Goal: Task Accomplishment & Management: Use online tool/utility

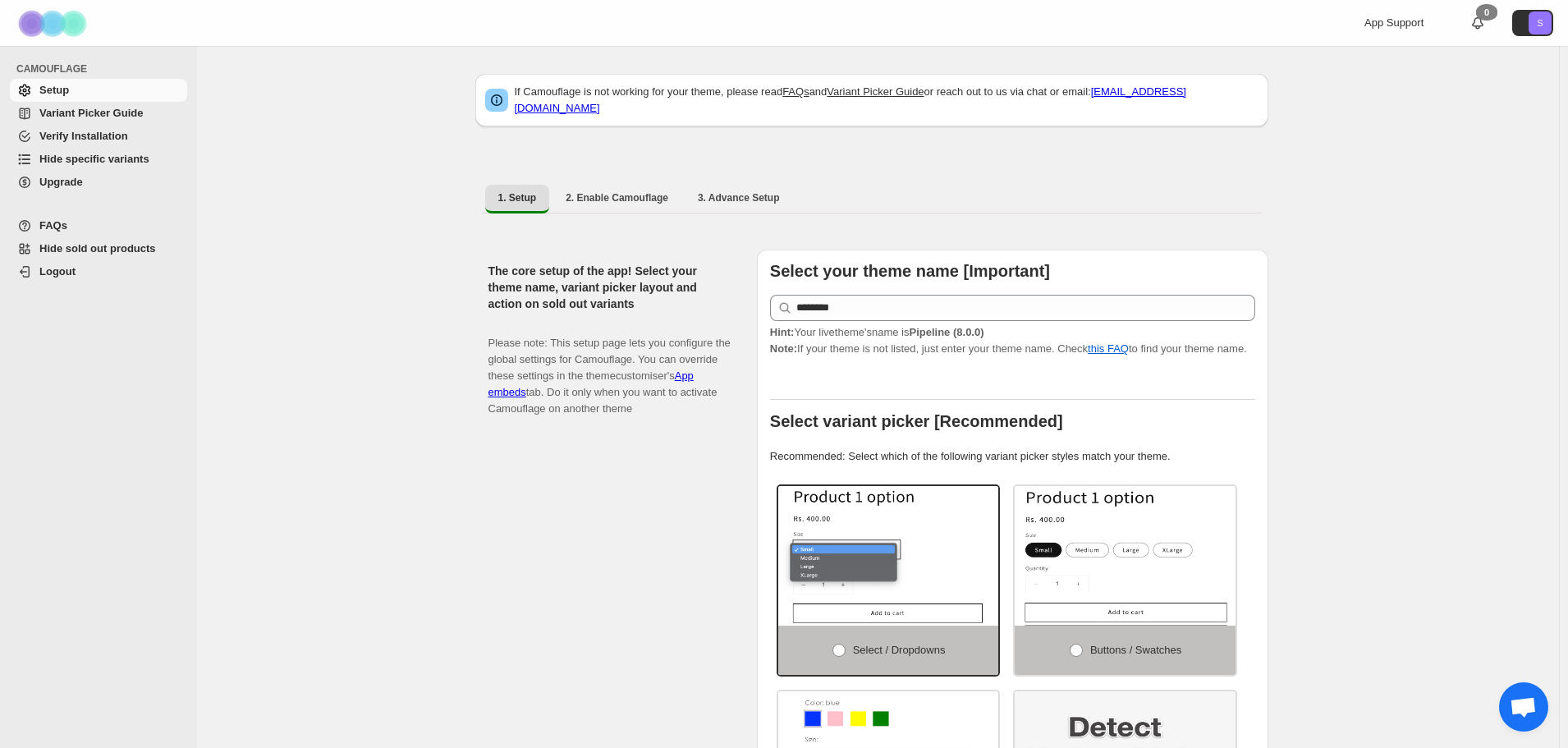
drag, startPoint x: 103, startPoint y: 118, endPoint x: 242, endPoint y: 186, distance: 154.7
click at [103, 118] on span "Variant Picker Guide" at bounding box center [91, 112] width 104 height 12
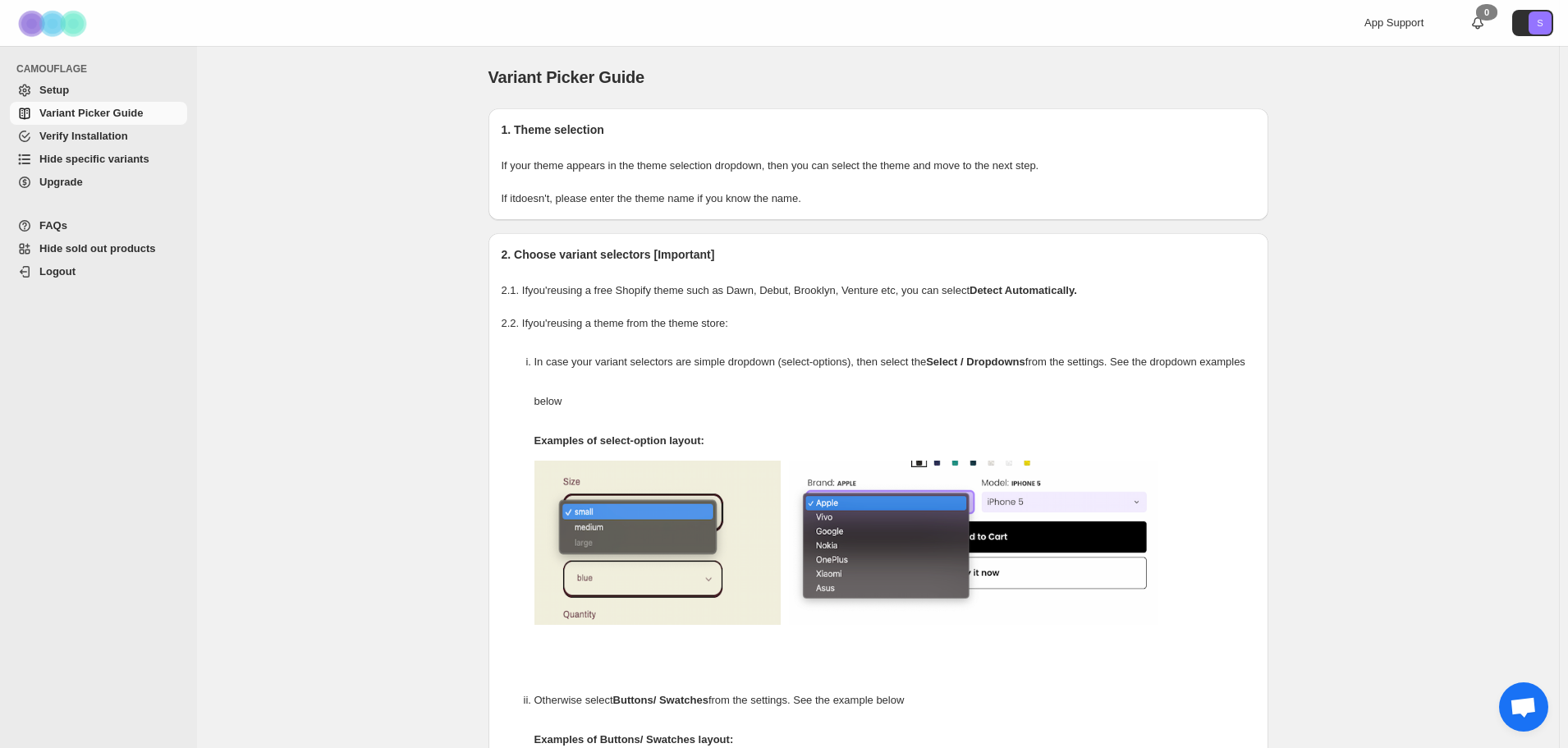
click at [93, 154] on span "Hide specific variants" at bounding box center [94, 159] width 110 height 12
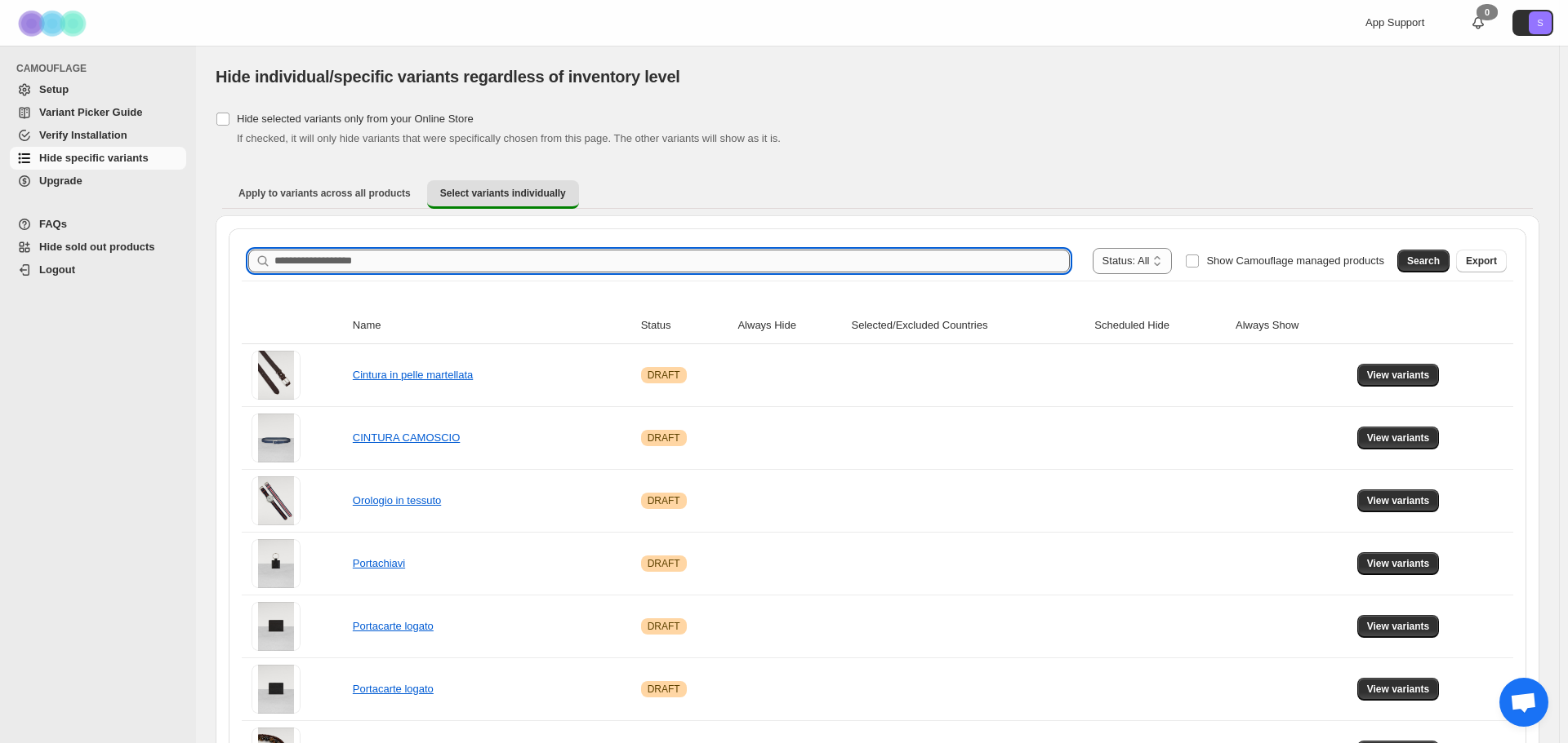
click at [369, 256] on input "Search product name" at bounding box center [672, 261] width 796 height 23
click at [1425, 268] on button "Search" at bounding box center [1415, 261] width 52 height 23
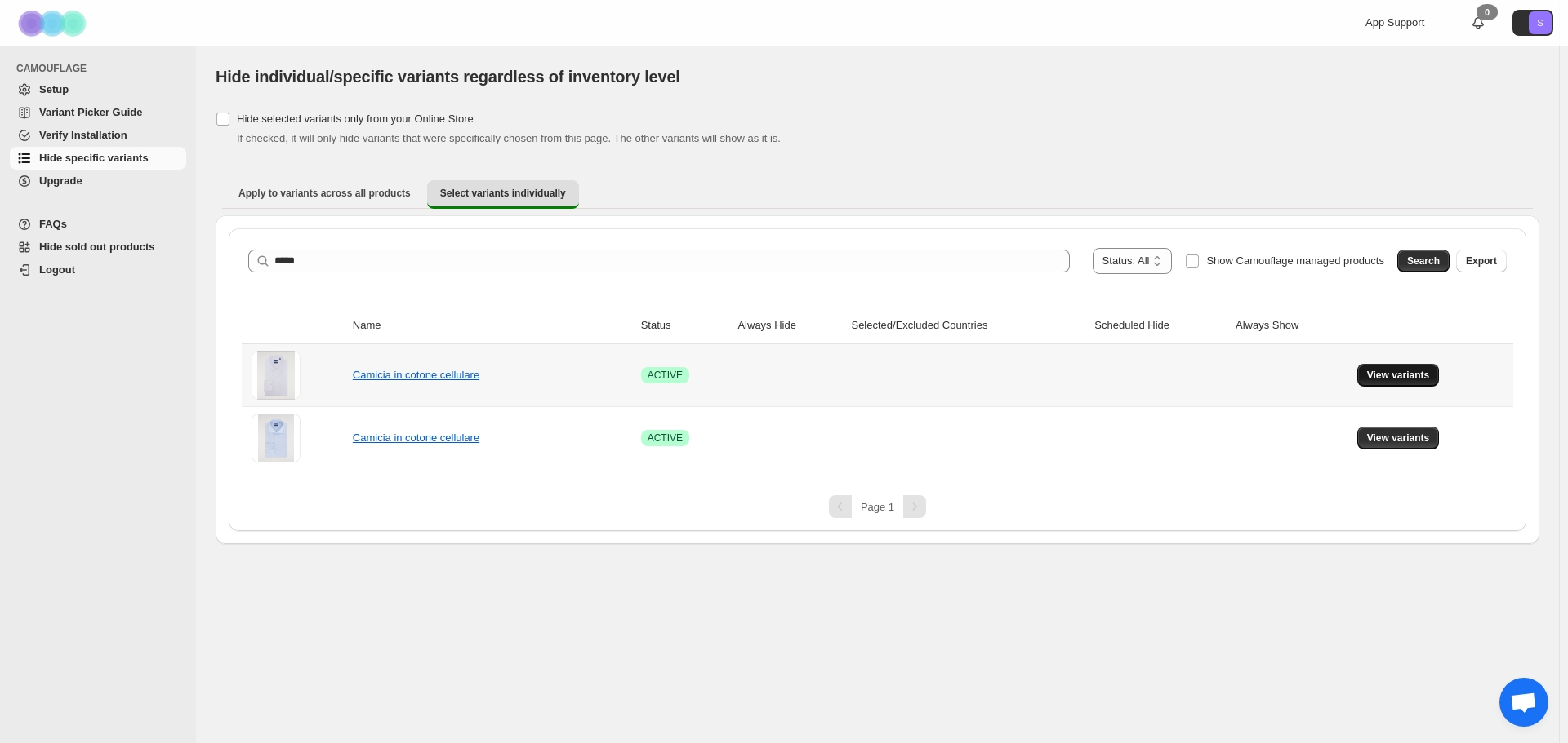
click at [1374, 378] on span "View variants" at bounding box center [1398, 375] width 63 height 13
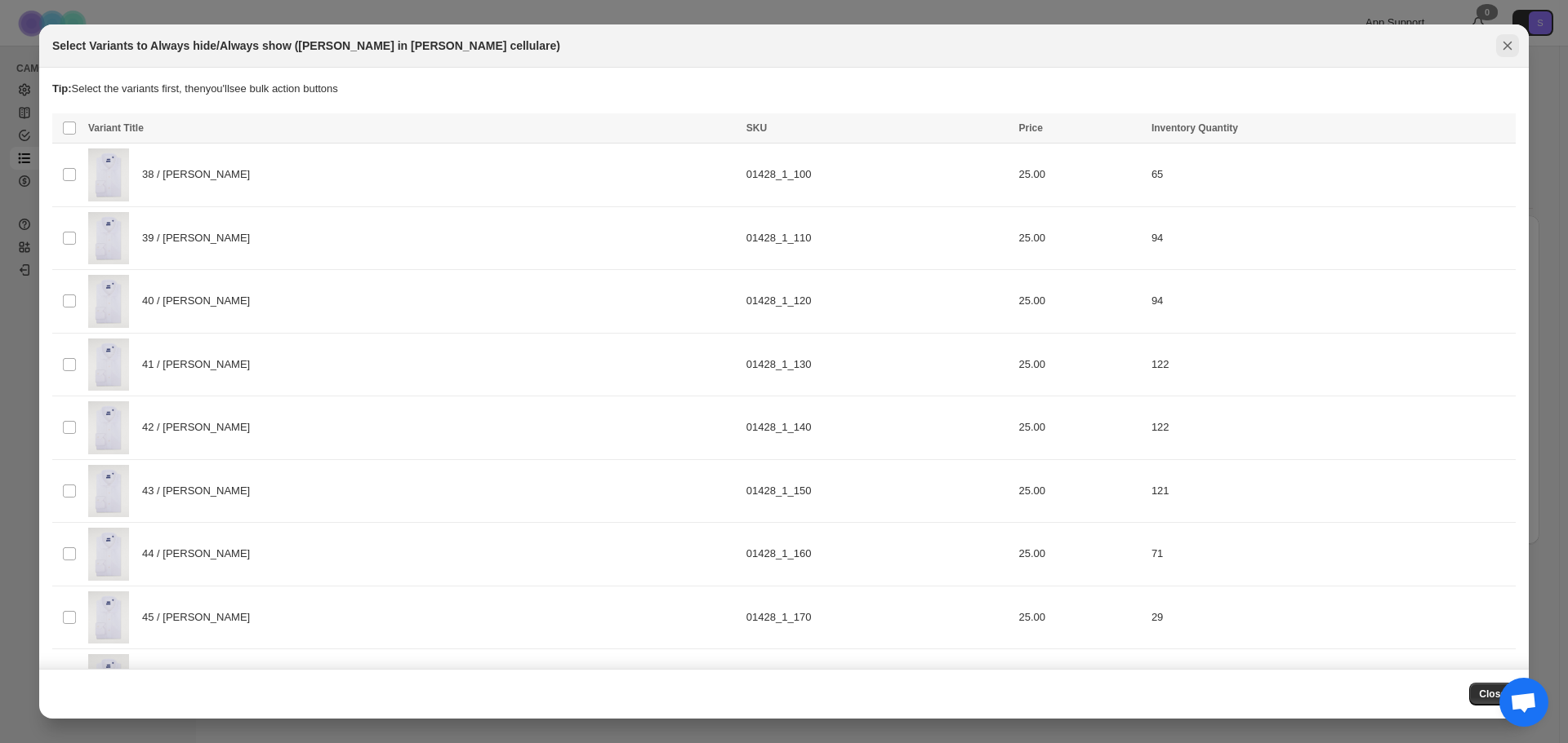
click at [1507, 49] on icon "Close" at bounding box center [1507, 45] width 16 height 16
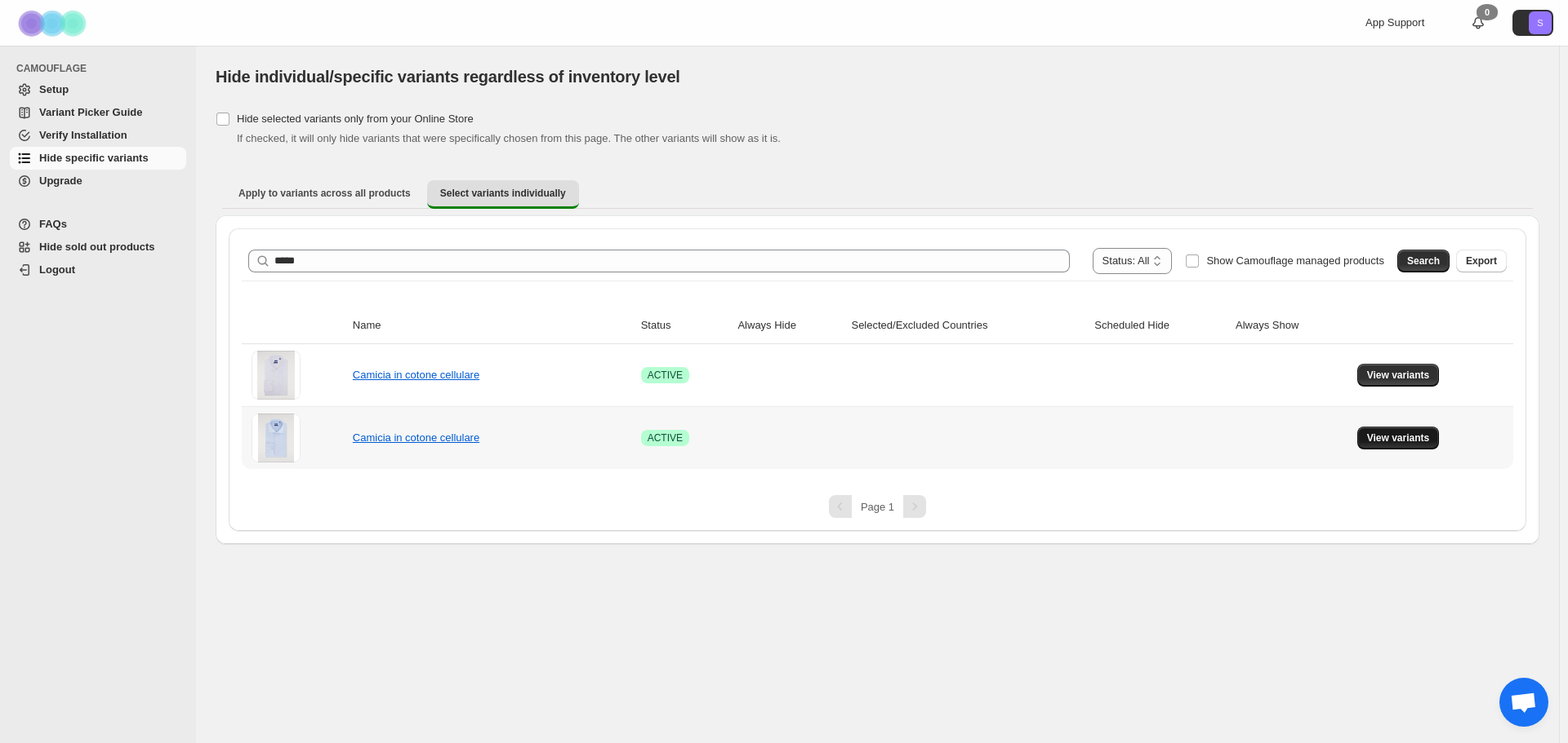
click at [1421, 446] on button "View variants" at bounding box center [1398, 438] width 83 height 23
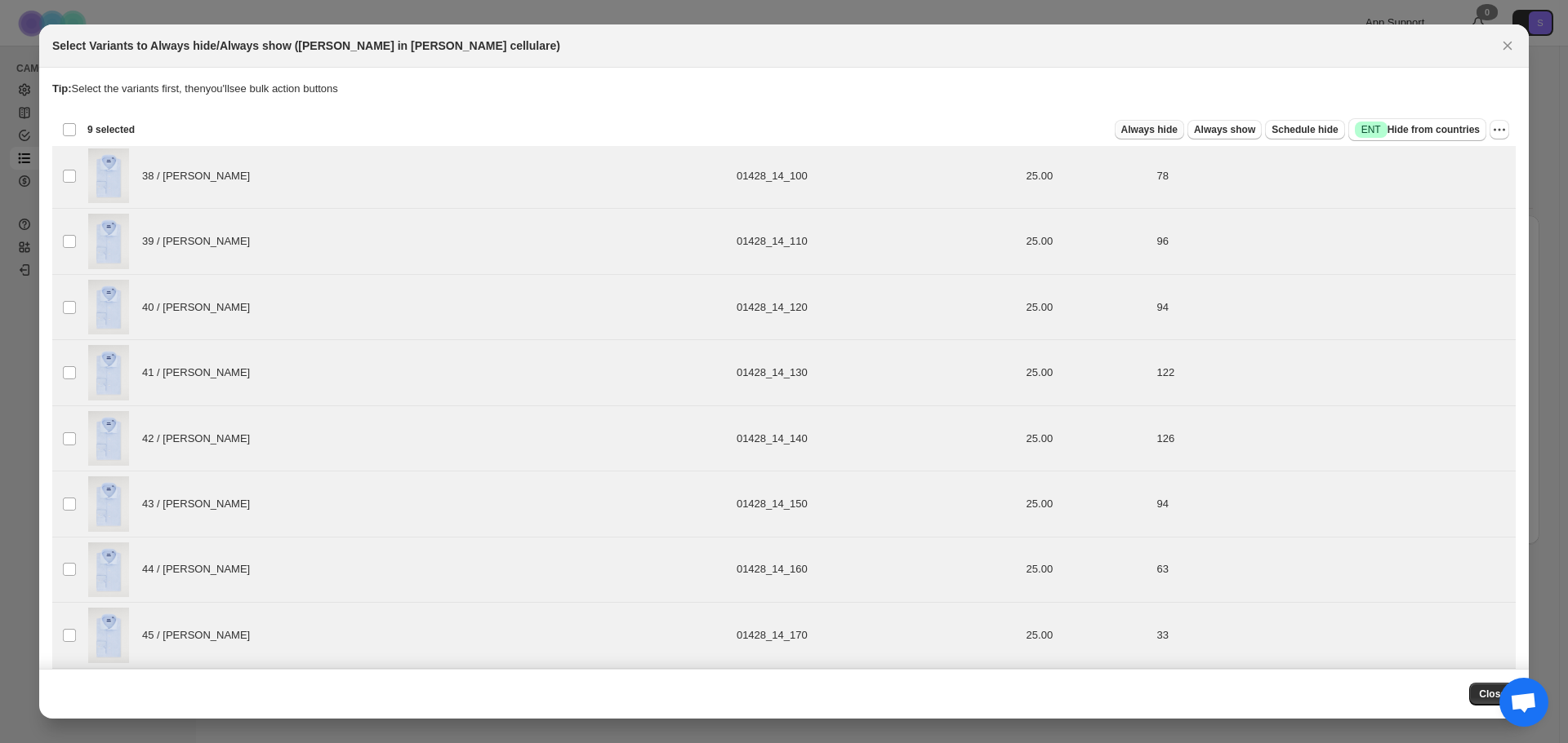
click at [1143, 135] on span "Always hide" at bounding box center [1149, 130] width 56 height 13
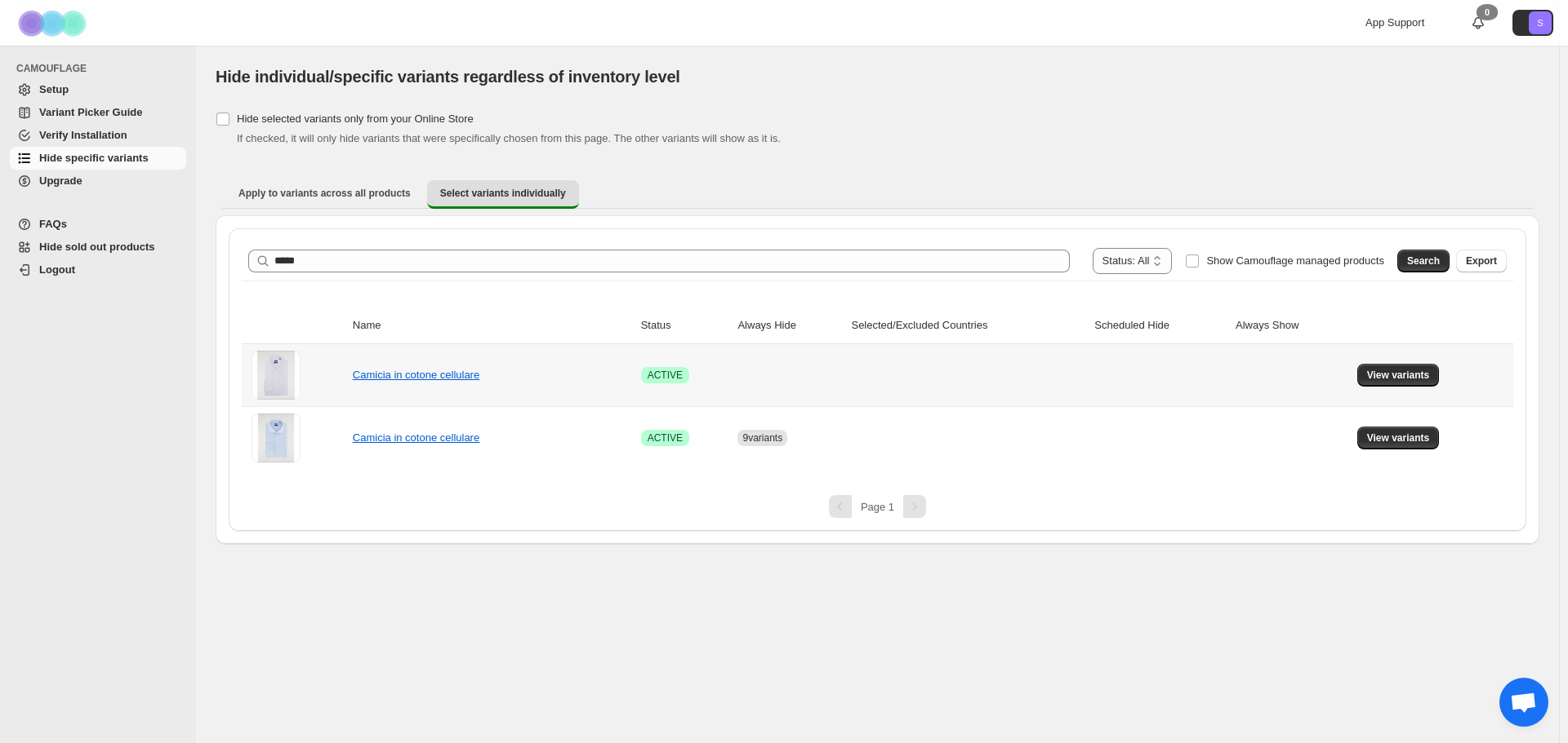
click at [1388, 378] on span "View variants" at bounding box center [1398, 375] width 63 height 13
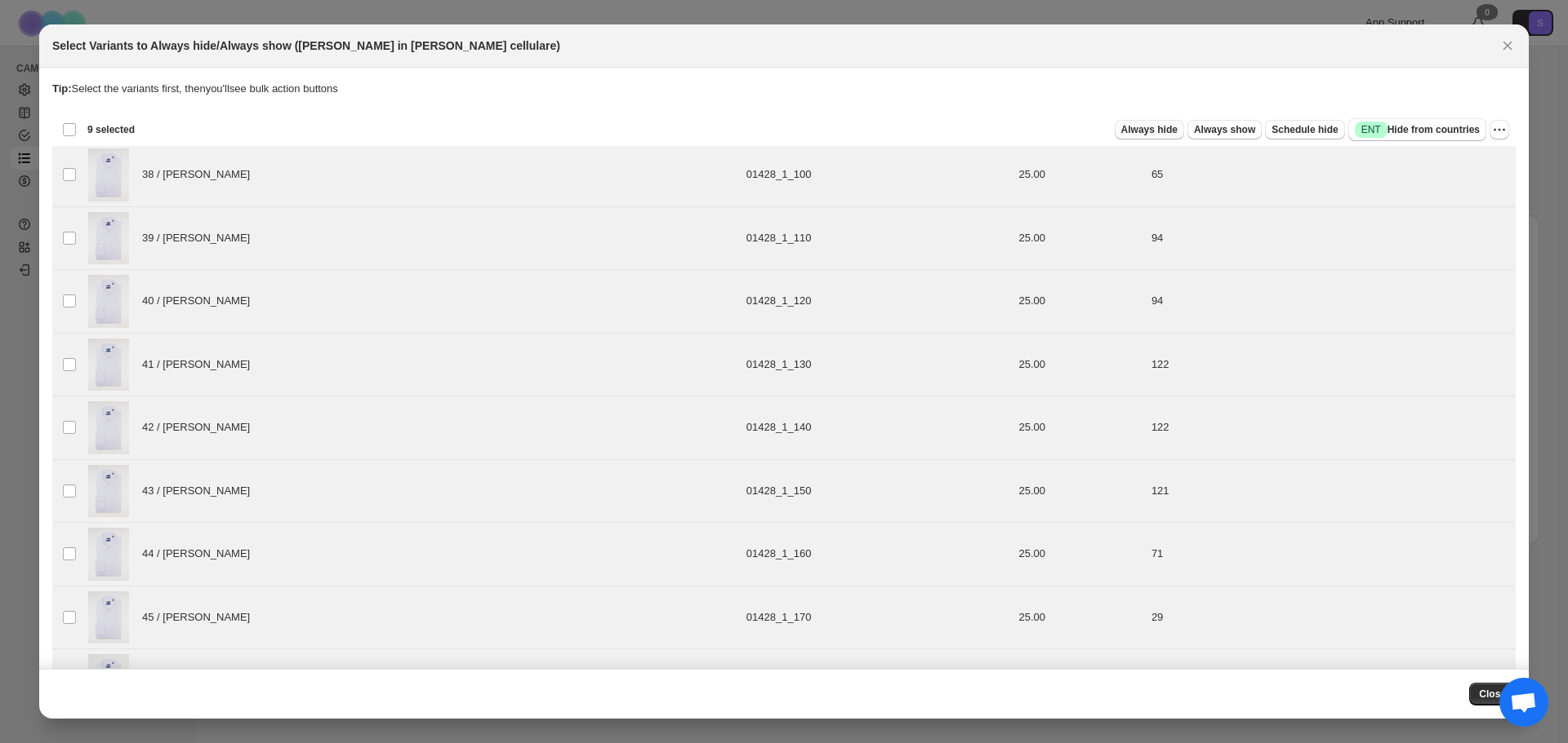
click at [1167, 132] on span "Always hide" at bounding box center [1149, 130] width 56 height 13
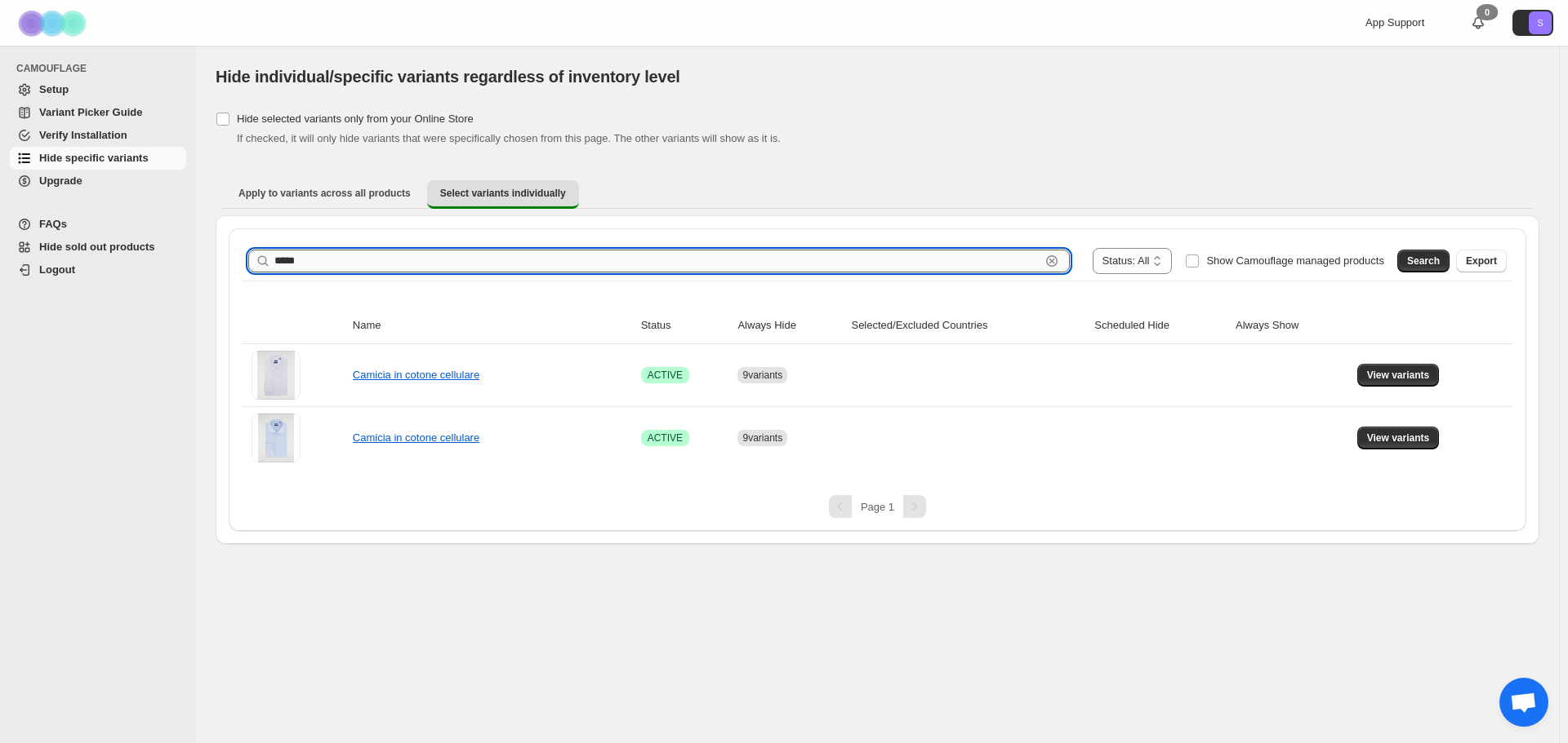
click at [415, 255] on input "*****" at bounding box center [657, 261] width 766 height 23
click at [1437, 267] on span "Search" at bounding box center [1423, 261] width 32 height 13
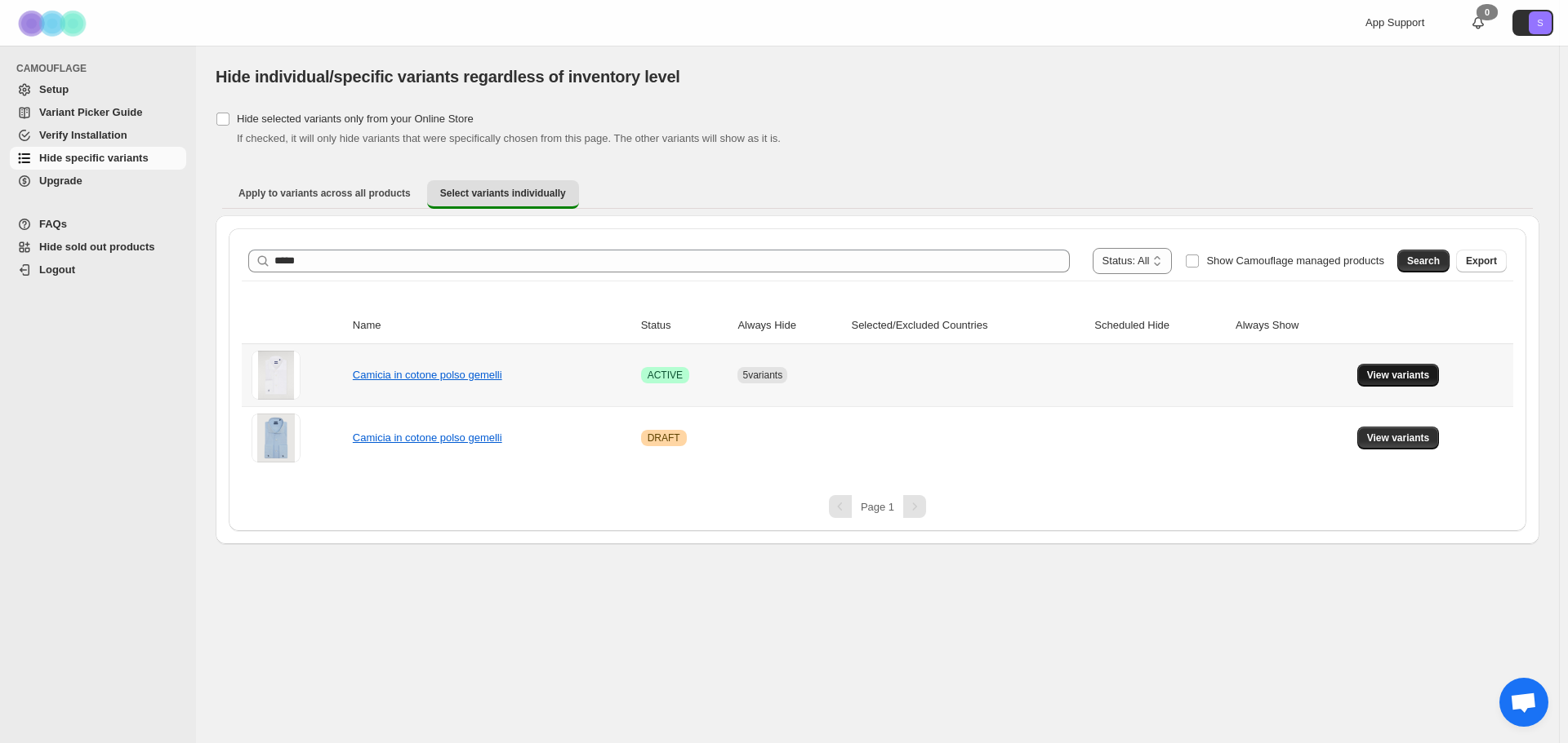
drag, startPoint x: 1357, startPoint y: 375, endPoint x: 1363, endPoint y: 381, distance: 8.5
click at [1357, 375] on td "View variants" at bounding box center [1432, 375] width 161 height 62
click at [1372, 383] on button "View variants" at bounding box center [1398, 375] width 83 height 23
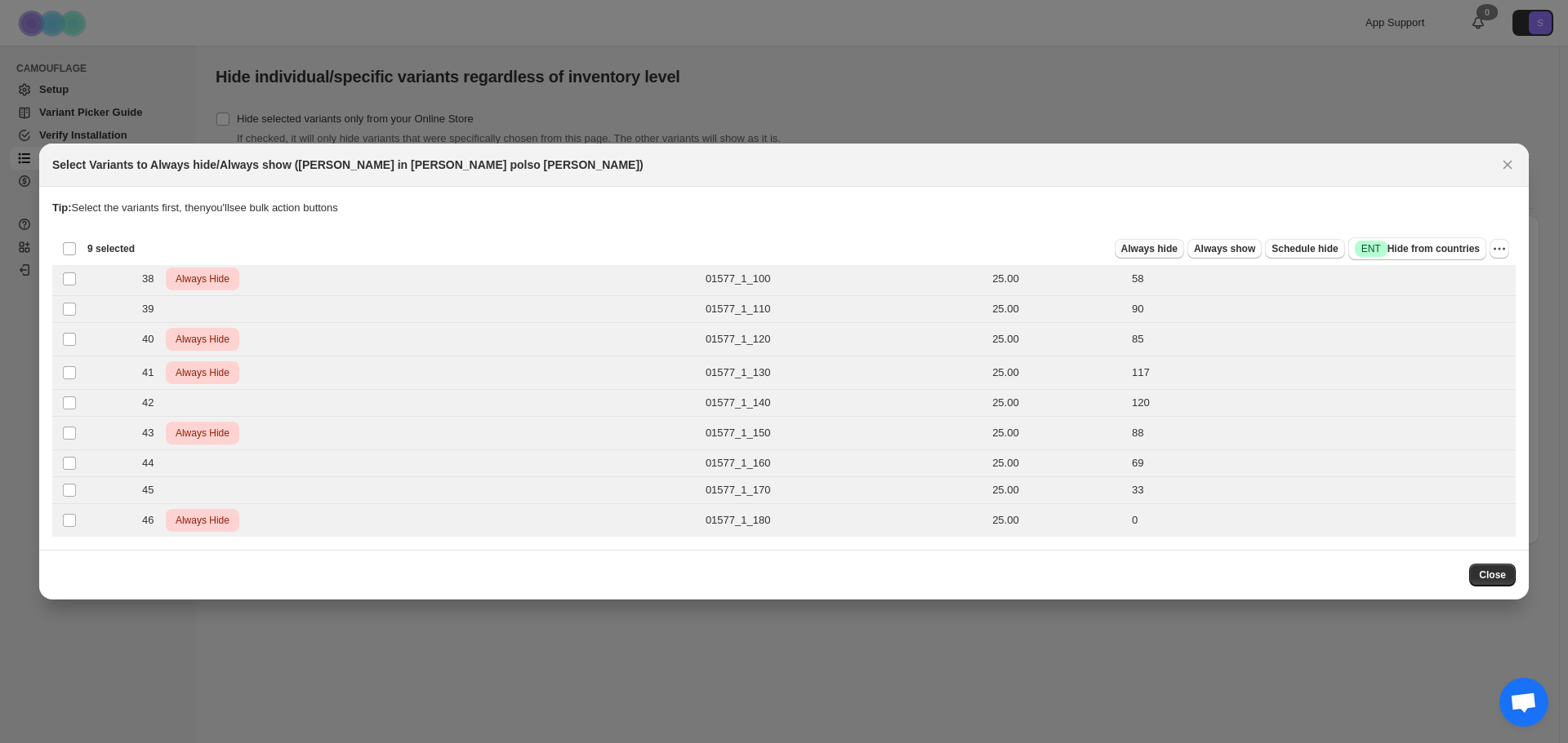
click at [1184, 256] on button "Always hide" at bounding box center [1149, 249] width 69 height 20
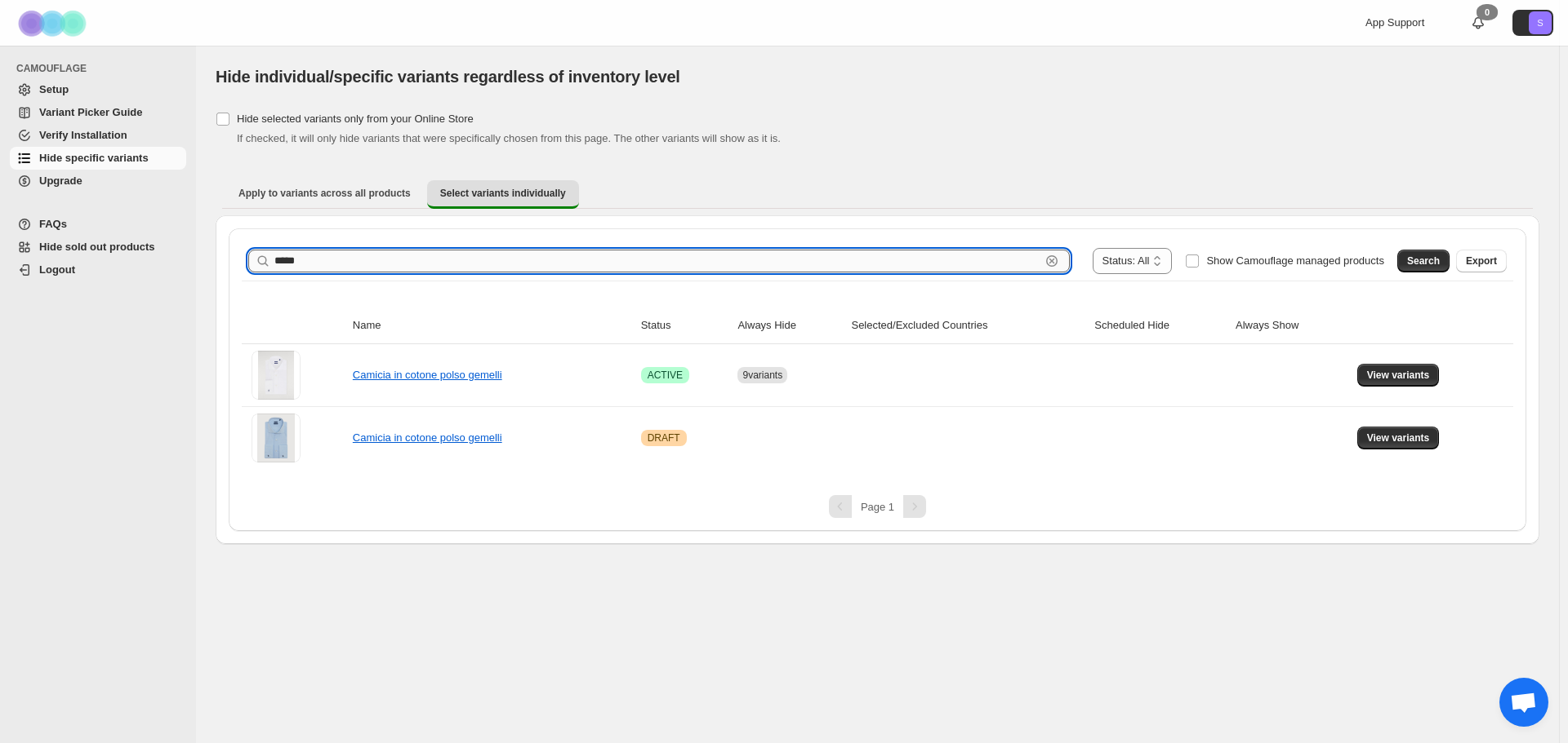
click at [384, 268] on input "*****" at bounding box center [657, 261] width 766 height 23
click at [1420, 259] on span "Search" at bounding box center [1423, 261] width 32 height 13
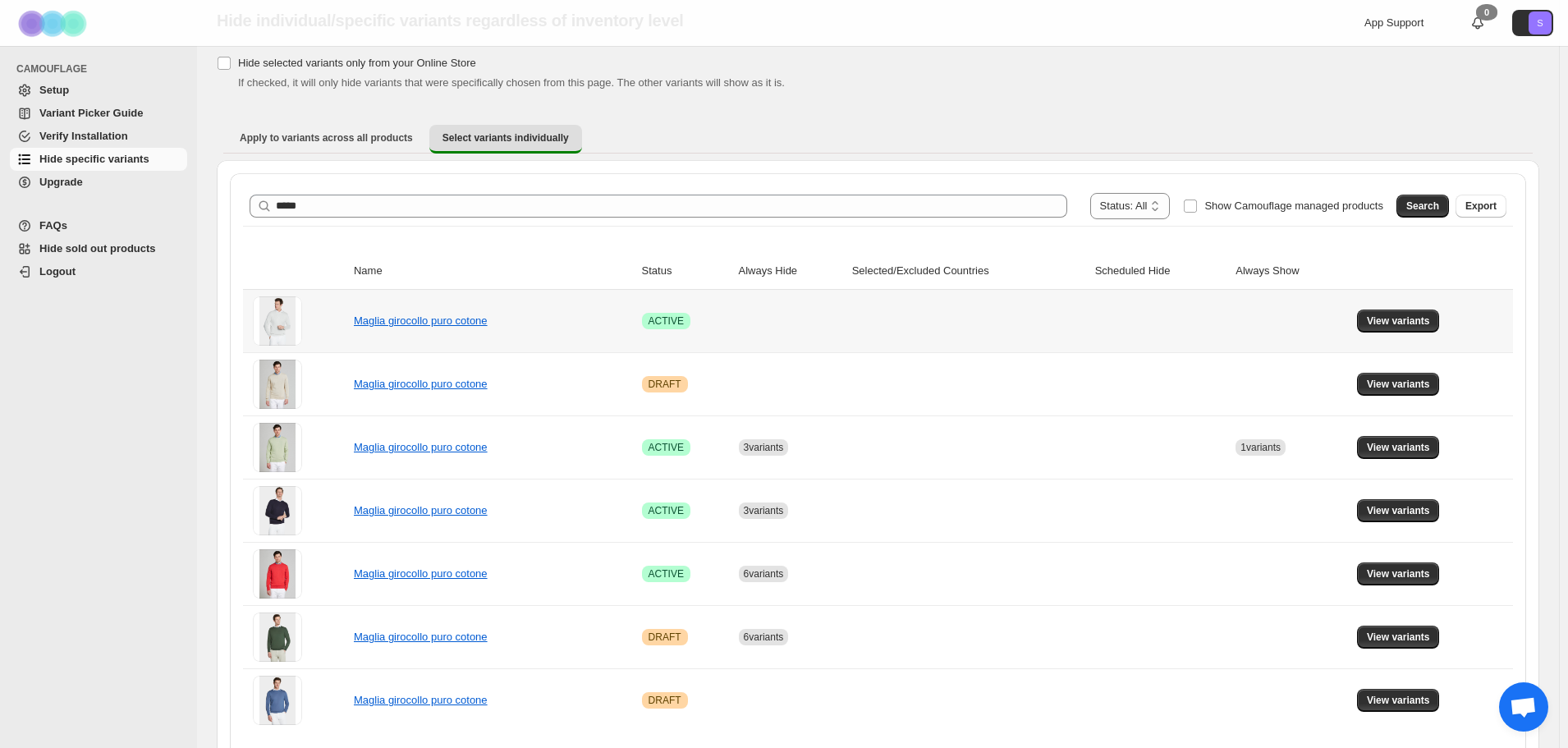
scroll to position [116, 0]
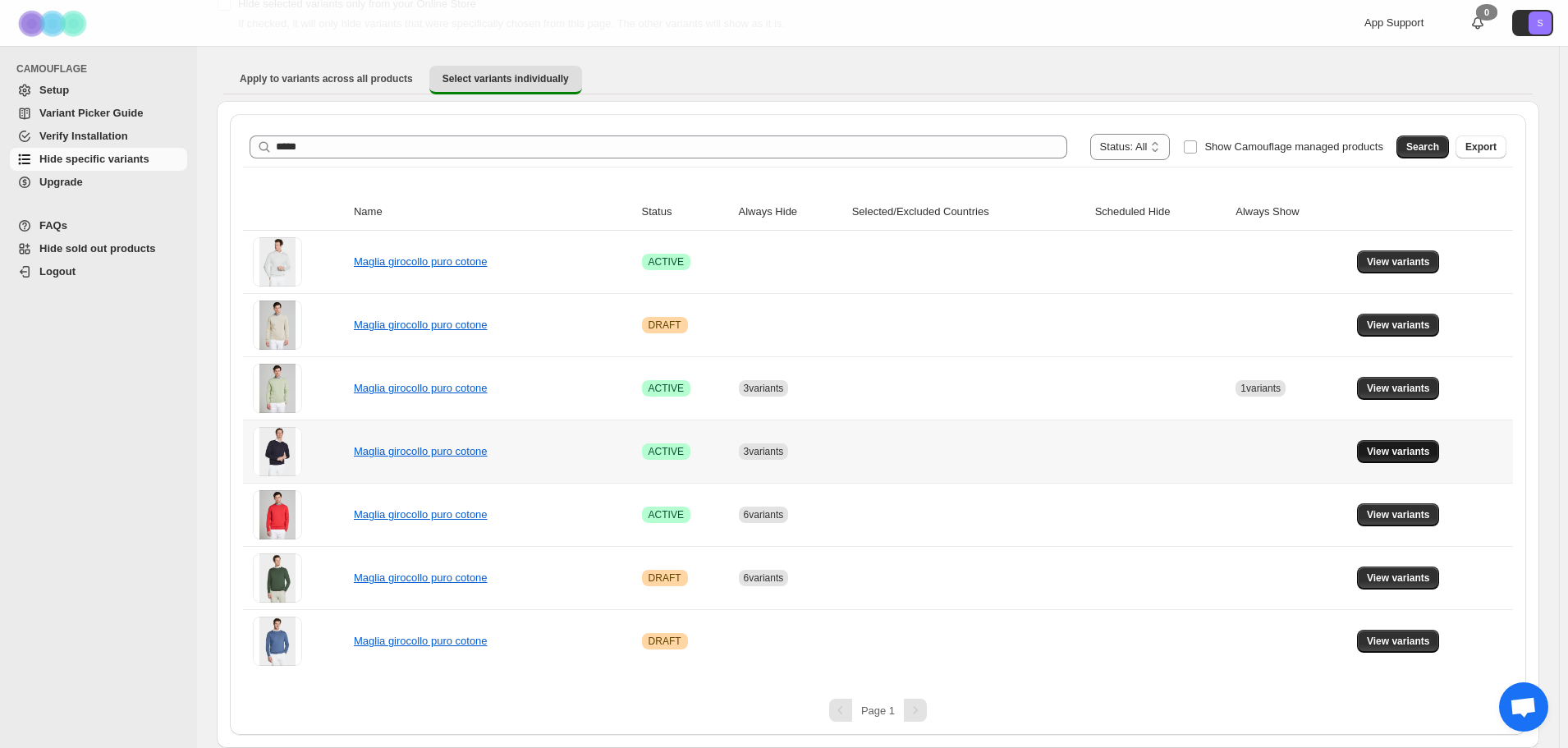
click at [1418, 447] on span "View variants" at bounding box center [1399, 451] width 63 height 13
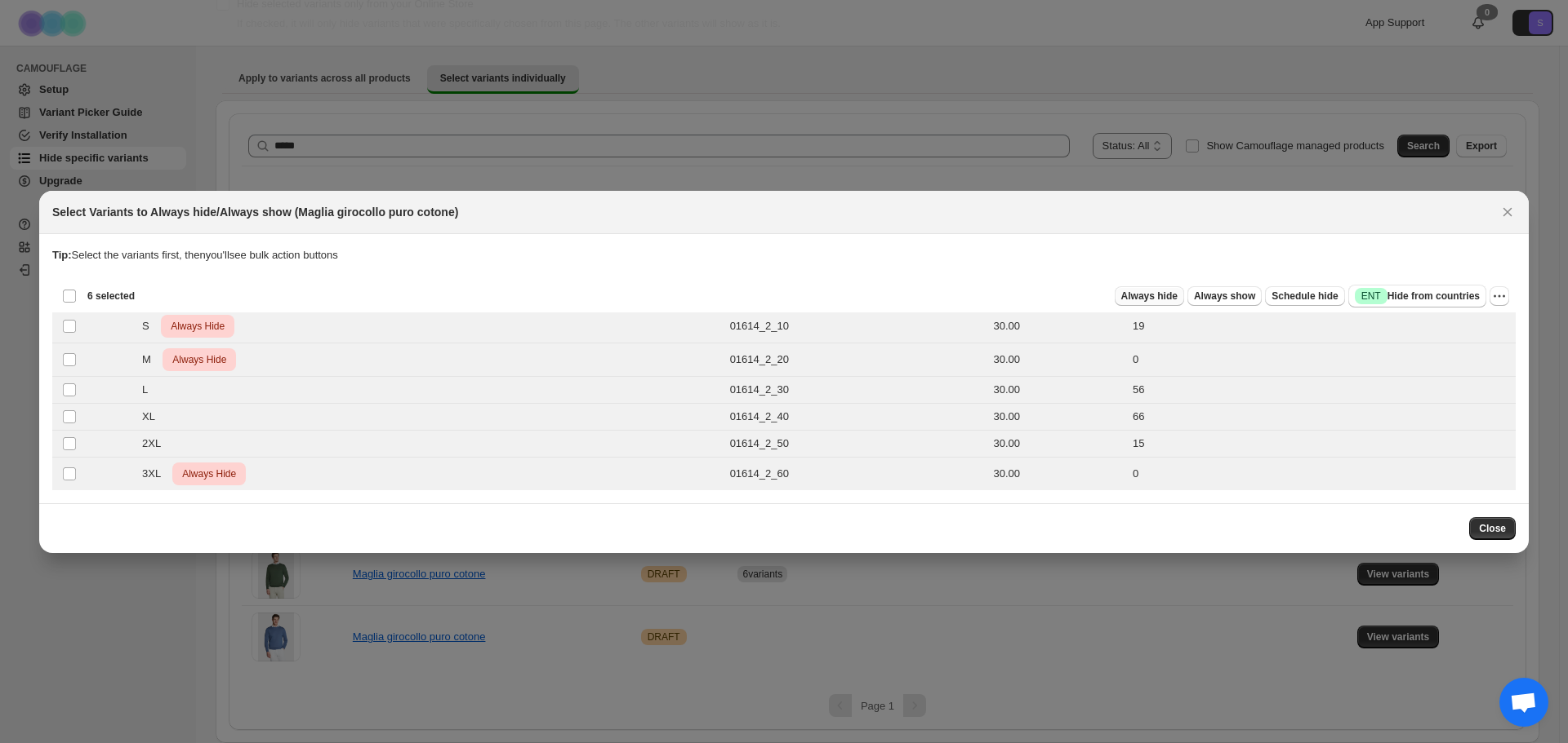
click at [1177, 297] on span "Always hide" at bounding box center [1149, 296] width 56 height 13
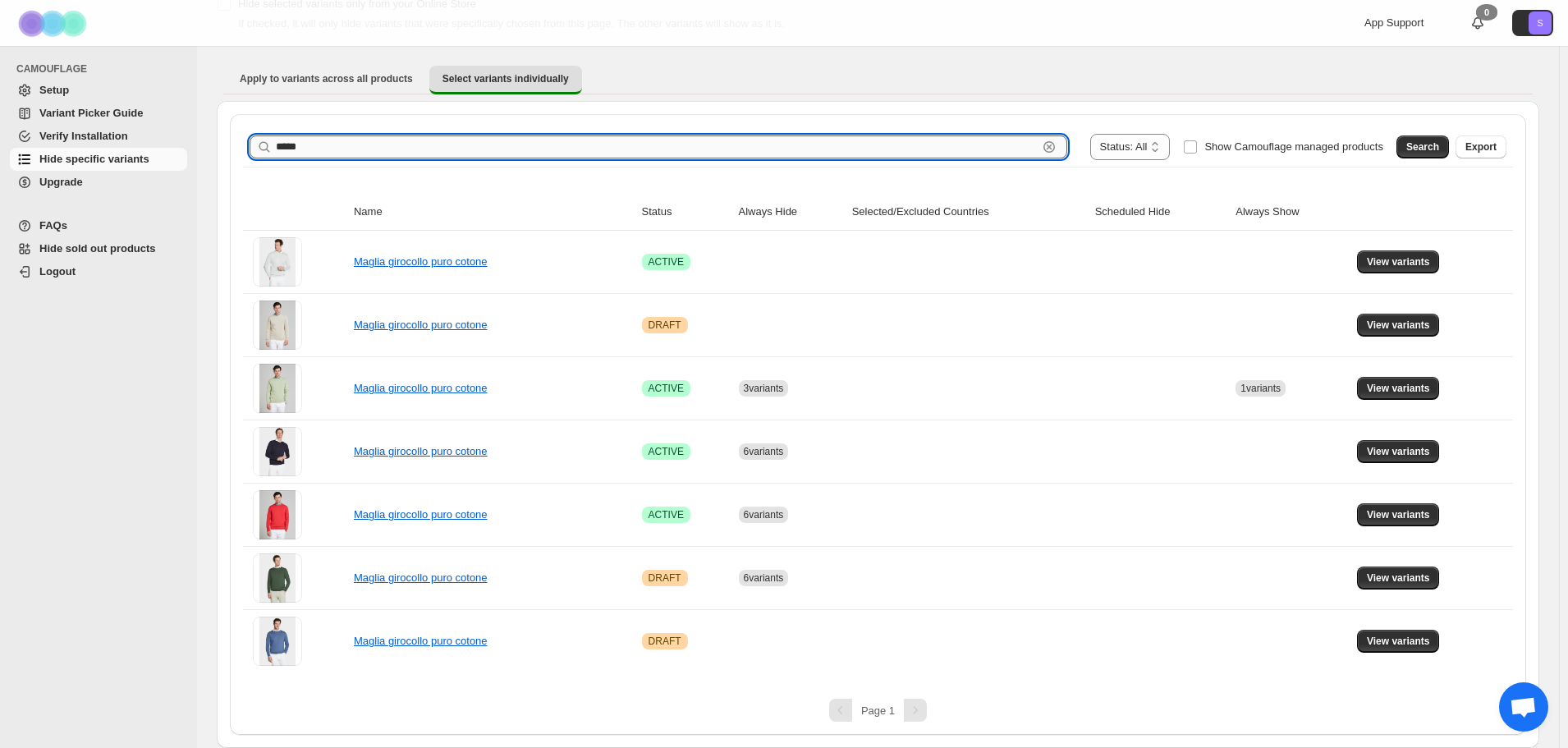
click at [328, 143] on input "*****" at bounding box center [657, 147] width 762 height 23
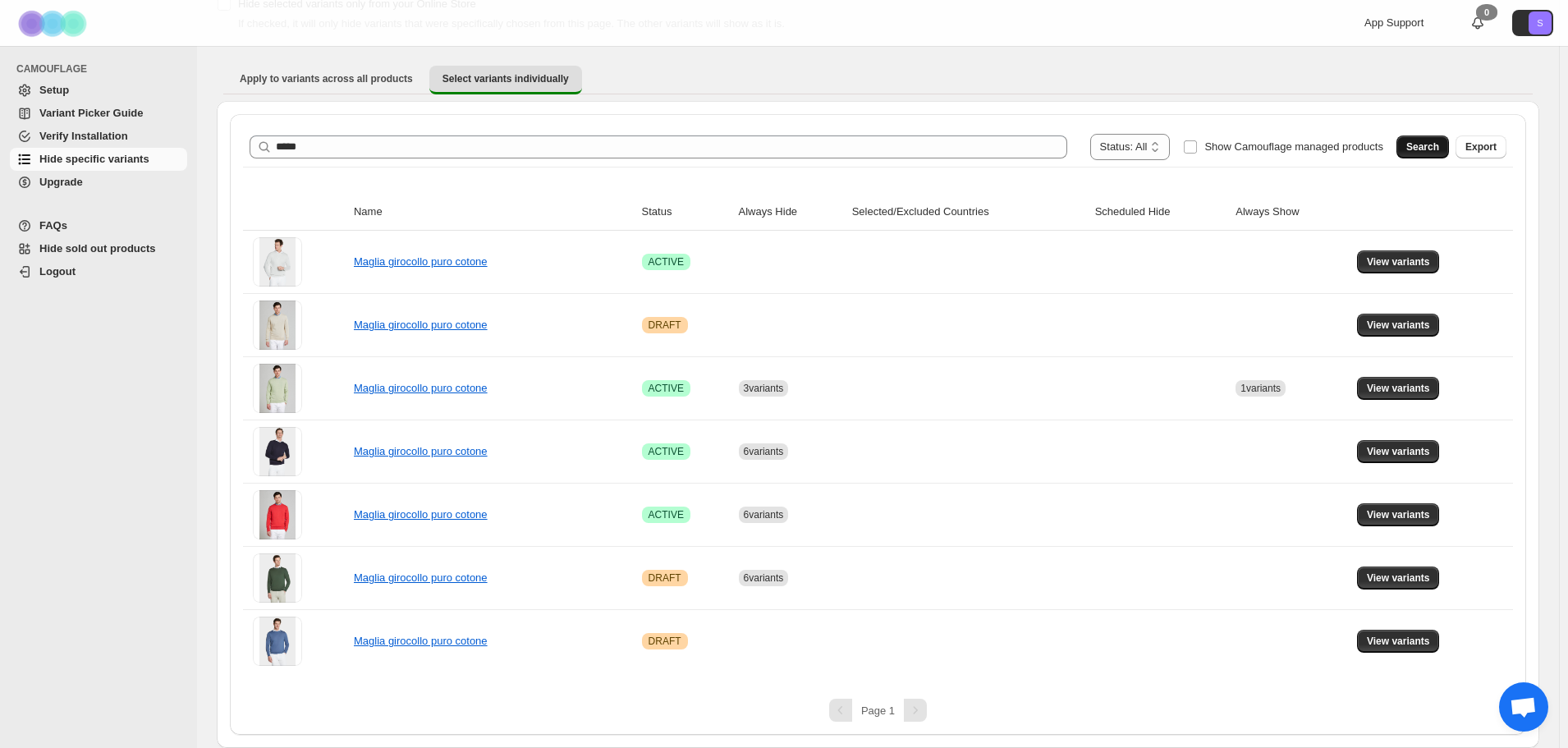
click at [1437, 145] on span "Search" at bounding box center [1422, 147] width 33 height 13
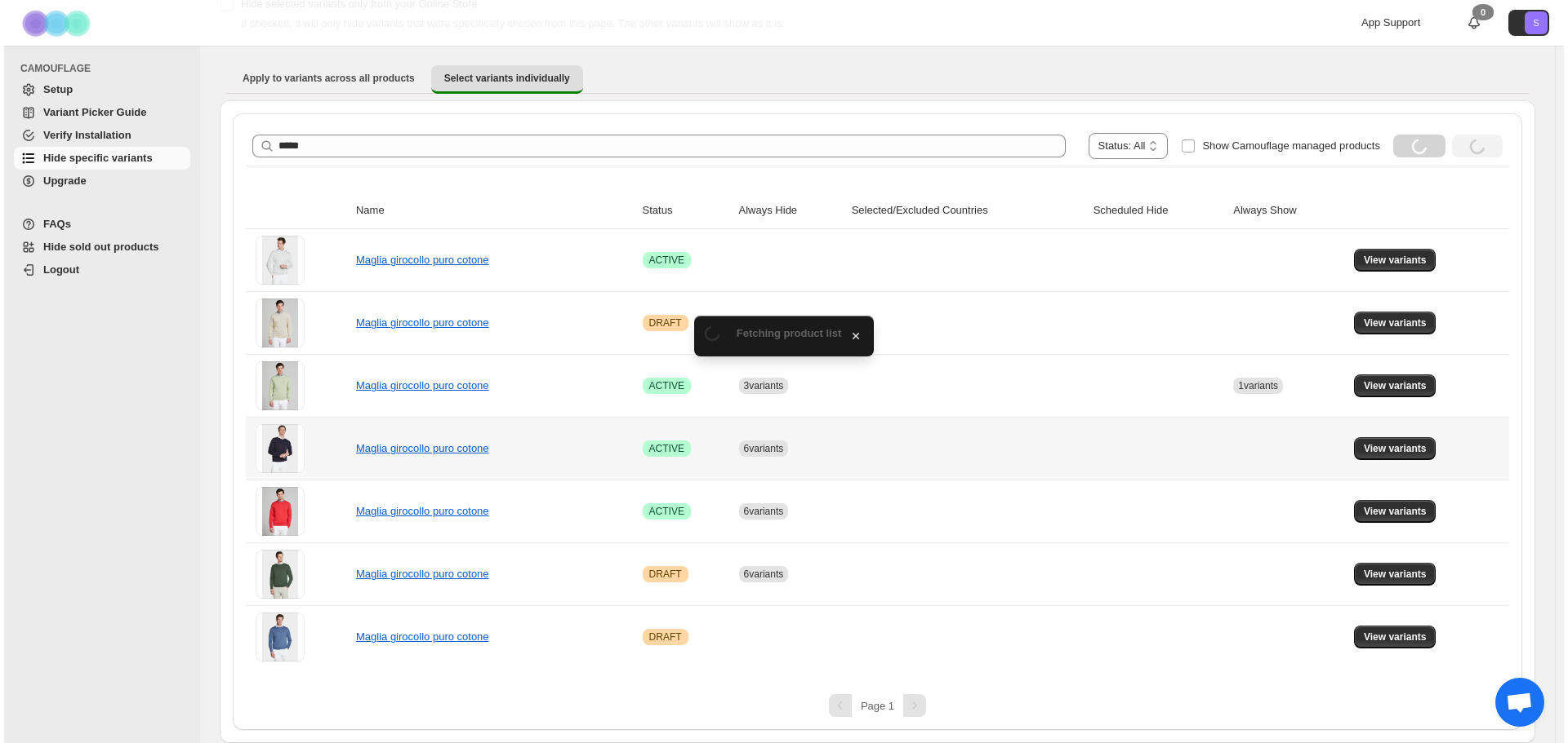
scroll to position [0, 0]
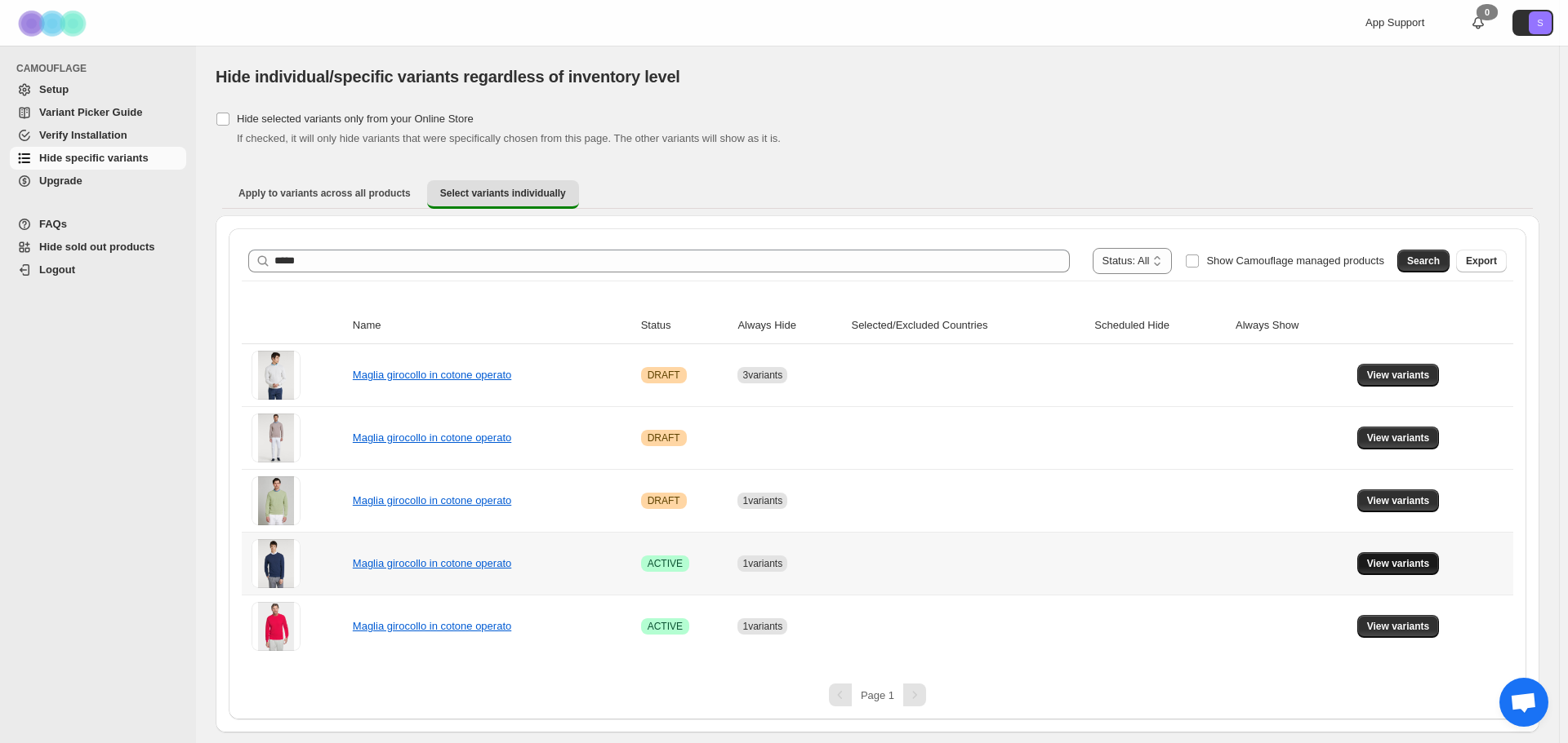
click at [1414, 571] on button "View variants" at bounding box center [1398, 563] width 83 height 23
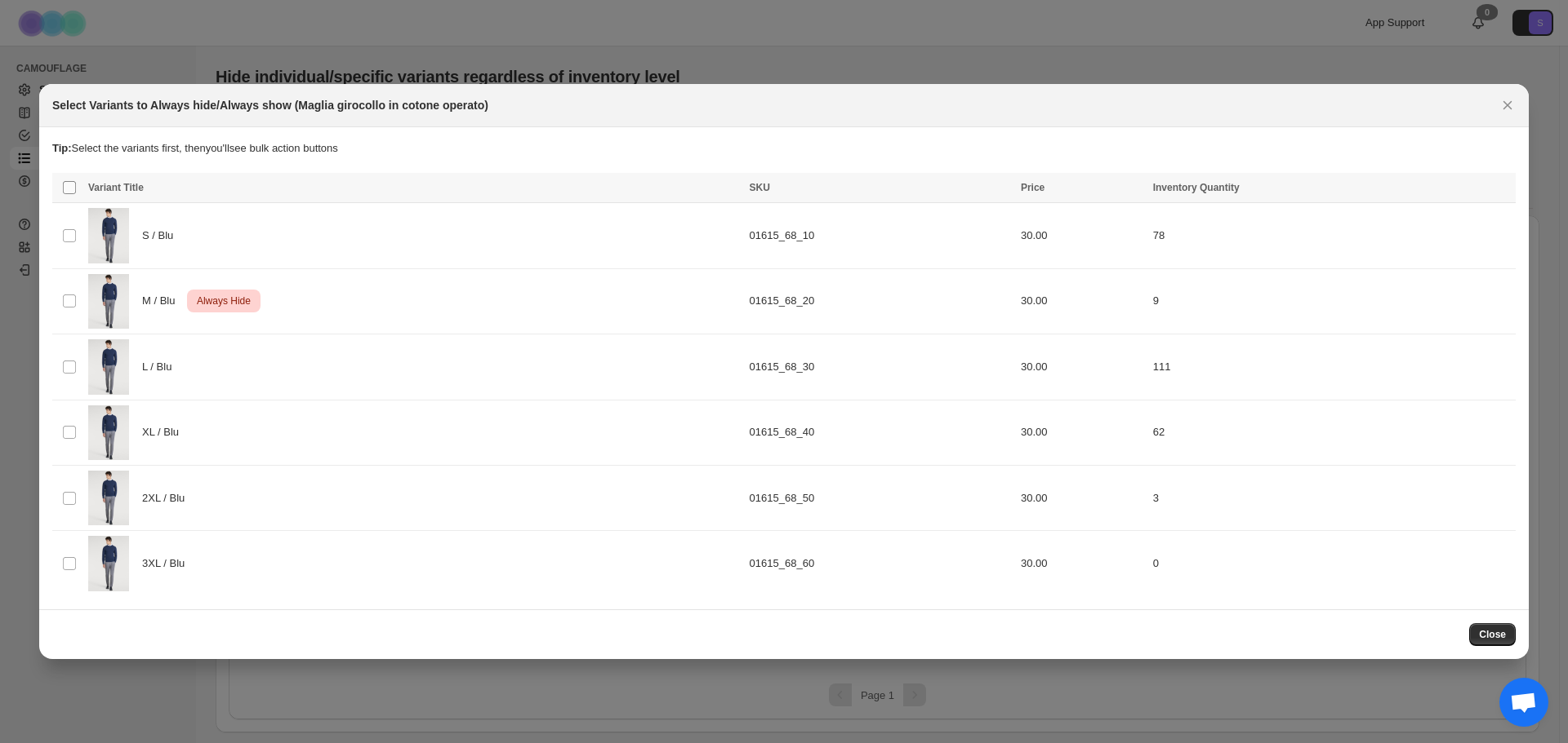
click at [62, 184] on span ":r41:" at bounding box center [69, 187] width 14 height 14
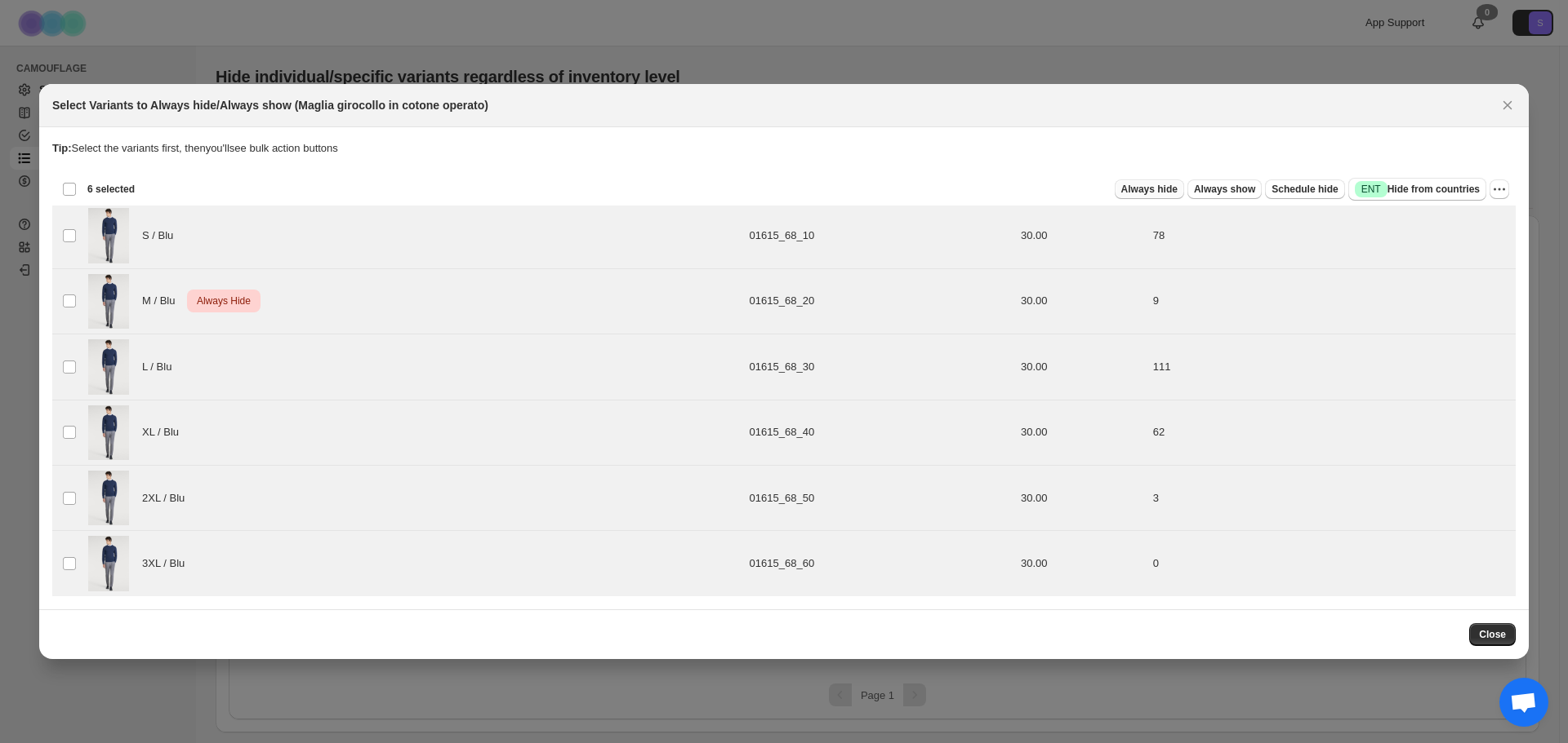
click at [1184, 188] on button "Always hide" at bounding box center [1149, 189] width 69 height 20
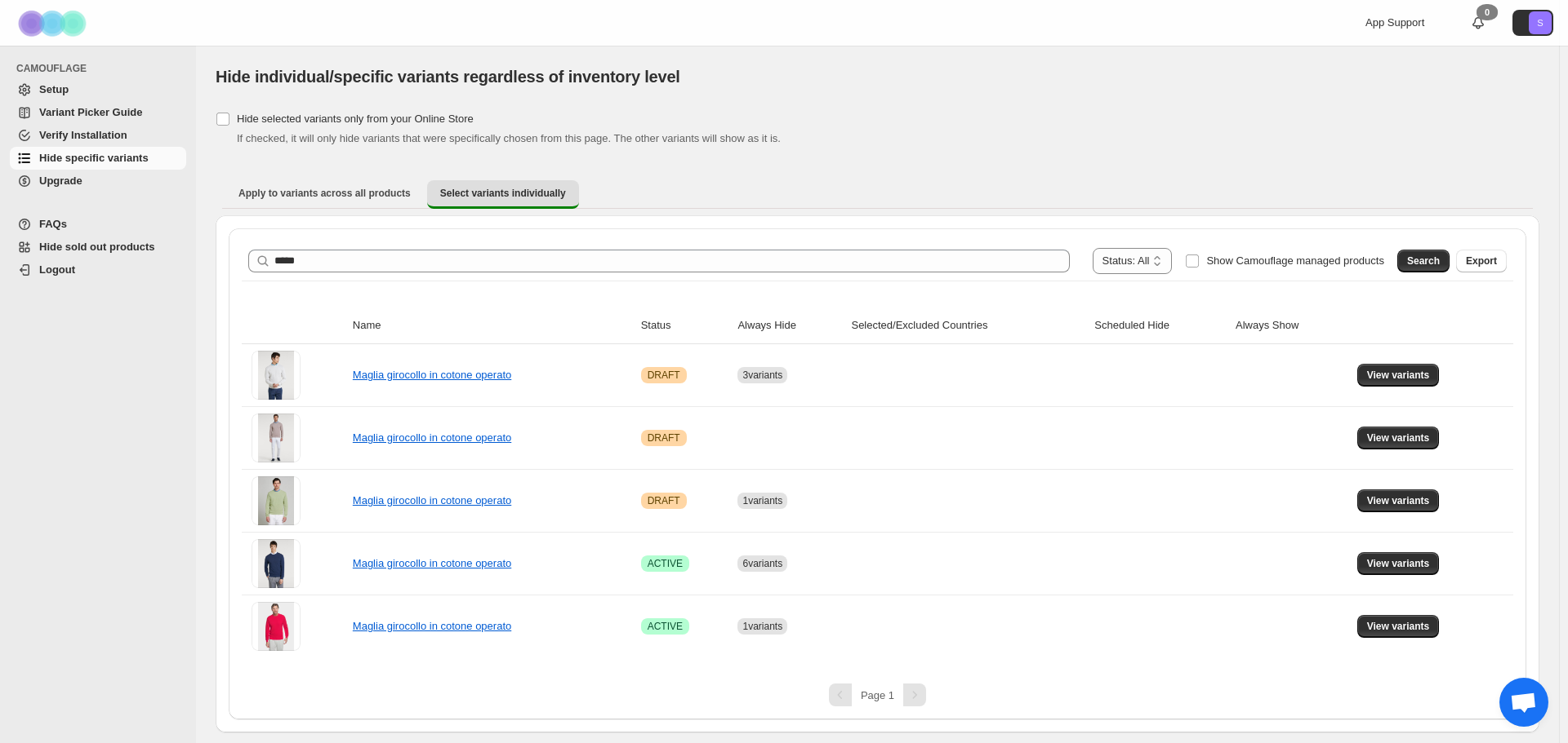
click at [350, 274] on div "**********" at bounding box center [877, 261] width 1258 height 26
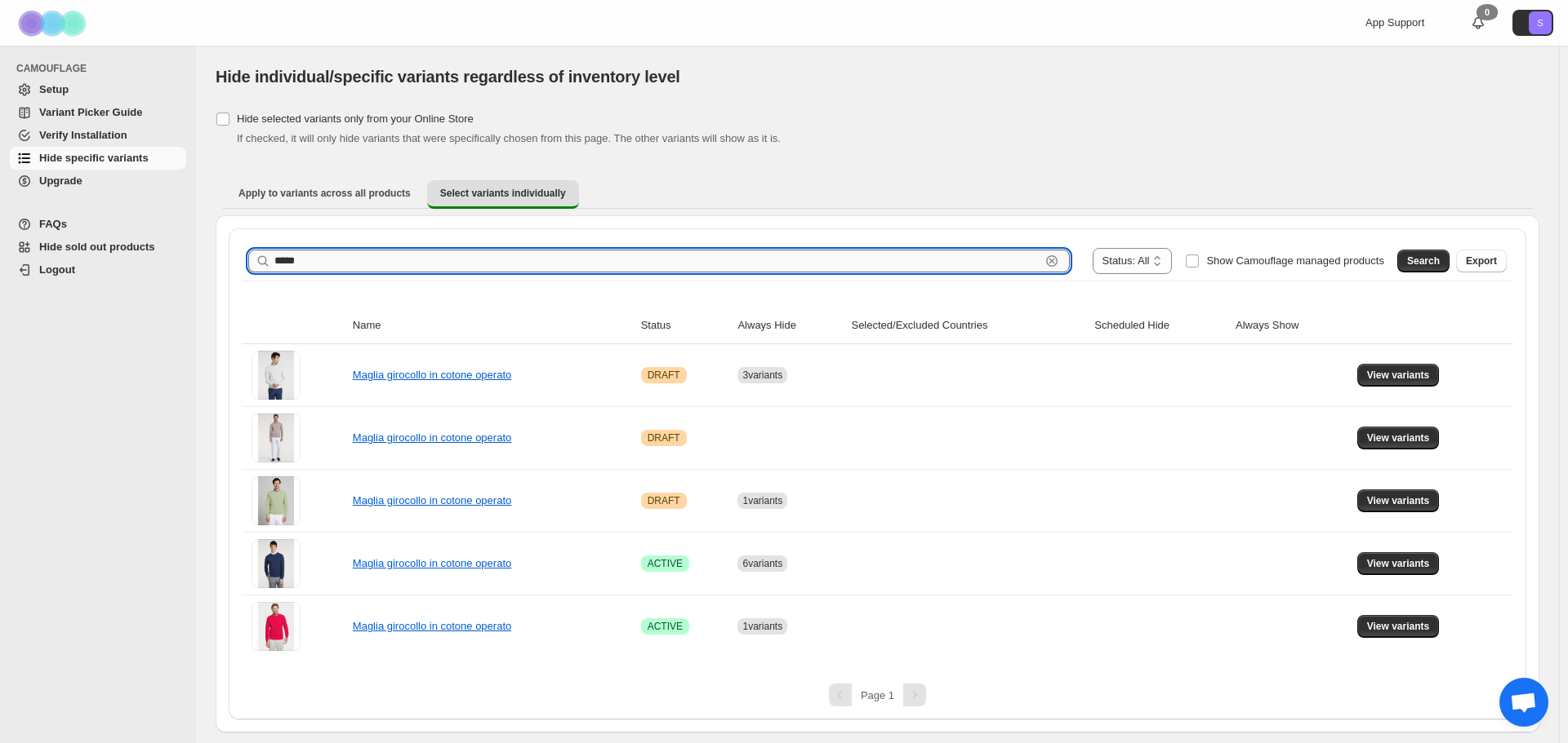
click at [347, 260] on input "*****" at bounding box center [657, 261] width 766 height 23
click at [1414, 258] on span "Search" at bounding box center [1423, 261] width 32 height 13
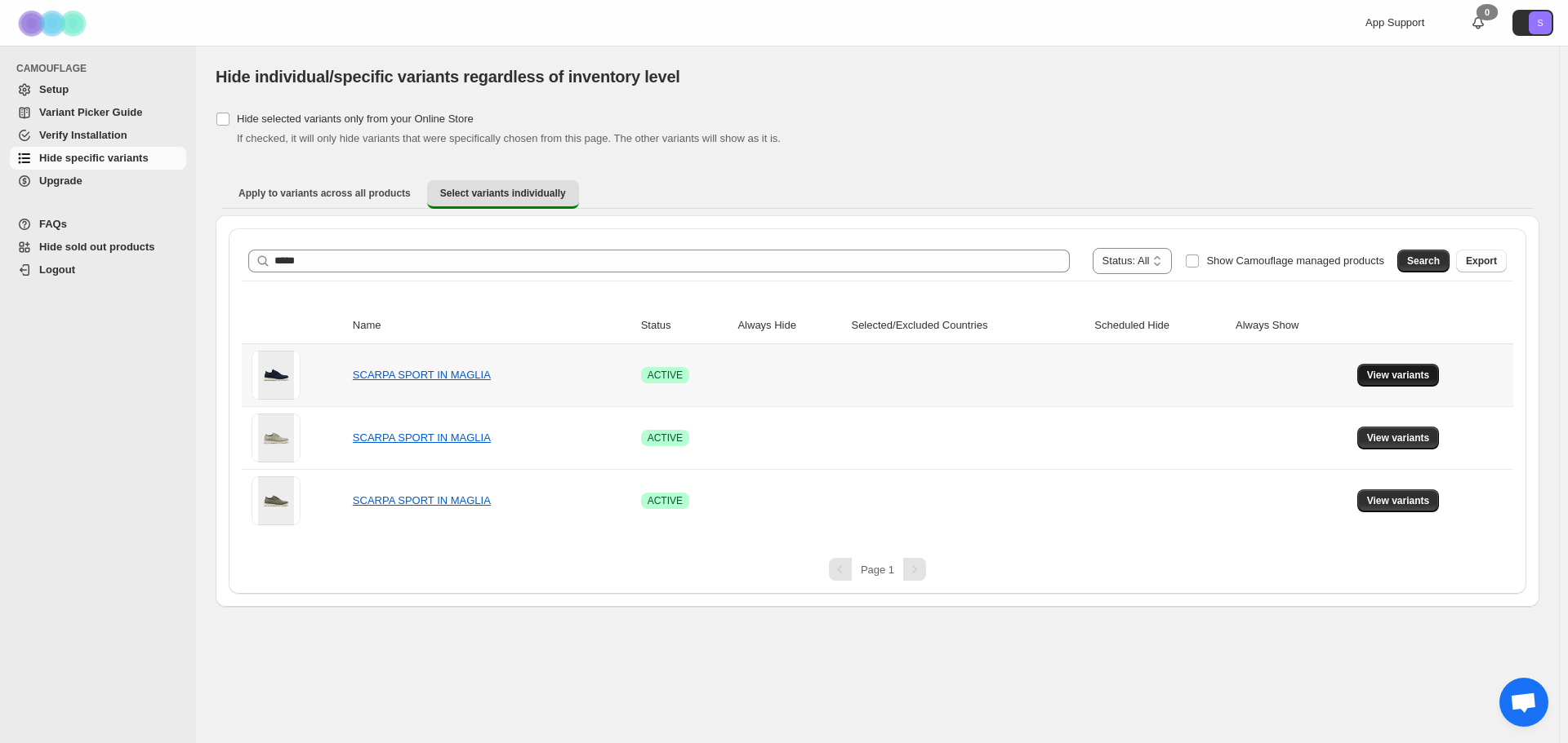
click at [1395, 382] on button "View variants" at bounding box center [1398, 375] width 83 height 23
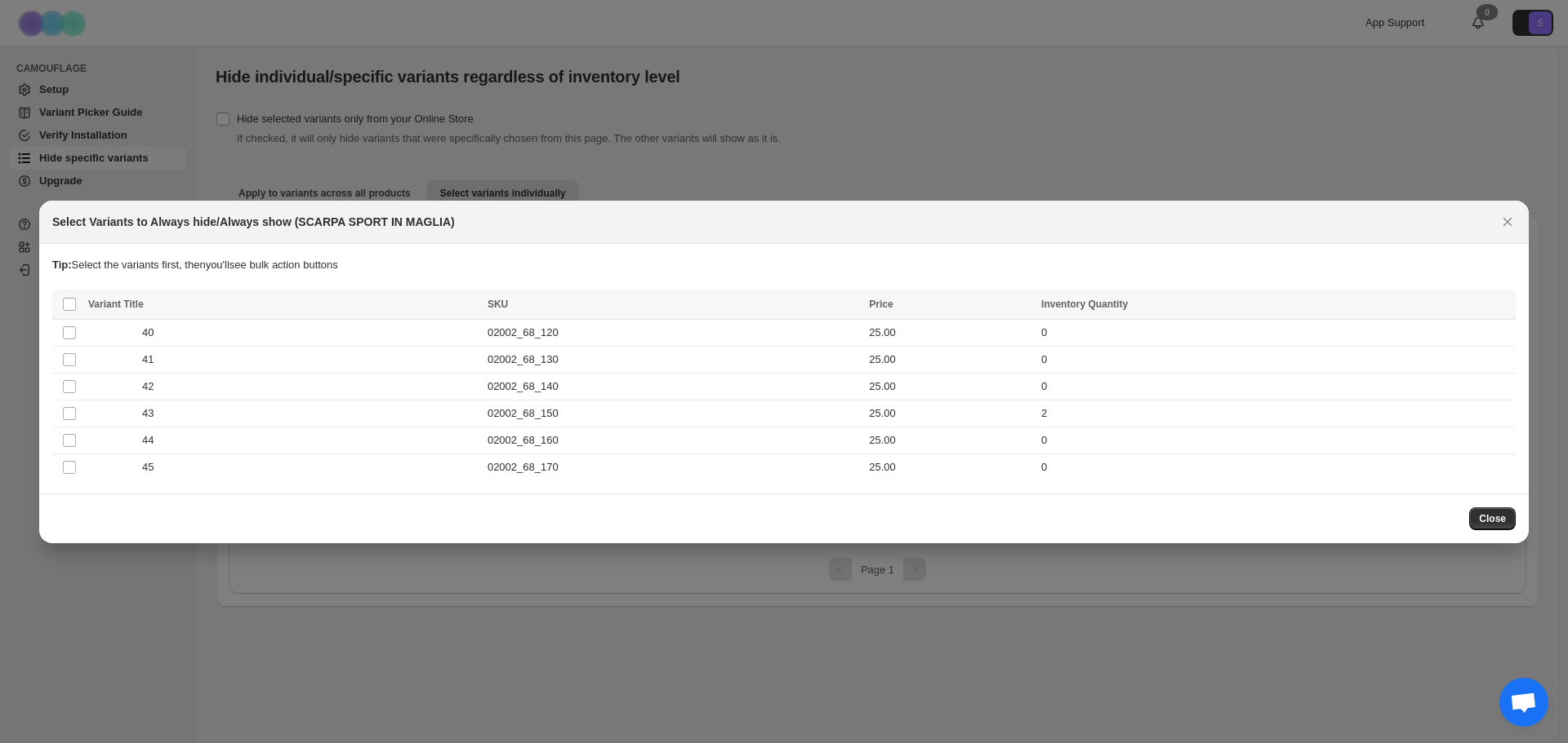
click at [78, 307] on th "Select all product variants" at bounding box center [67, 304] width 31 height 30
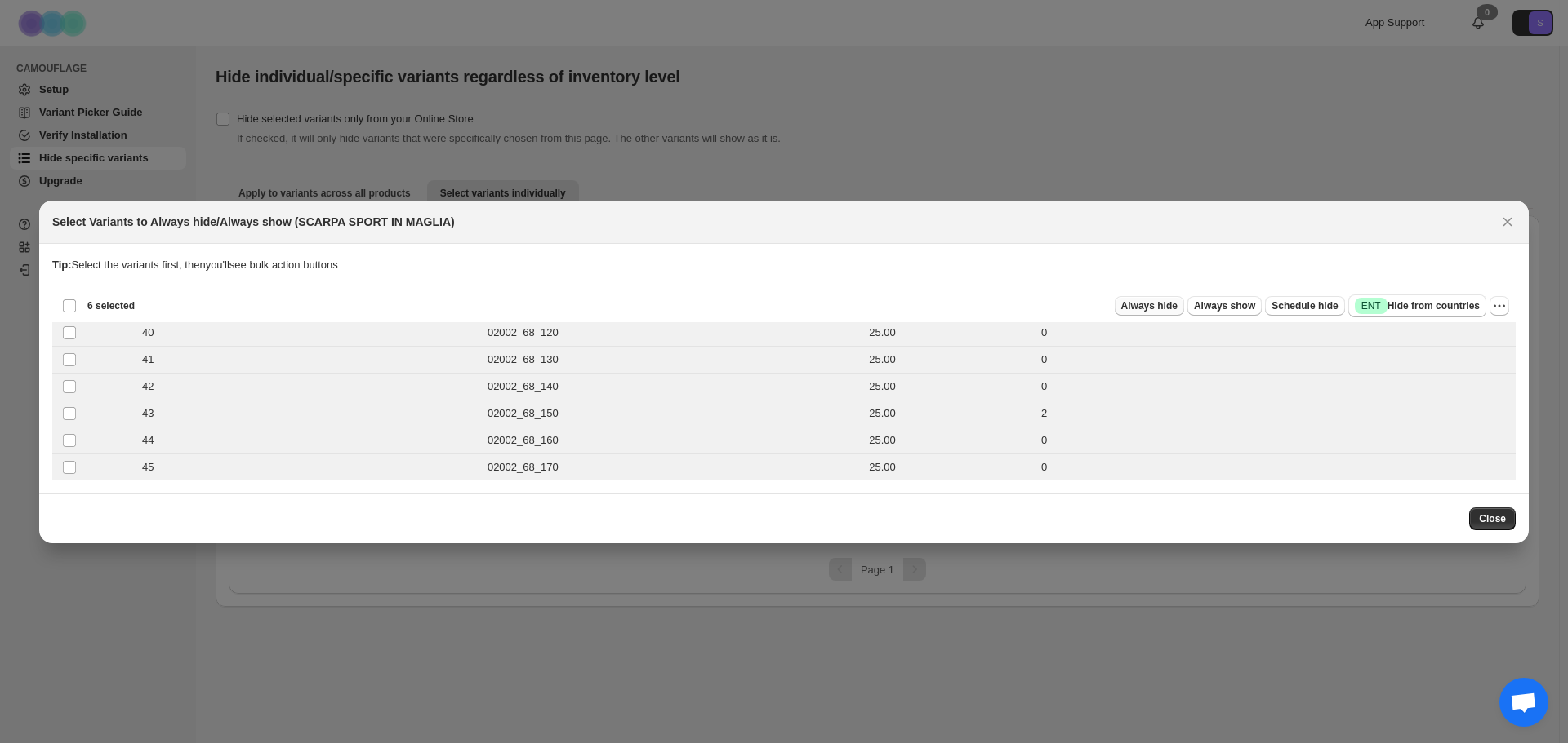
click at [1140, 305] on span "Always hide" at bounding box center [1149, 305] width 56 height 13
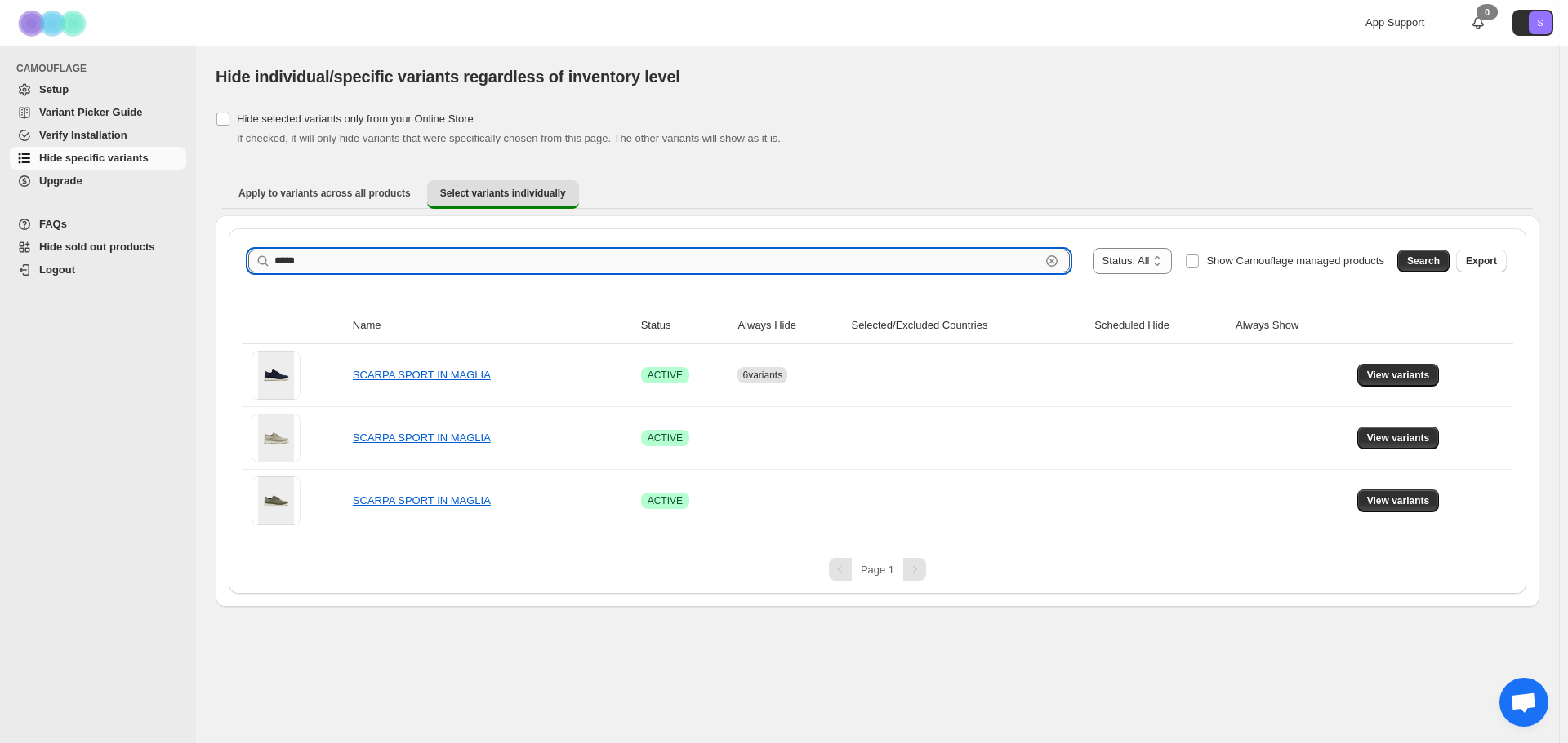
click at [363, 253] on input "*****" at bounding box center [657, 261] width 766 height 23
click at [1379, 437] on span "View variants" at bounding box center [1398, 438] width 63 height 13
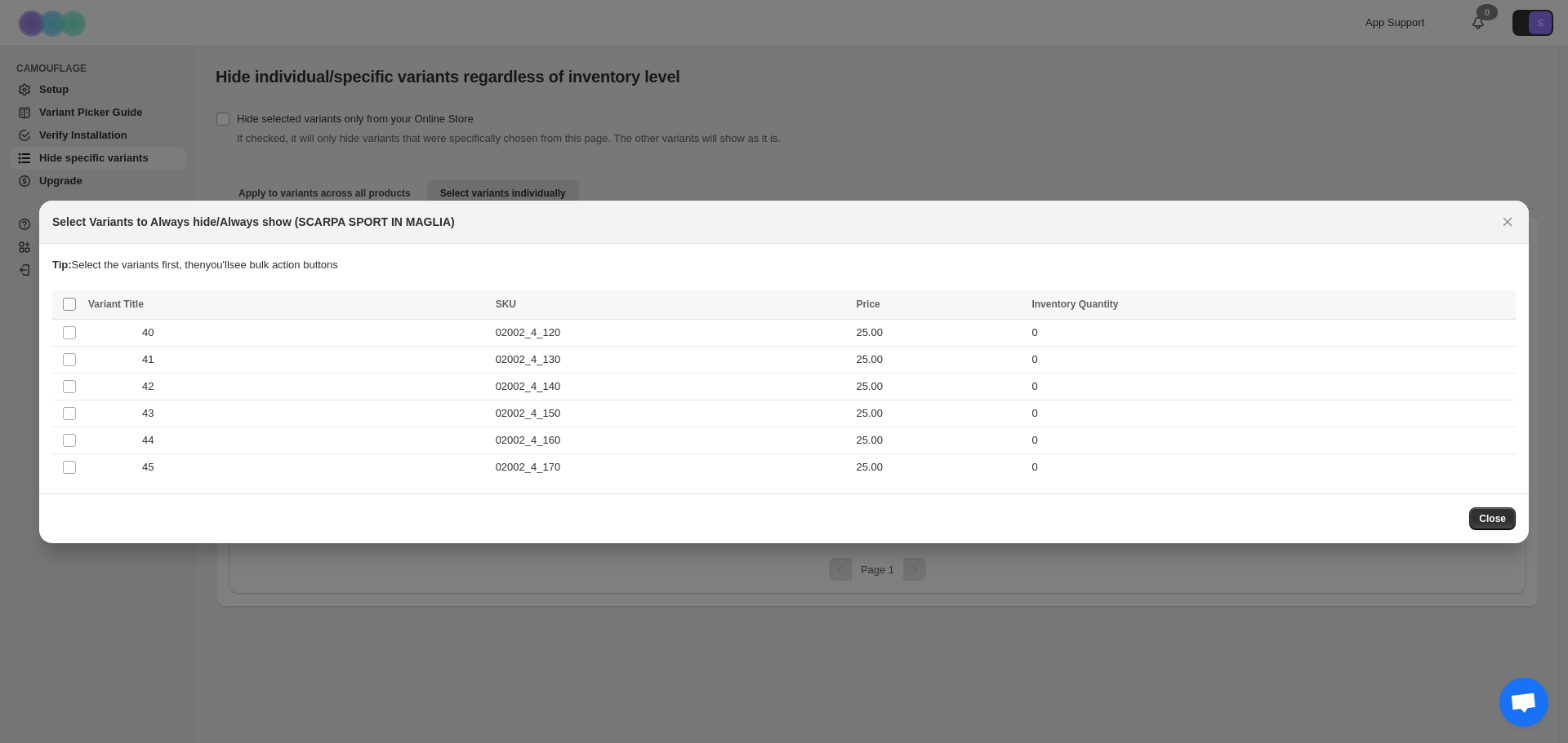
click at [62, 306] on span ":r5g:" at bounding box center [69, 304] width 14 height 14
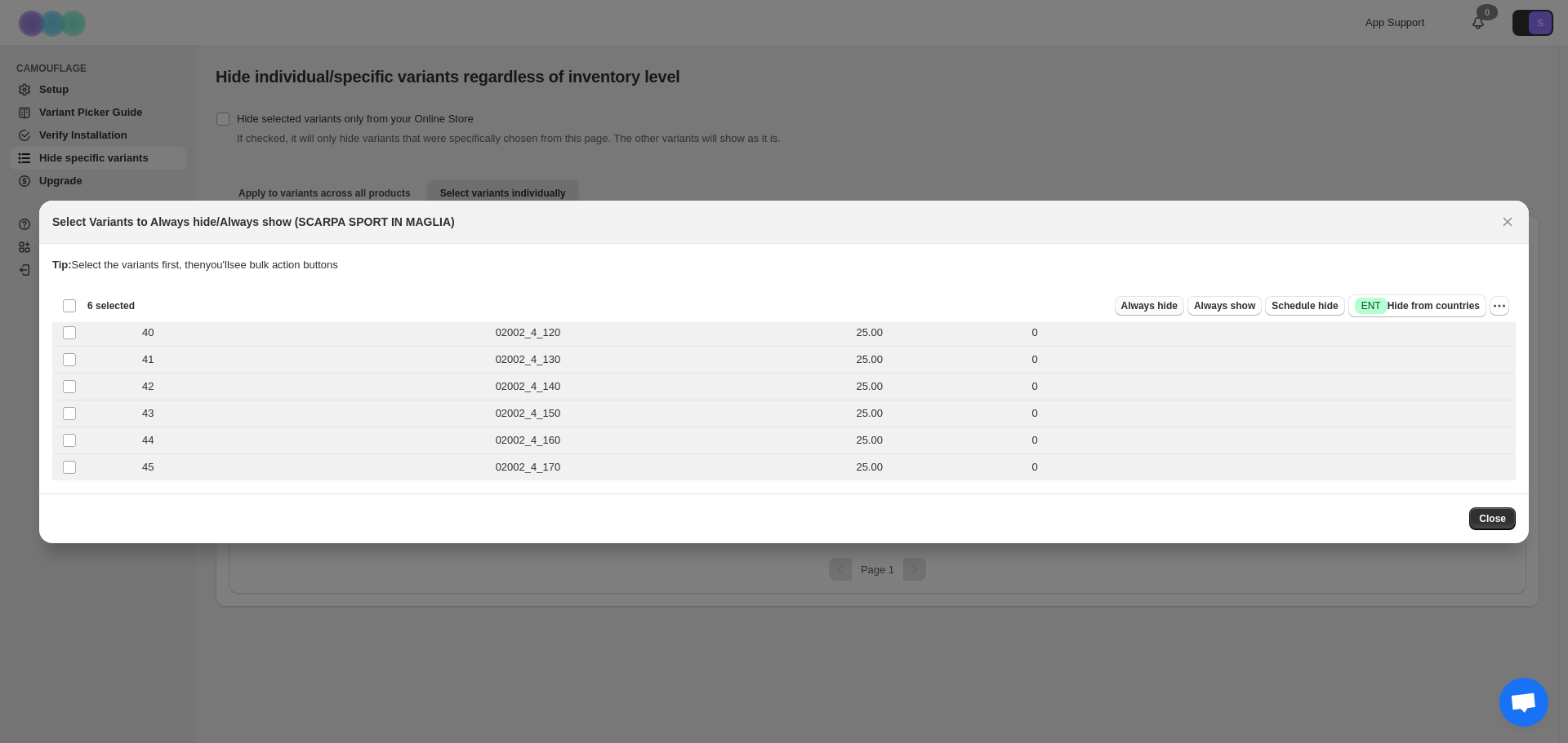
click at [1168, 304] on span "Always hide" at bounding box center [1149, 305] width 56 height 13
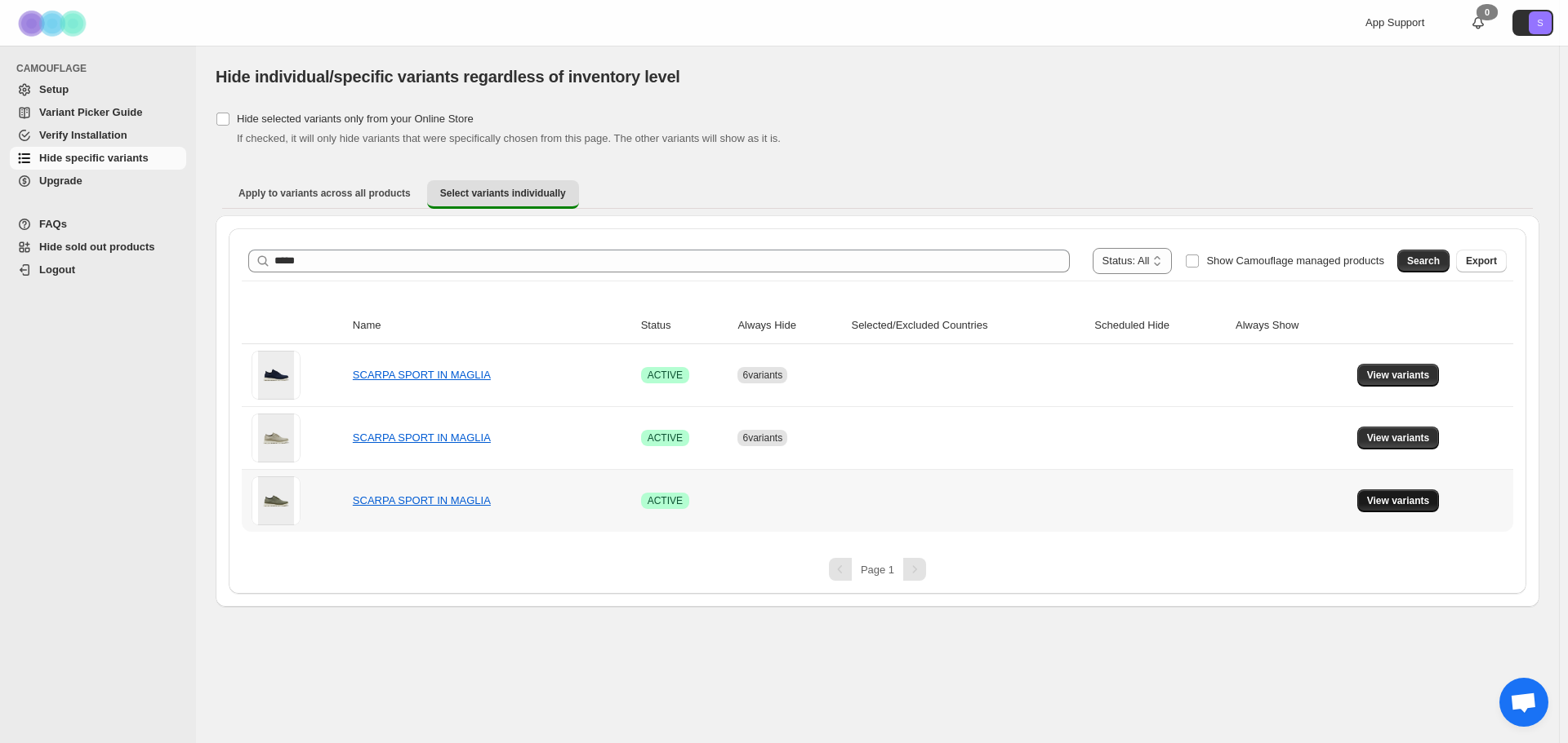
click at [1376, 503] on span "View variants" at bounding box center [1398, 500] width 63 height 13
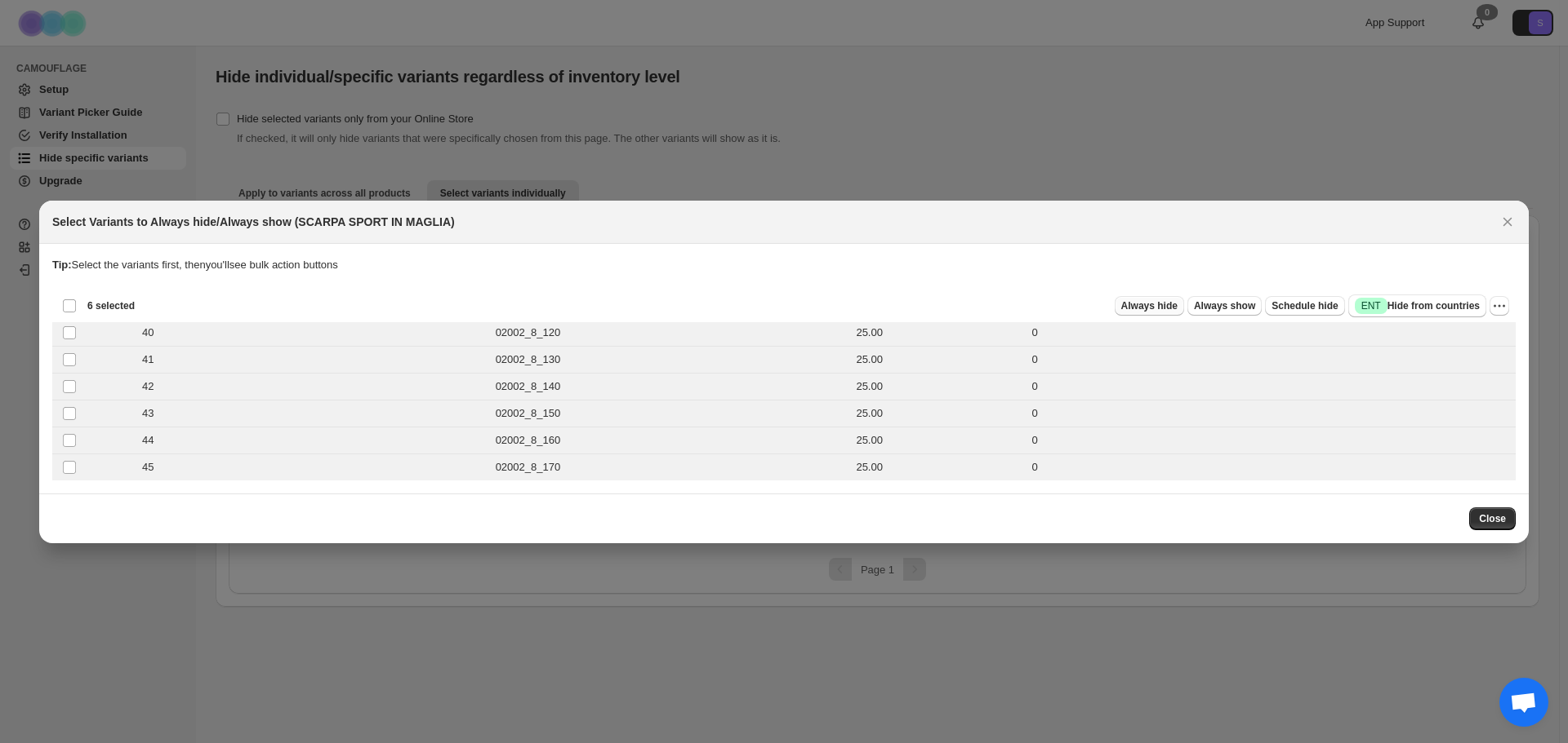
click at [1177, 310] on span "Always hide" at bounding box center [1149, 305] width 56 height 13
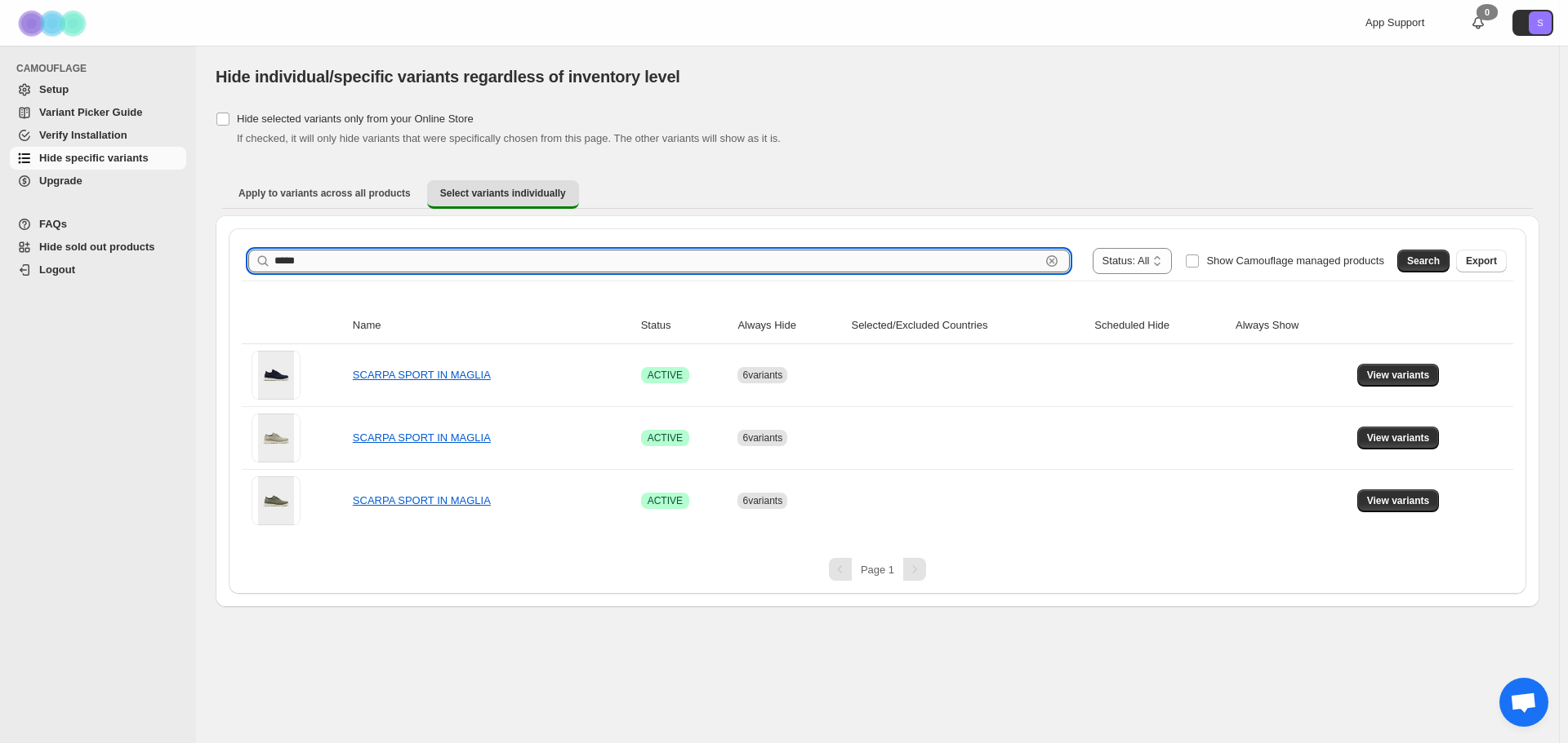
click at [379, 271] on input "*****" at bounding box center [657, 261] width 766 height 23
click at [1436, 265] on span "Search" at bounding box center [1423, 261] width 32 height 13
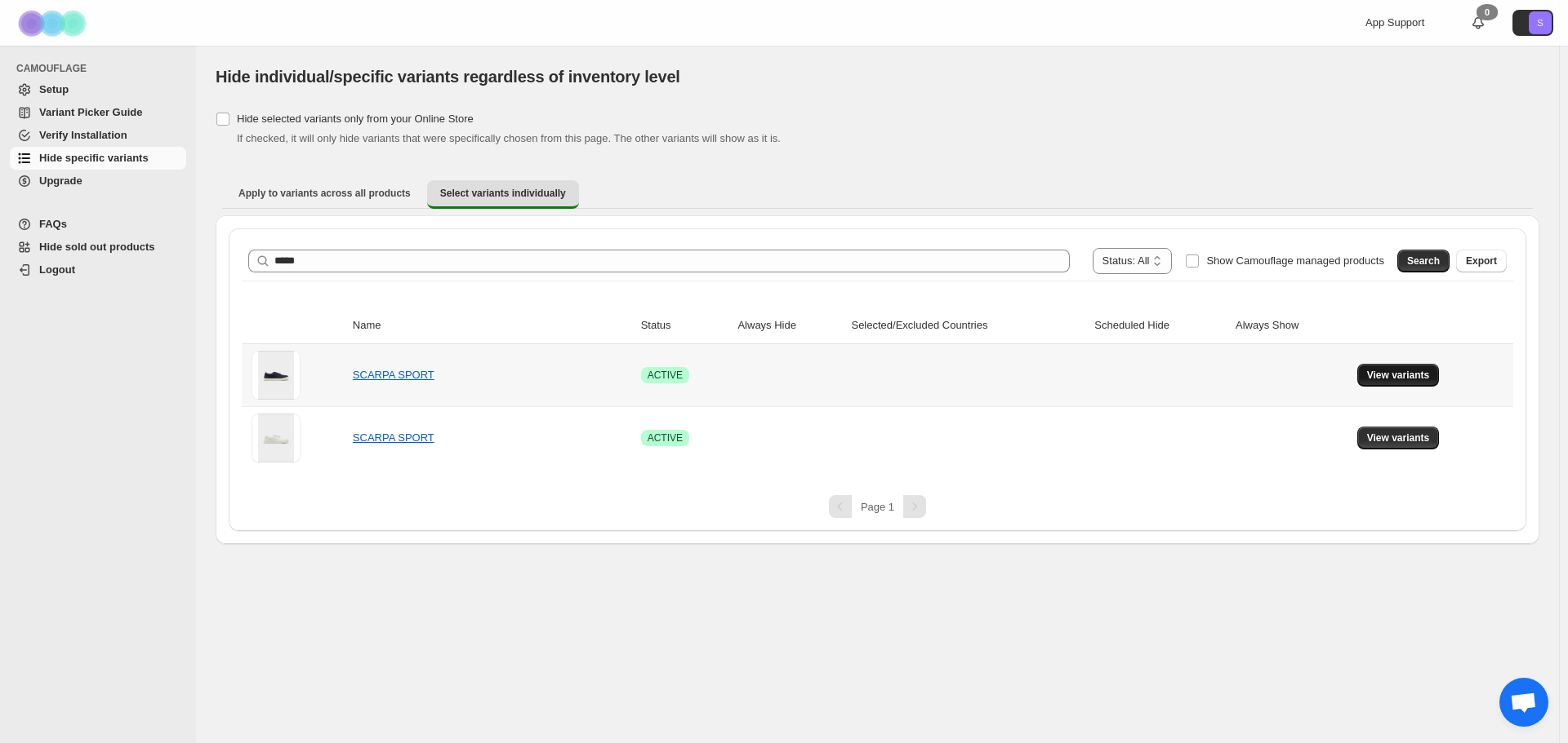
click at [1398, 374] on span "View variants" at bounding box center [1398, 375] width 63 height 13
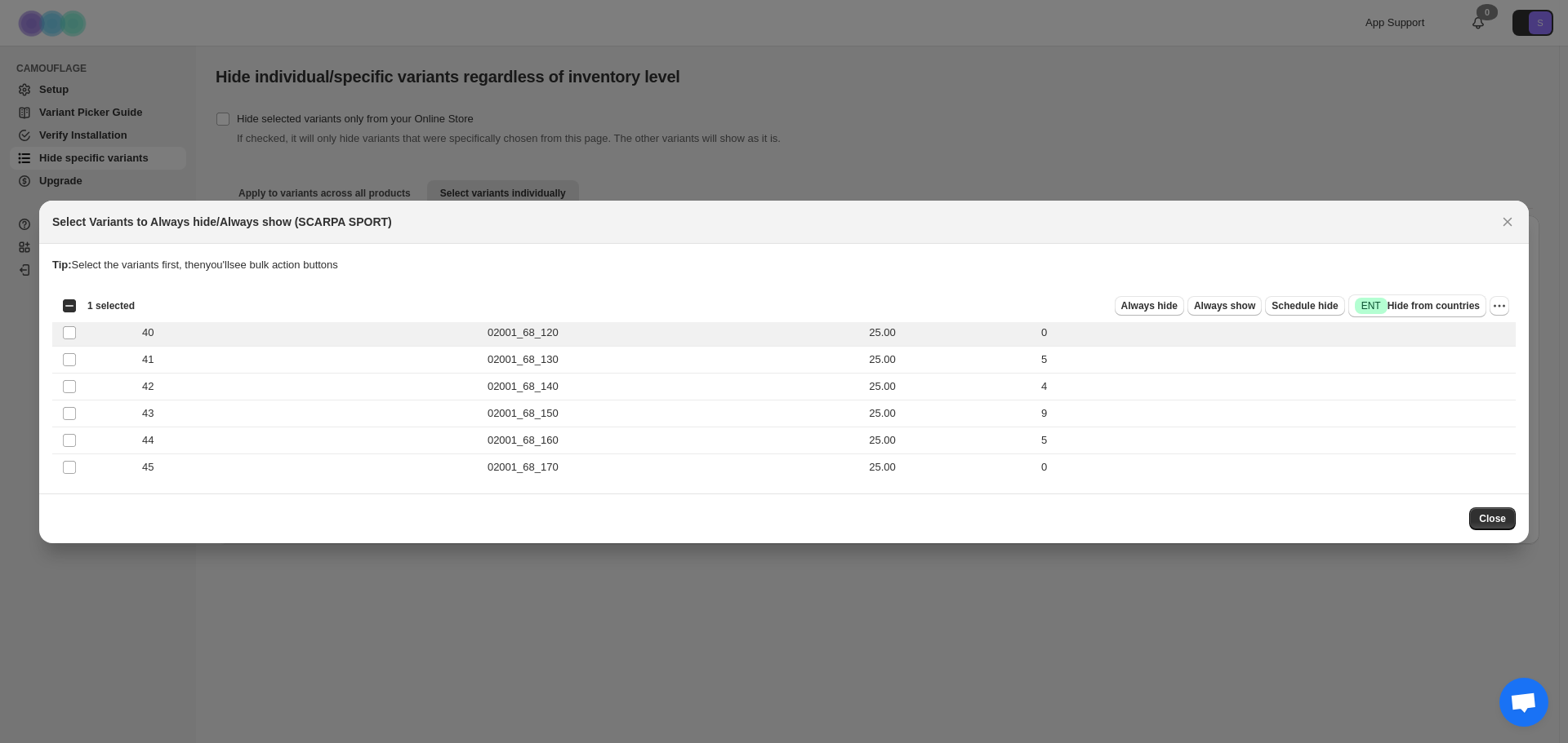
click at [69, 311] on div "Select all 6 product variants 1 selected" at bounding box center [98, 306] width 72 height 14
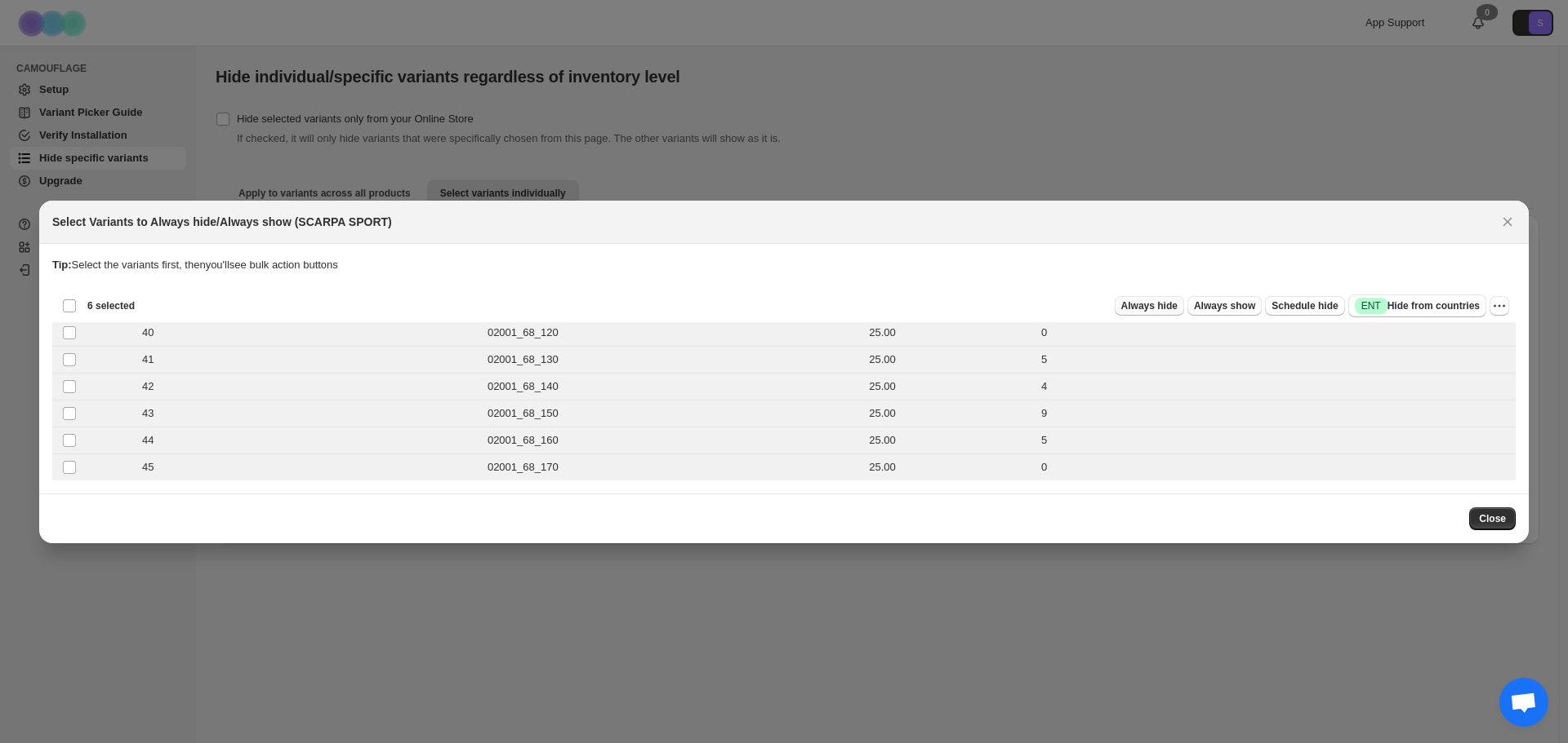
click at [1177, 309] on span "Always hide" at bounding box center [1149, 305] width 56 height 13
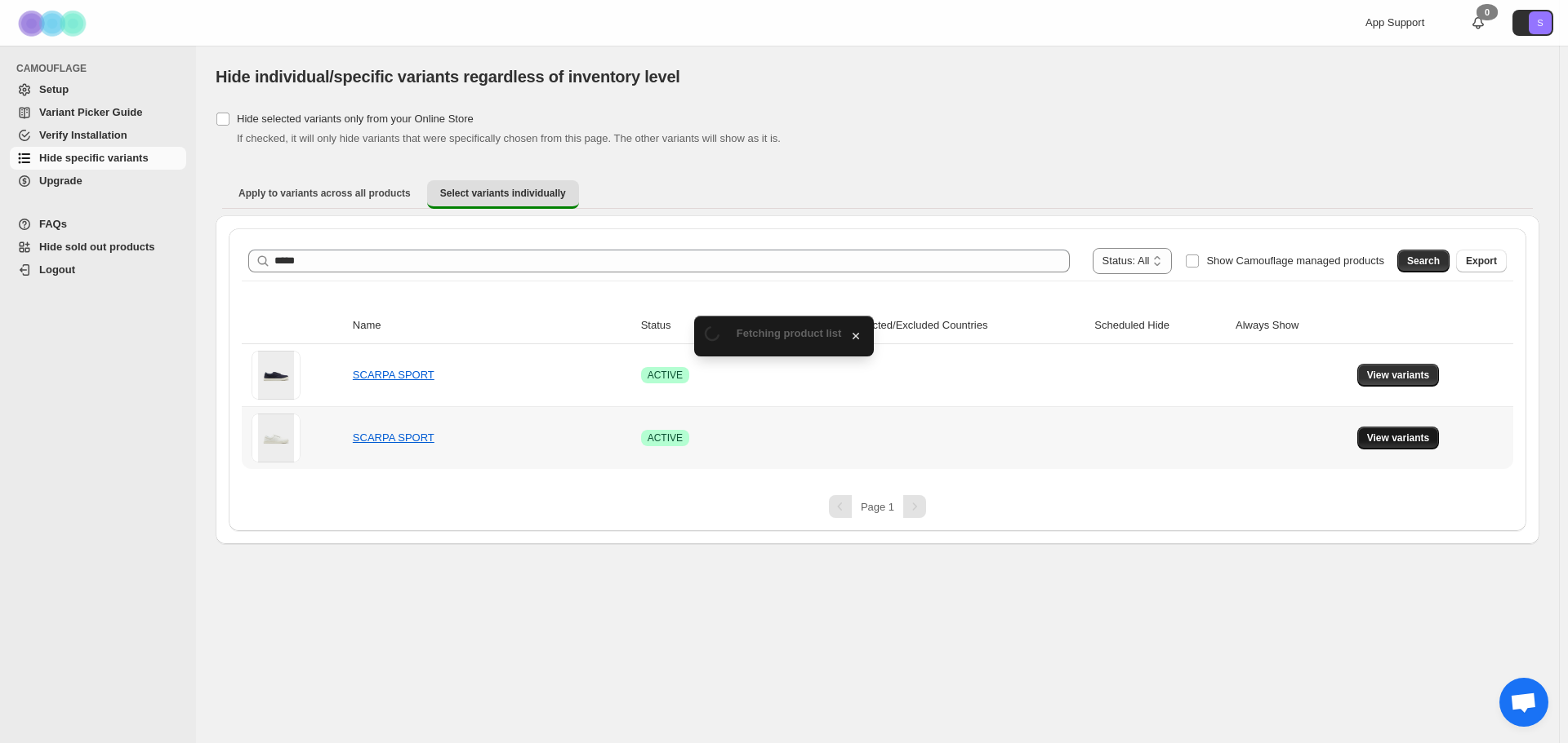
click at [1414, 448] on button "View variants" at bounding box center [1398, 438] width 83 height 23
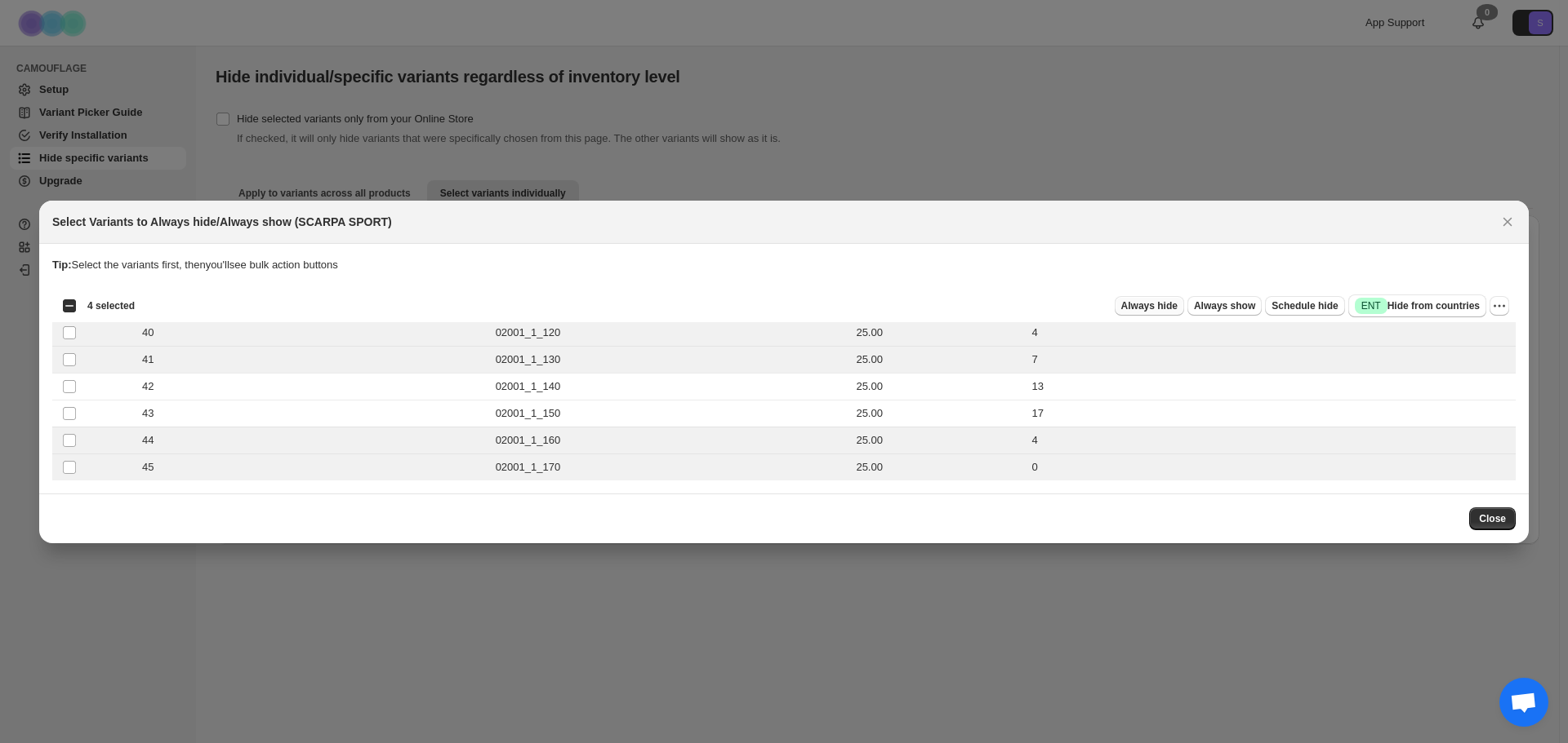
click at [1177, 308] on span "Always hide" at bounding box center [1149, 305] width 56 height 13
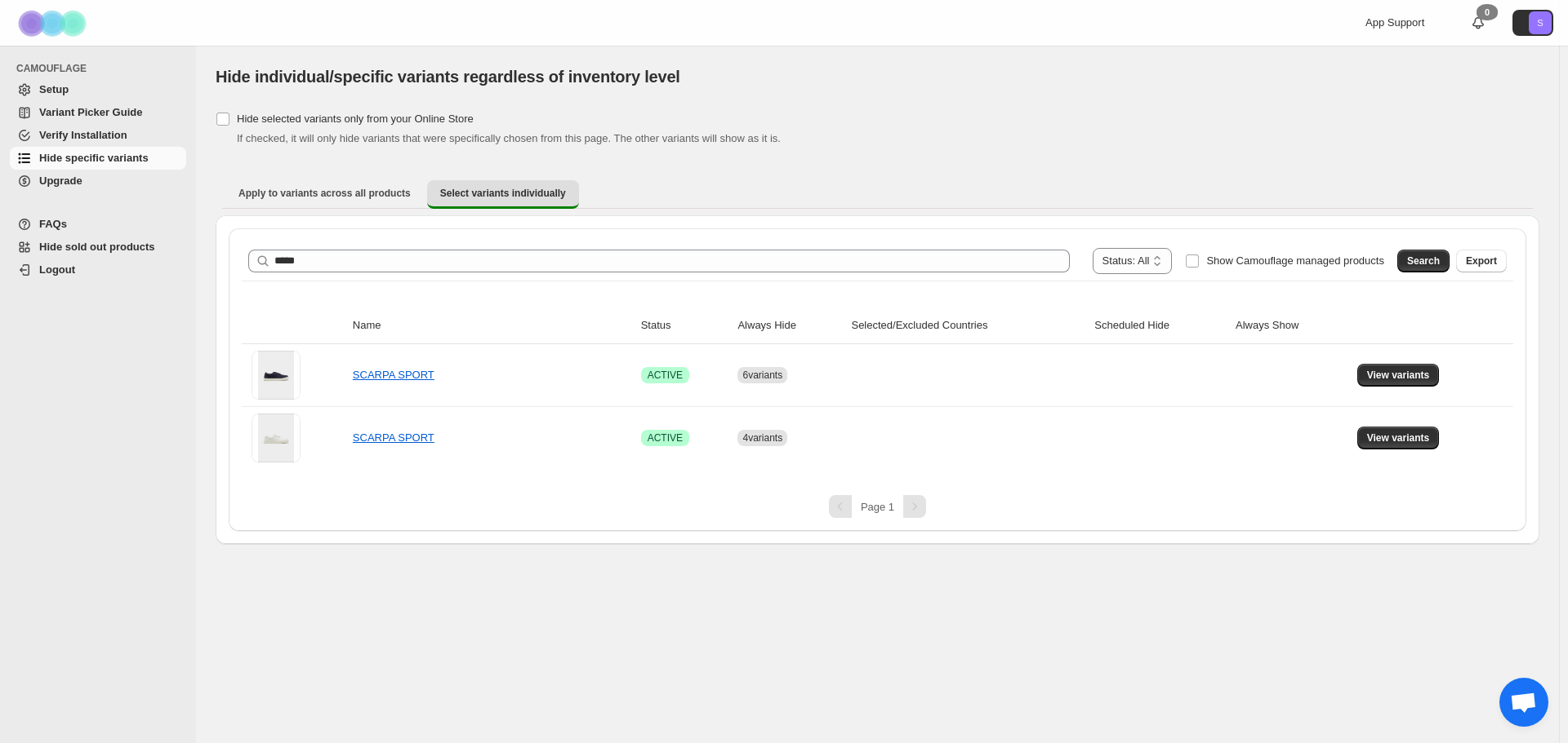
click at [400, 281] on div "**********" at bounding box center [877, 354] width 1271 height 228
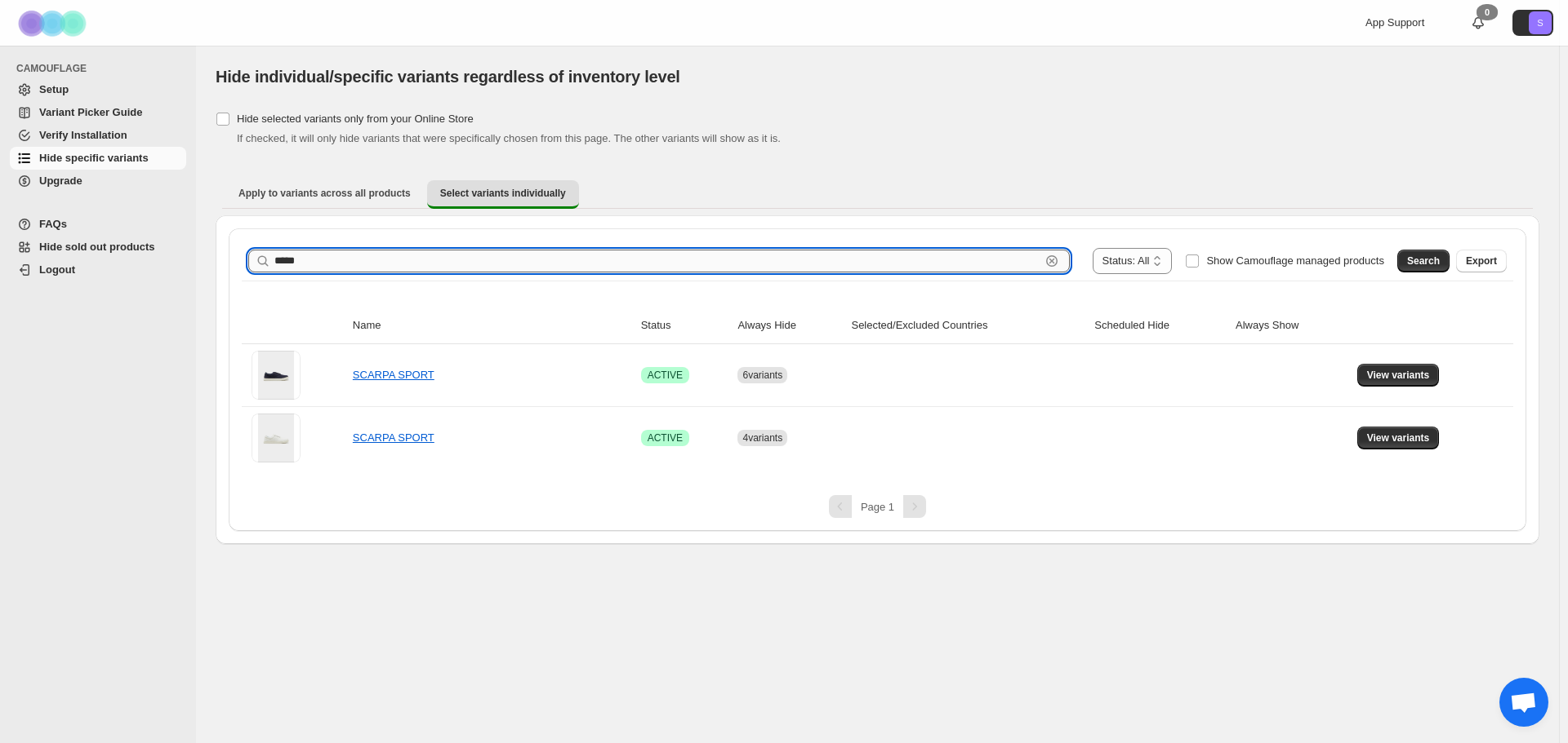
click at [400, 271] on input "*****" at bounding box center [657, 261] width 766 height 23
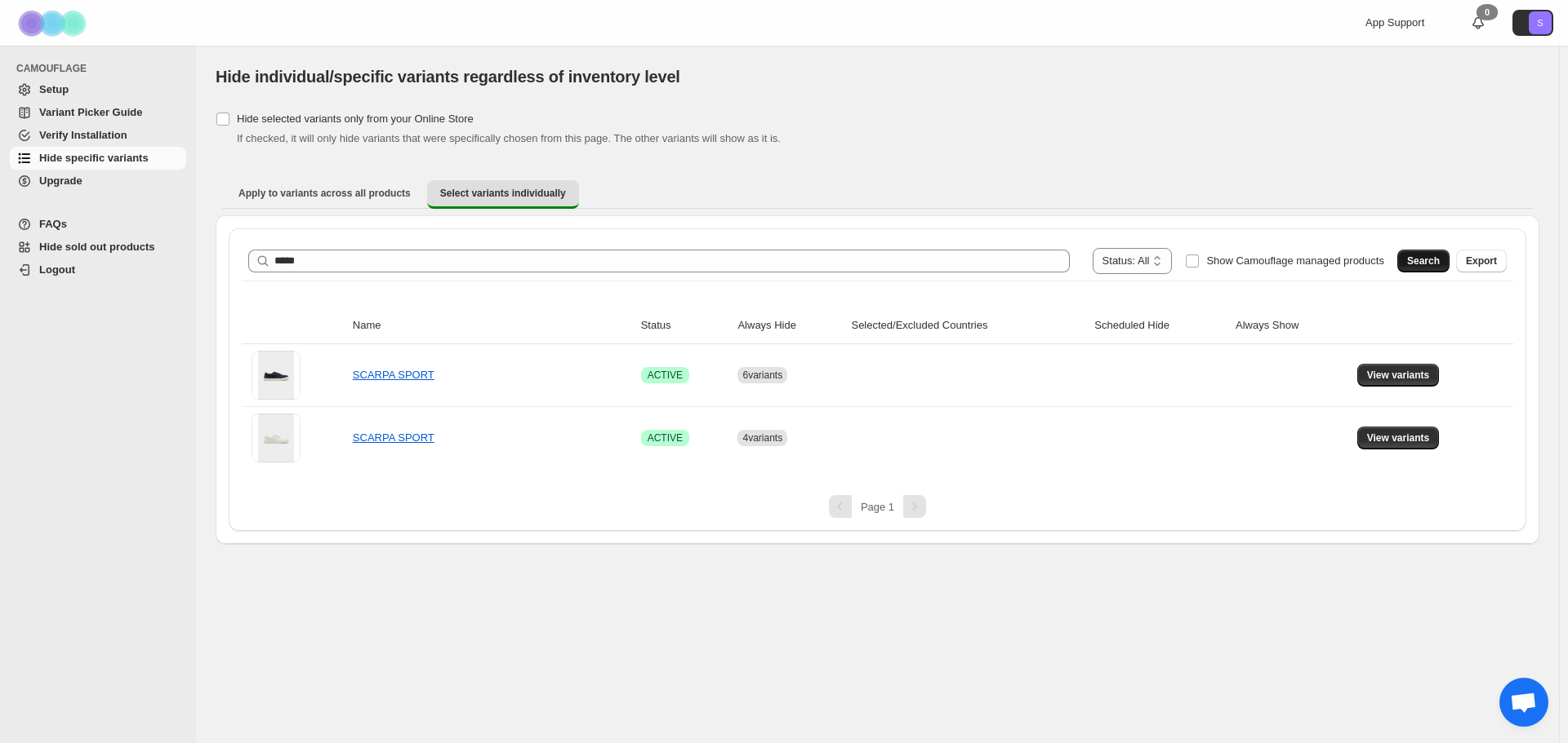
click at [1417, 271] on button "Search" at bounding box center [1423, 261] width 52 height 23
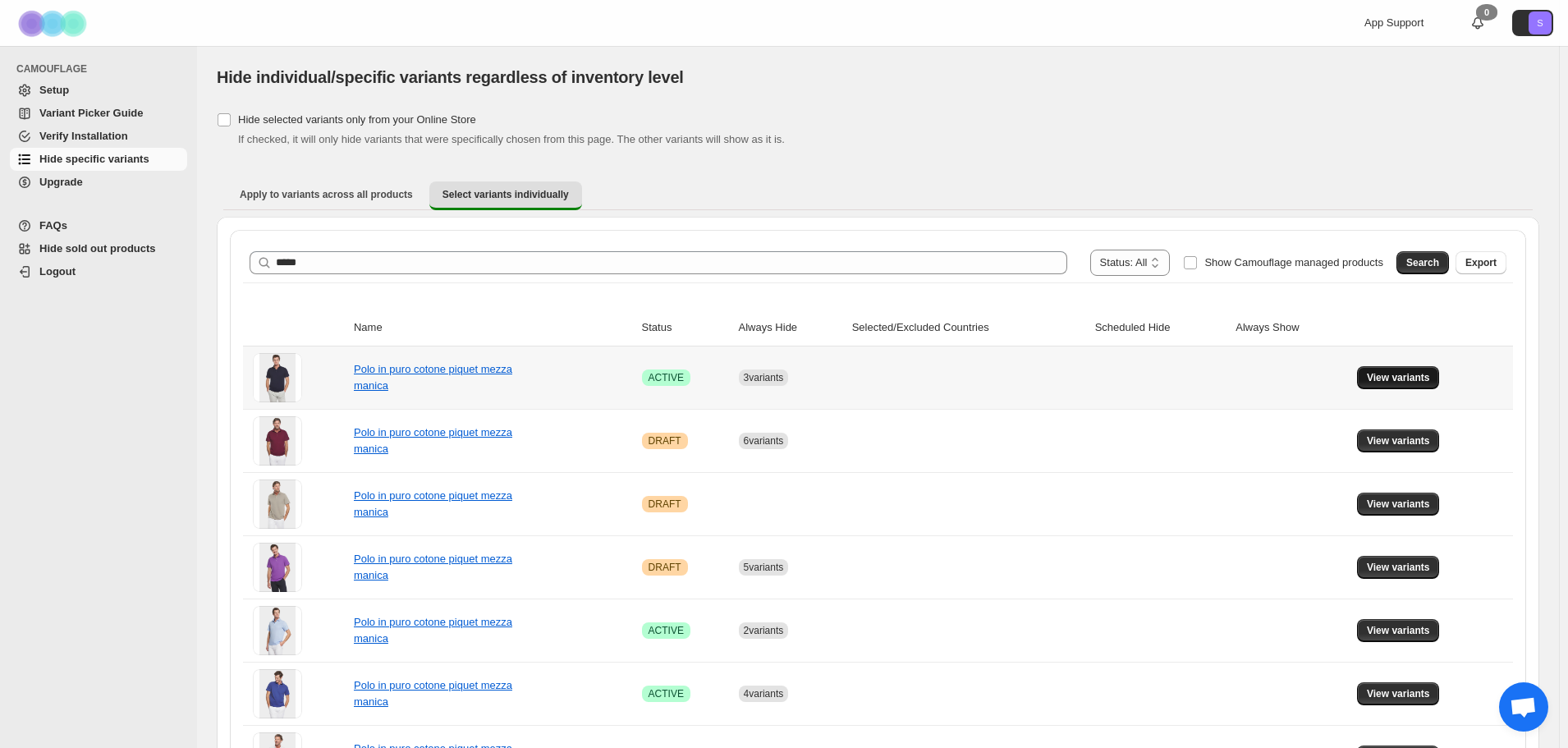
click at [1430, 375] on span "View variants" at bounding box center [1399, 377] width 63 height 13
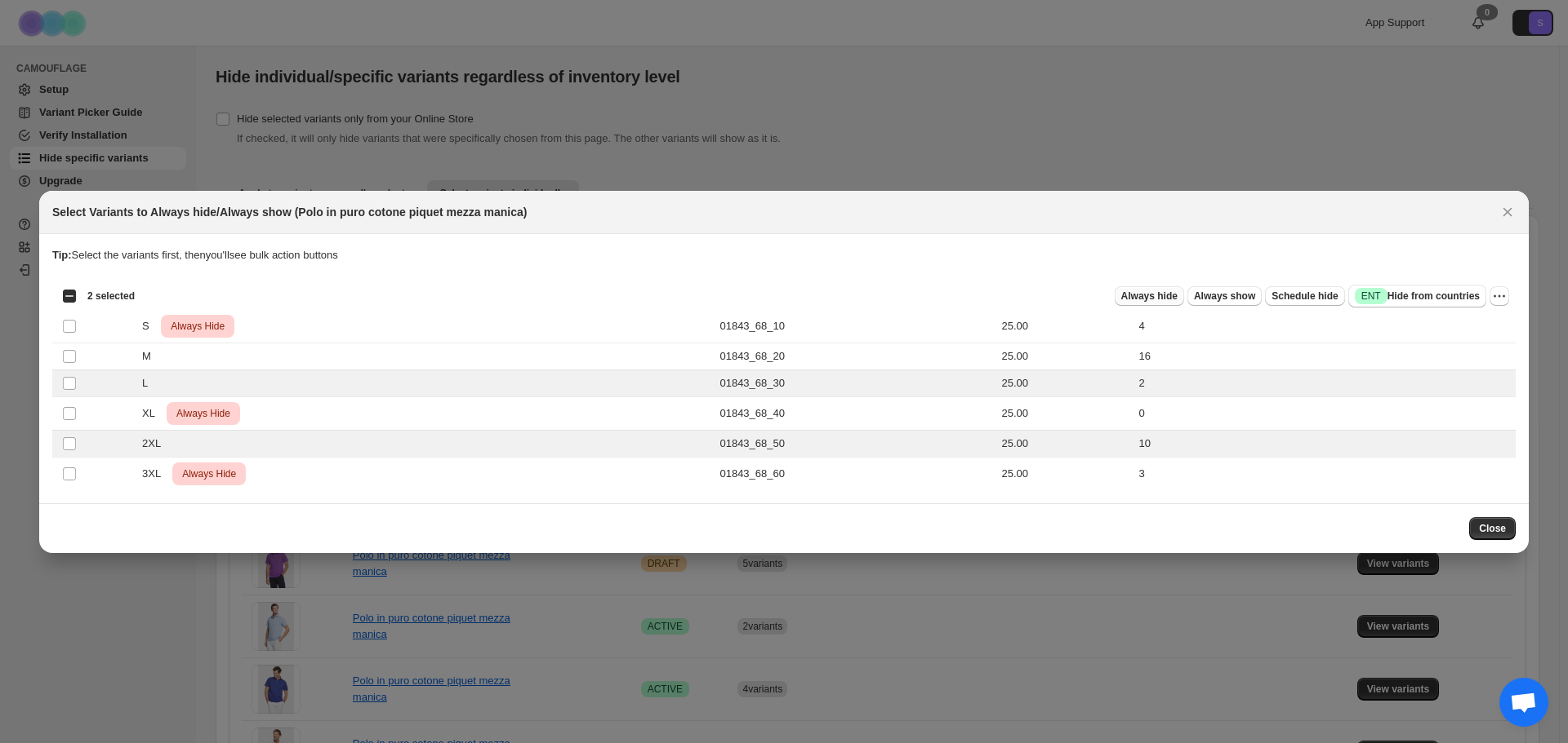
click at [1177, 299] on span "Always hide" at bounding box center [1149, 296] width 56 height 13
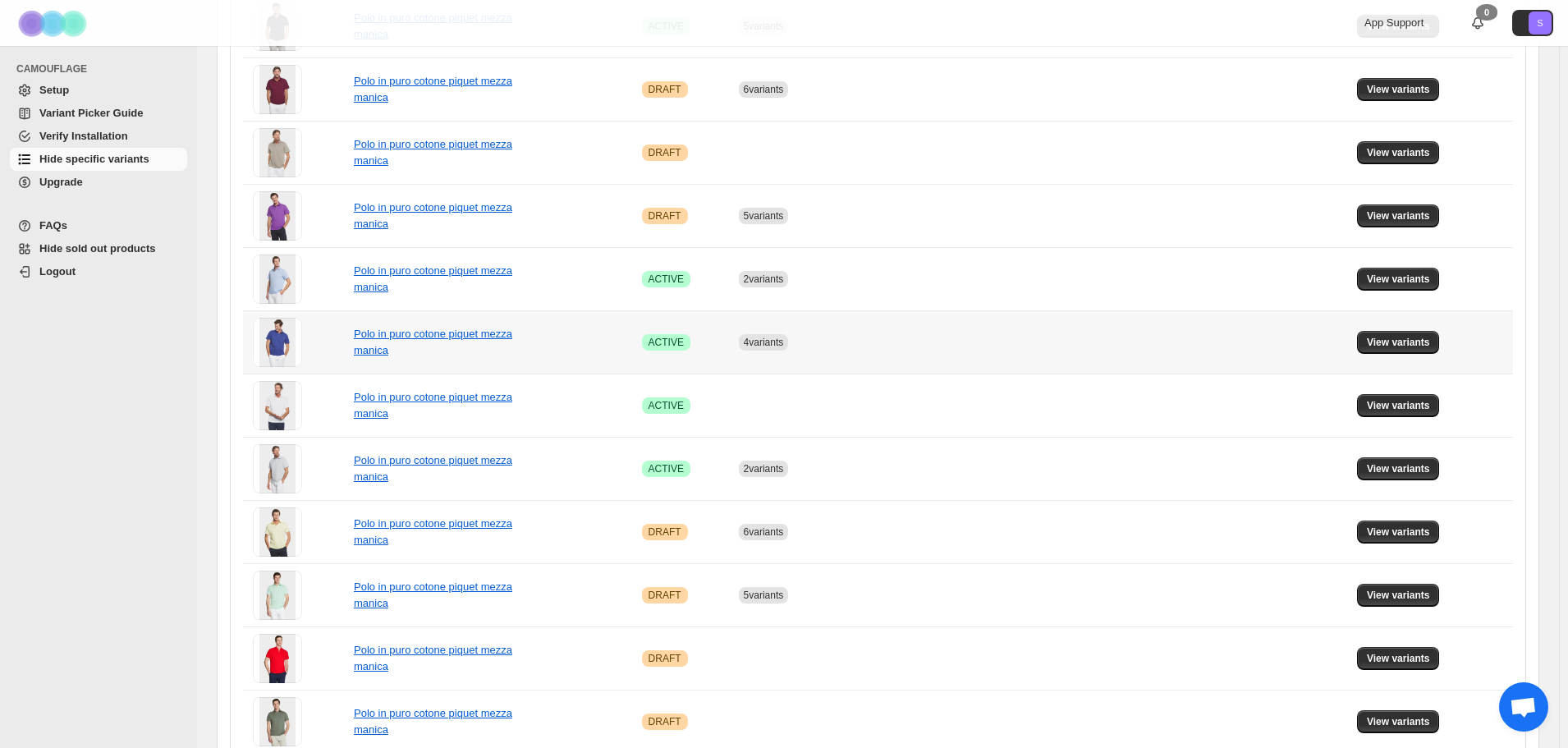
scroll to position [432, 0]
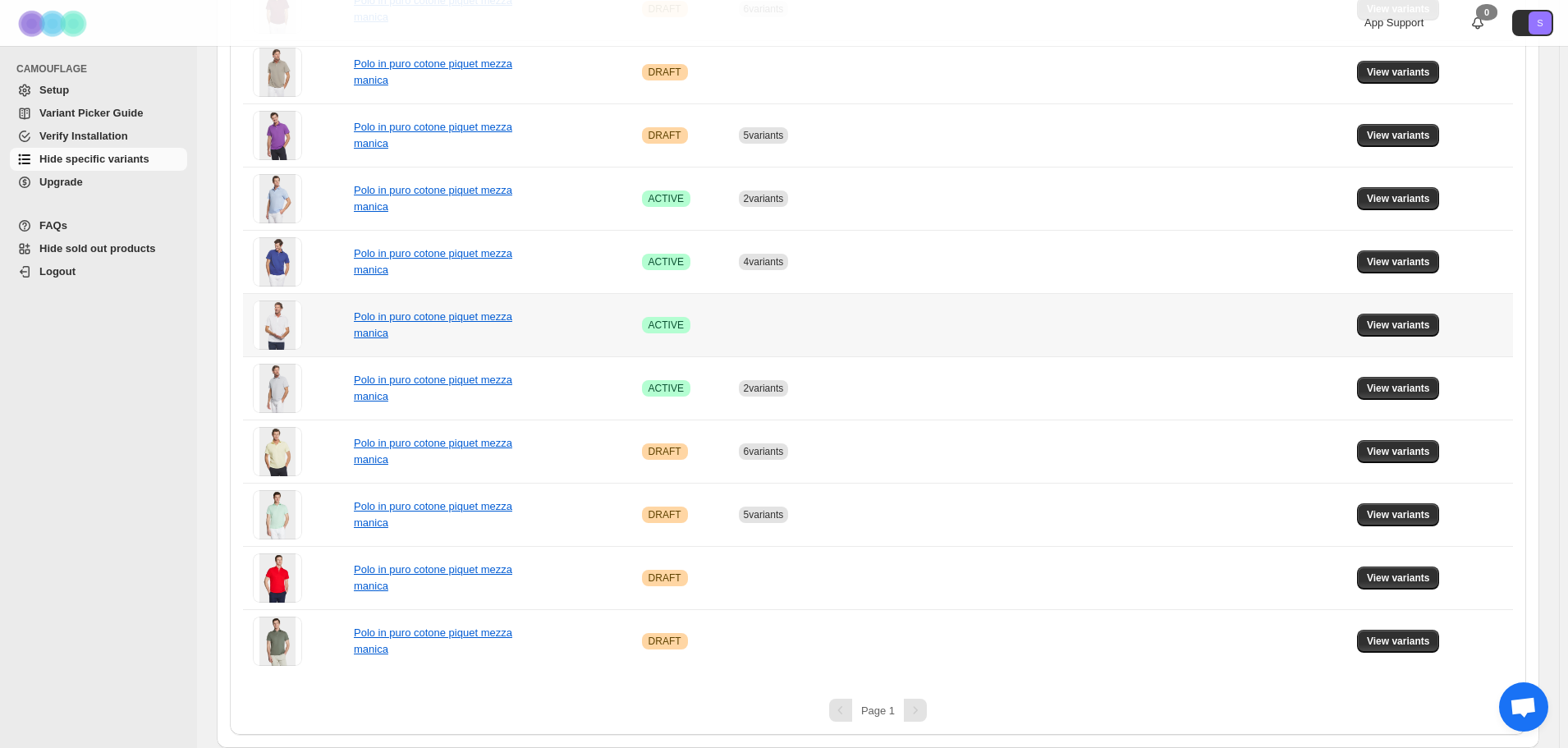
drag, startPoint x: 1382, startPoint y: 329, endPoint x: 1363, endPoint y: 336, distance: 20.2
click at [1382, 329] on span "View variants" at bounding box center [1399, 325] width 63 height 13
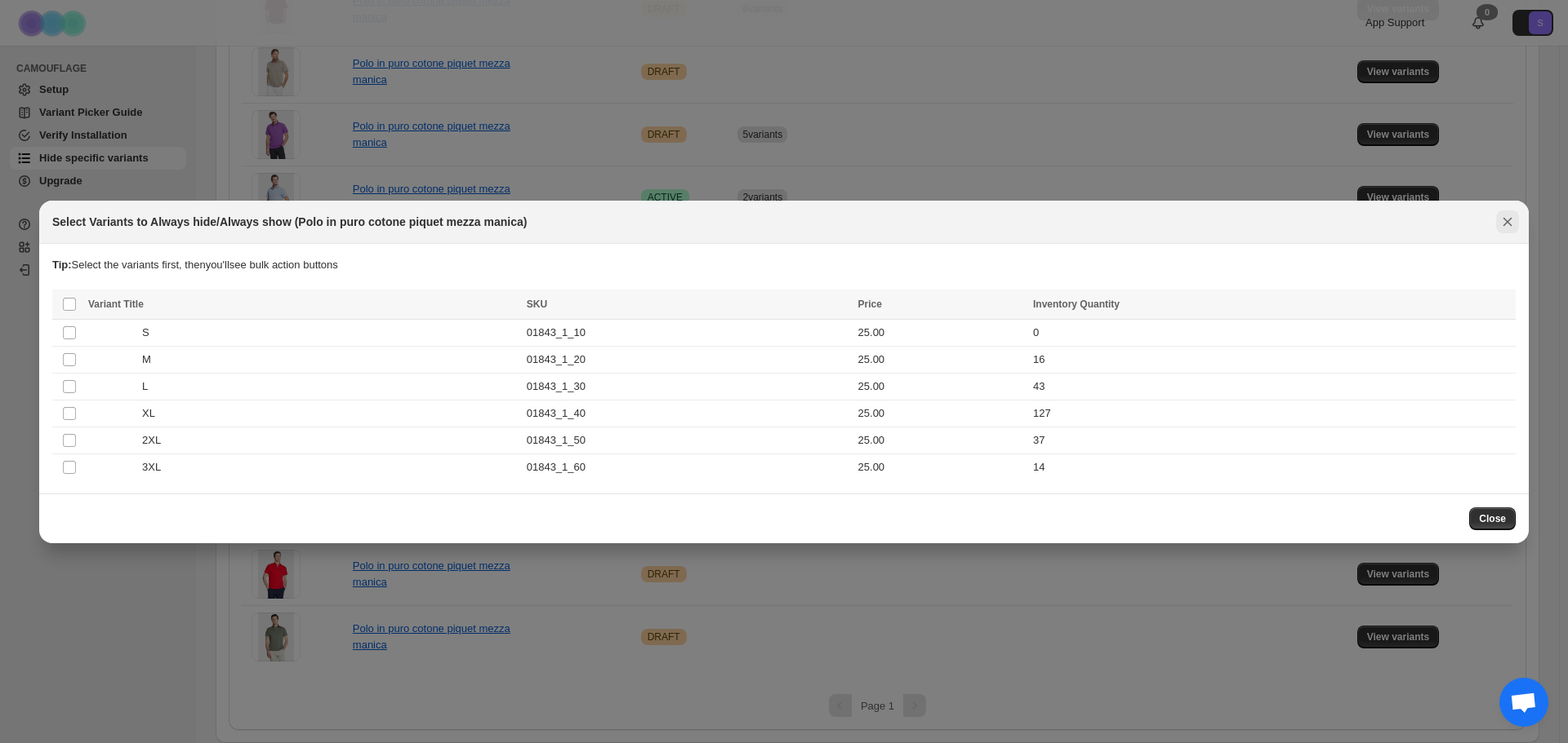
click at [1511, 218] on icon "Close" at bounding box center [1507, 222] width 9 height 9
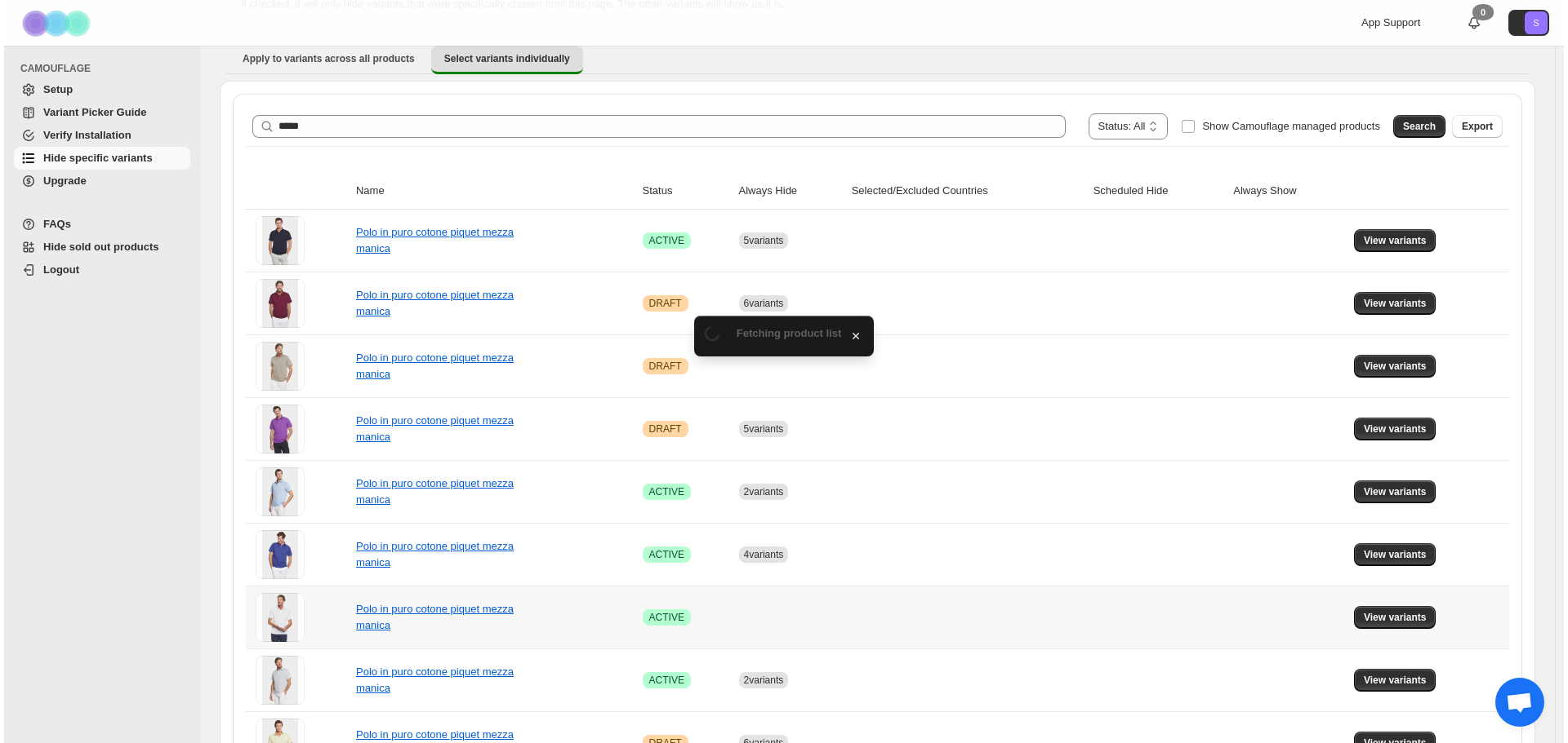
scroll to position [0, 0]
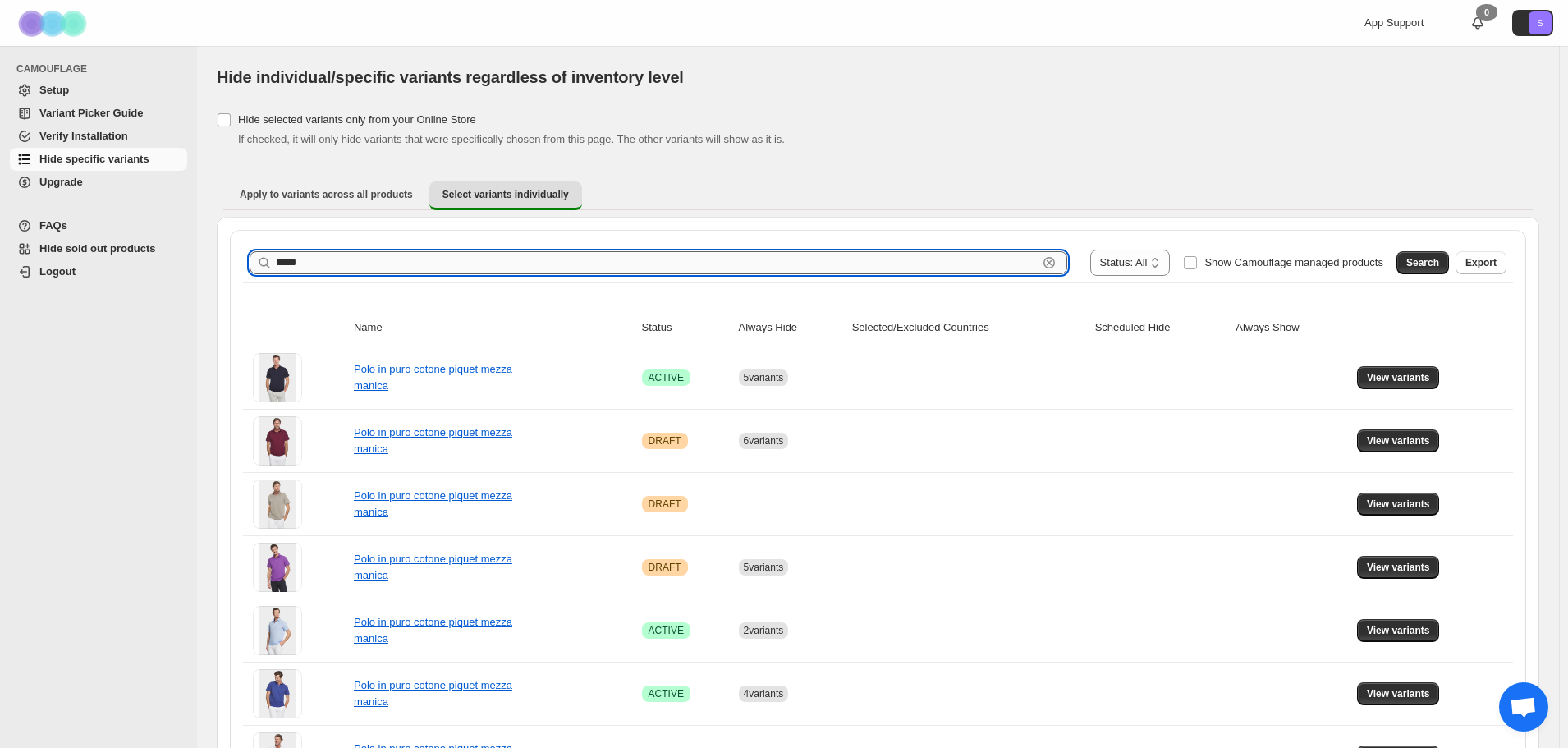
click at [339, 262] on input "*****" at bounding box center [657, 262] width 762 height 23
type input "*****"
click at [1424, 261] on span "Search" at bounding box center [1422, 262] width 33 height 13
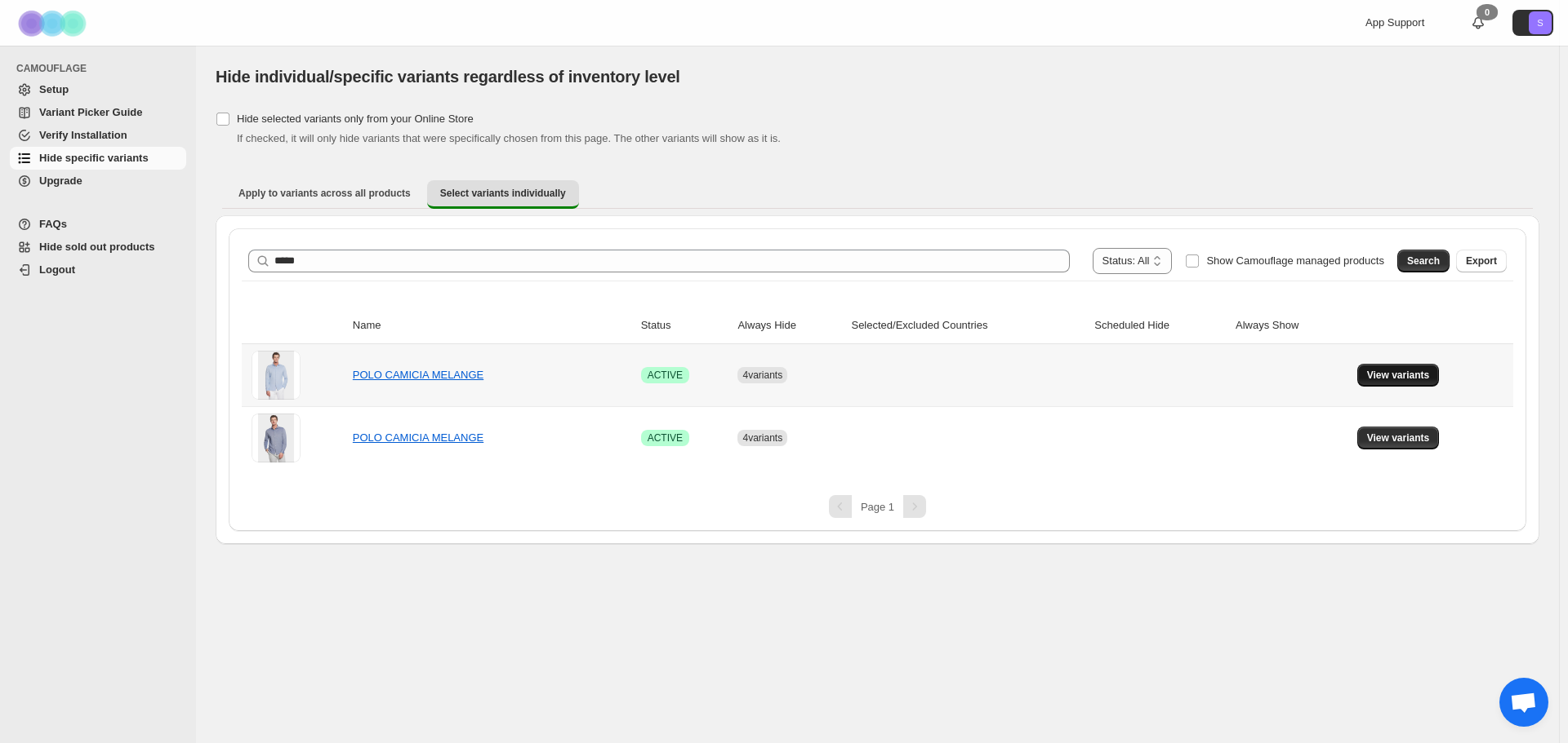
click at [1393, 385] on button "View variants" at bounding box center [1398, 375] width 83 height 23
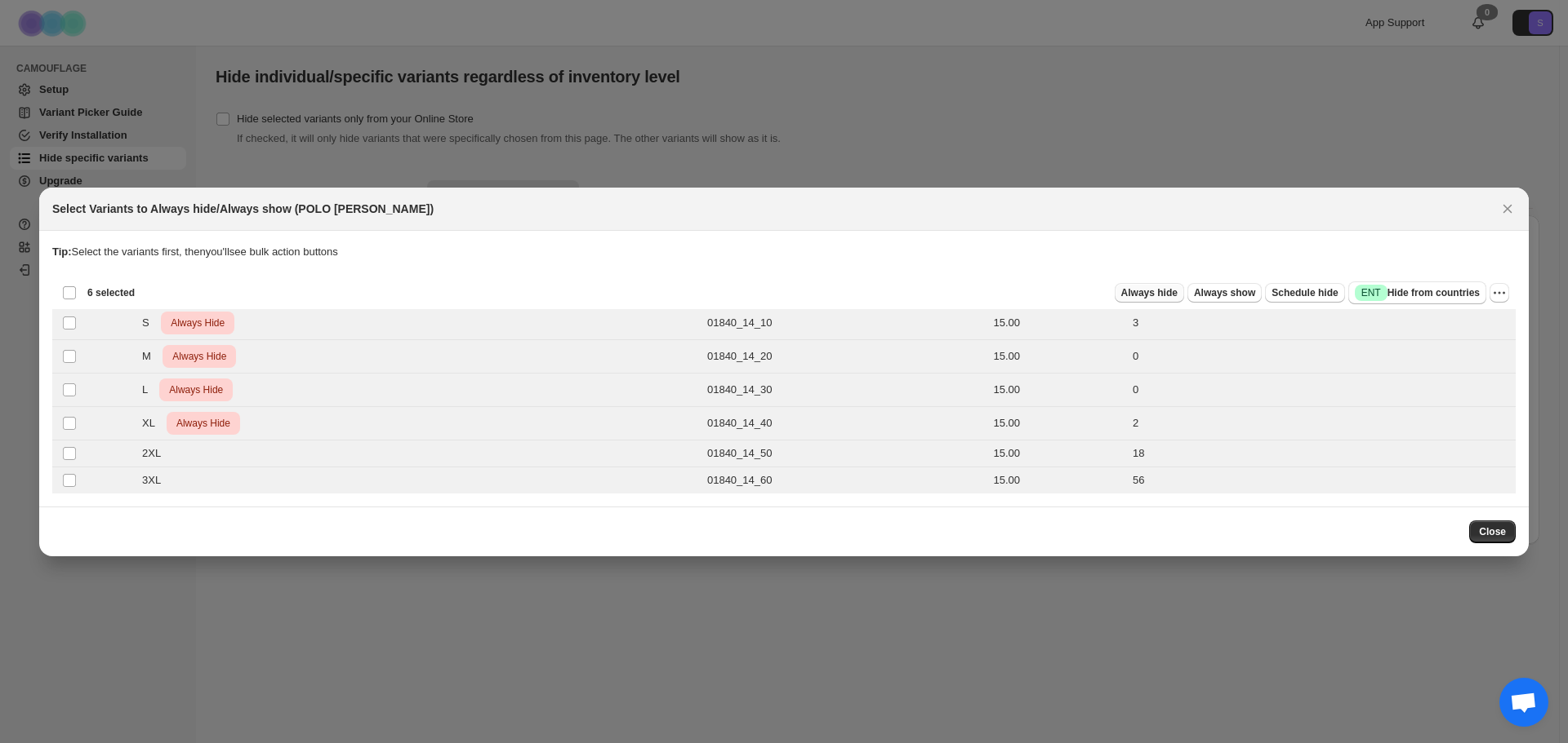
click at [1177, 295] on span "Always hide" at bounding box center [1149, 292] width 56 height 13
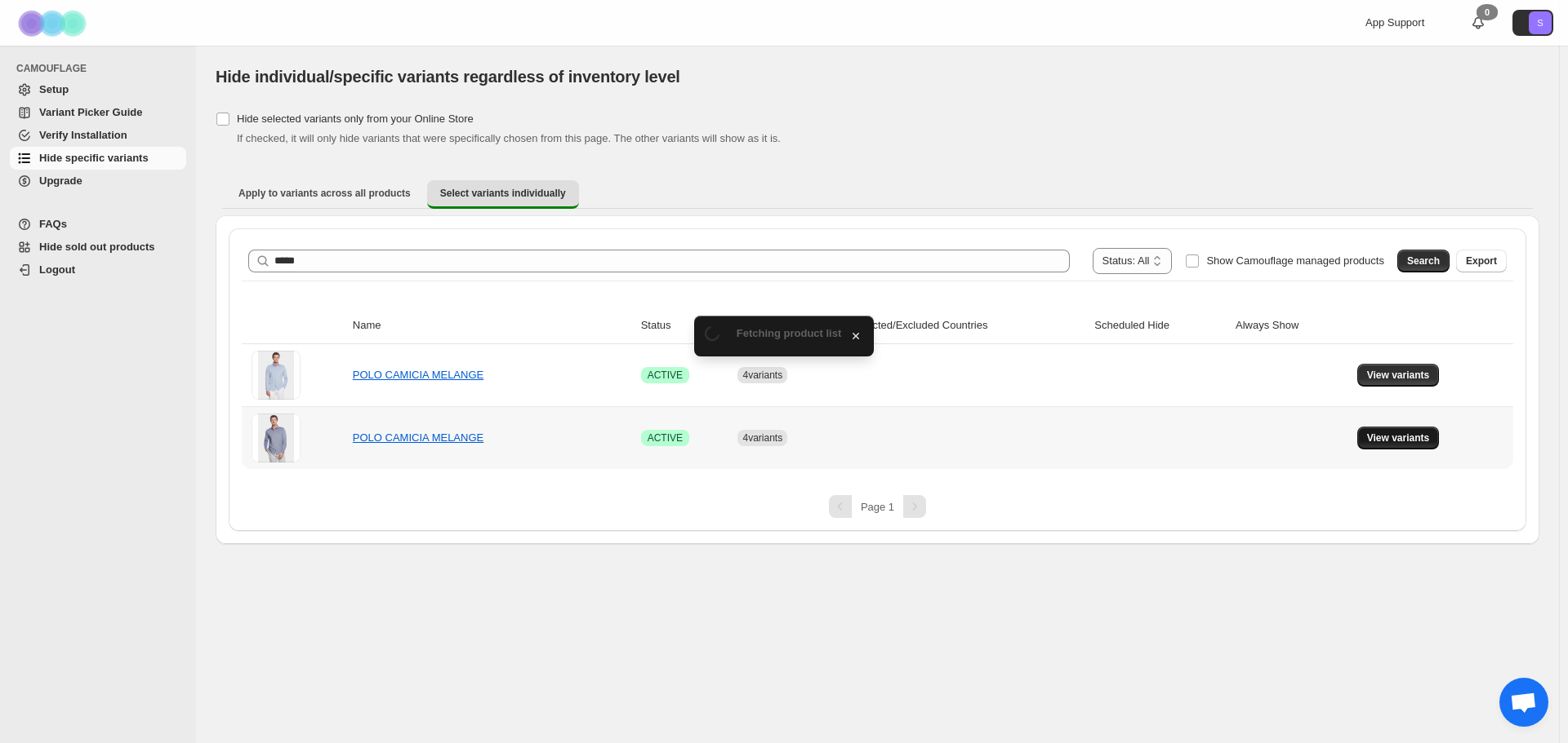
click at [1408, 434] on span "View variants" at bounding box center [1398, 438] width 63 height 13
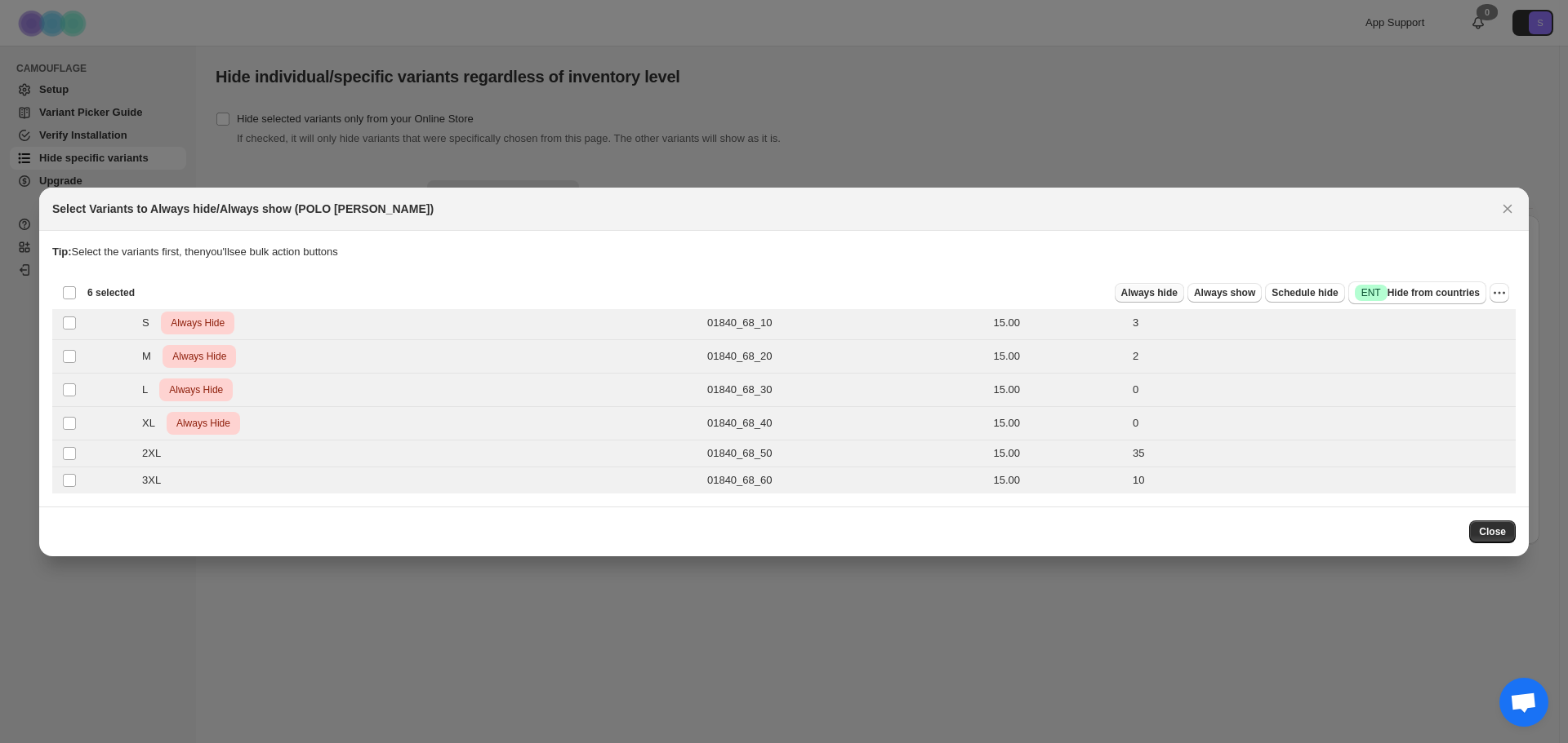
click at [1170, 291] on span "Always hide" at bounding box center [1149, 292] width 56 height 13
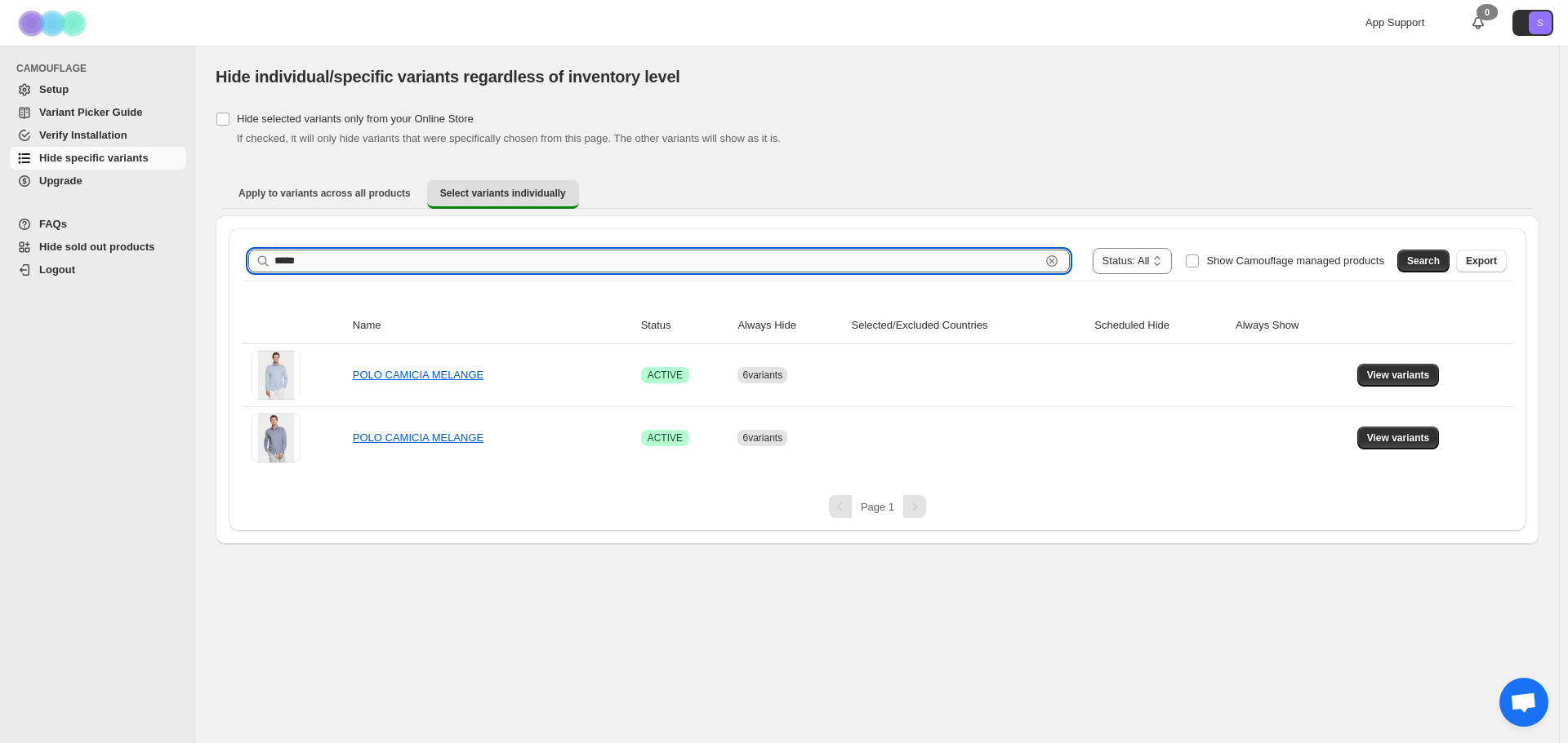
click at [315, 261] on input "*****" at bounding box center [657, 261] width 766 height 23
type input "*****"
click at [1437, 261] on span "Search" at bounding box center [1423, 261] width 32 height 13
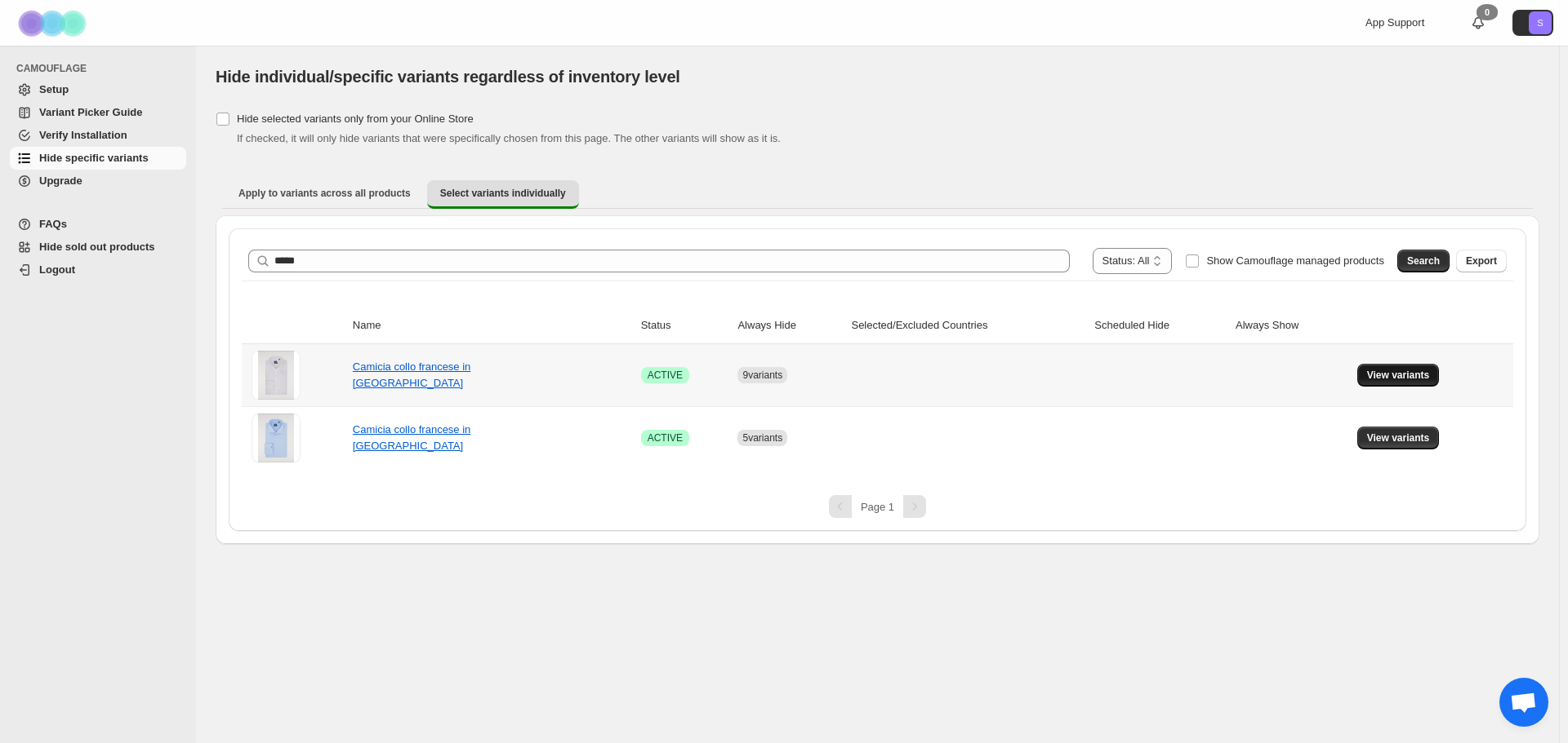
click at [1403, 374] on span "View variants" at bounding box center [1398, 375] width 63 height 13
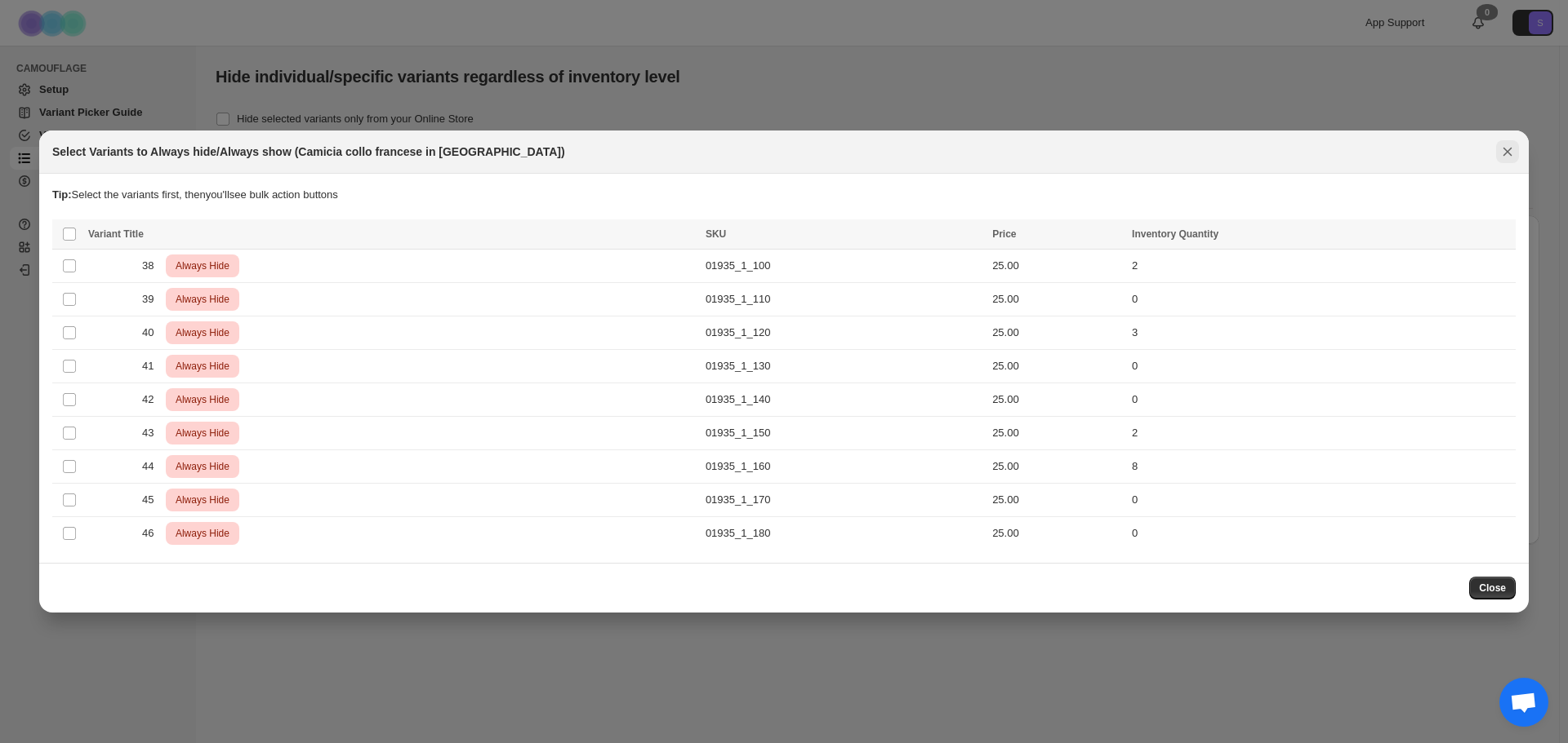
click at [1501, 151] on icon "Close" at bounding box center [1507, 152] width 16 height 16
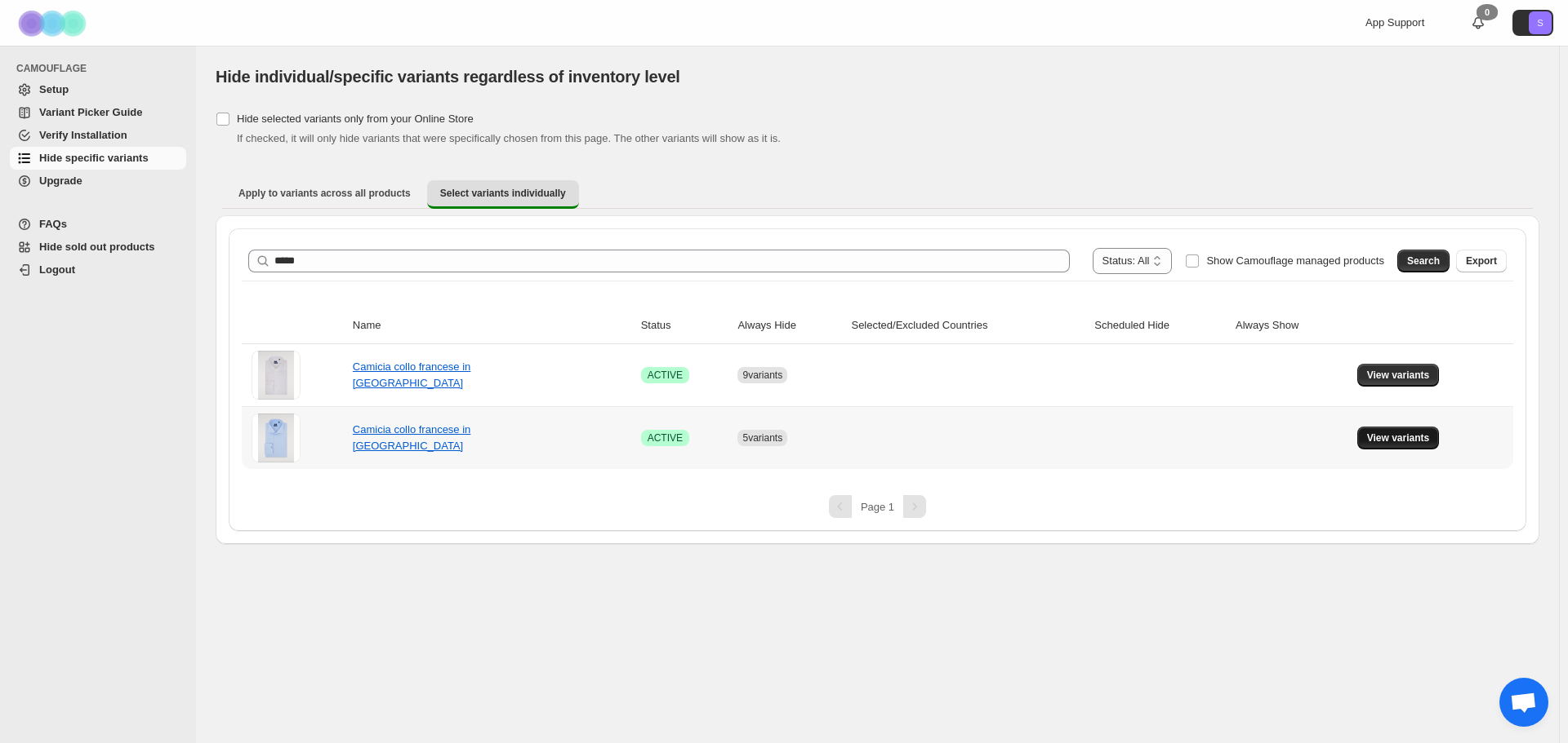
click at [1374, 443] on span "View variants" at bounding box center [1398, 438] width 63 height 13
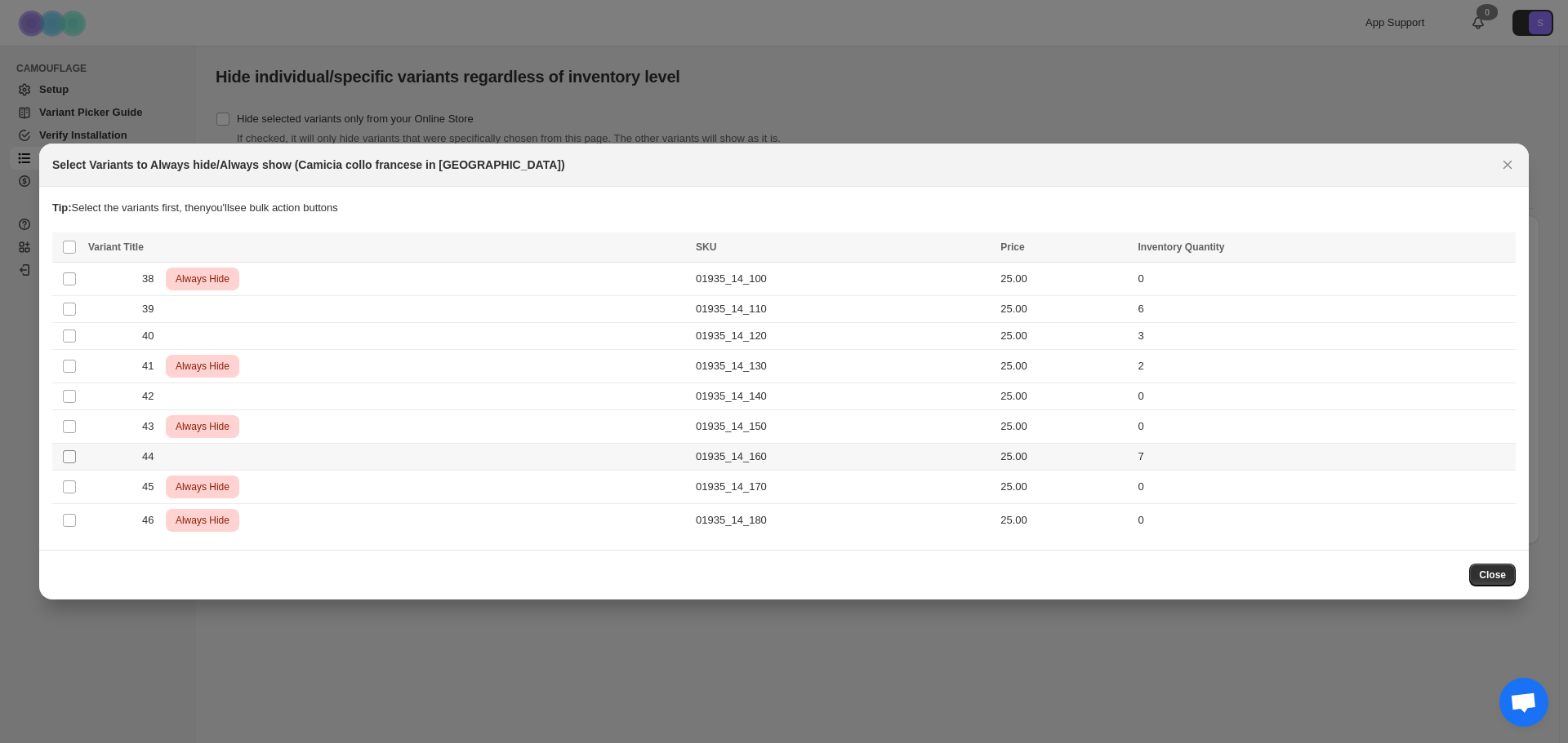
click at [72, 464] on span ":rbo:" at bounding box center [69, 457] width 14 height 14
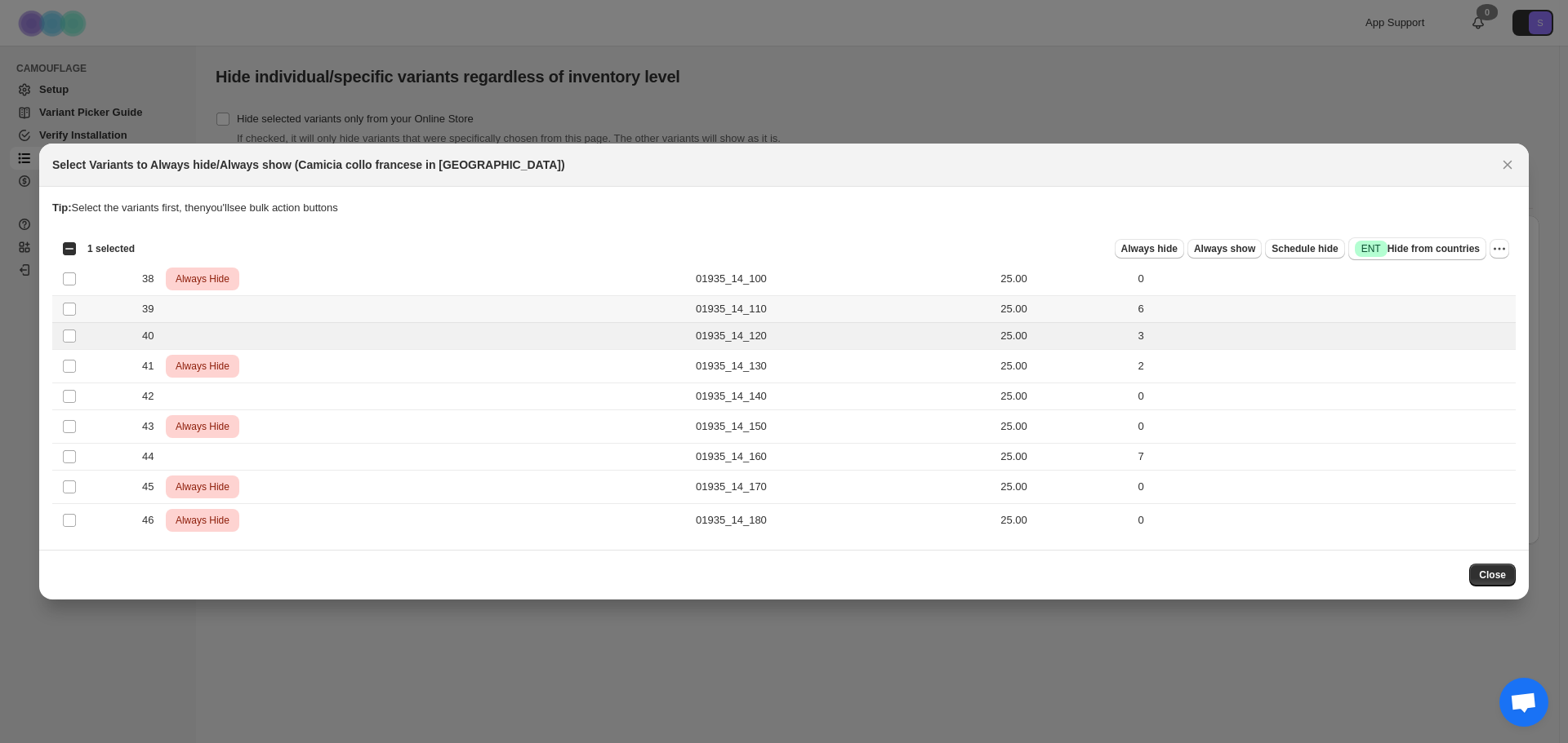
click at [77, 307] on td "Select product variant" at bounding box center [67, 310] width 31 height 27
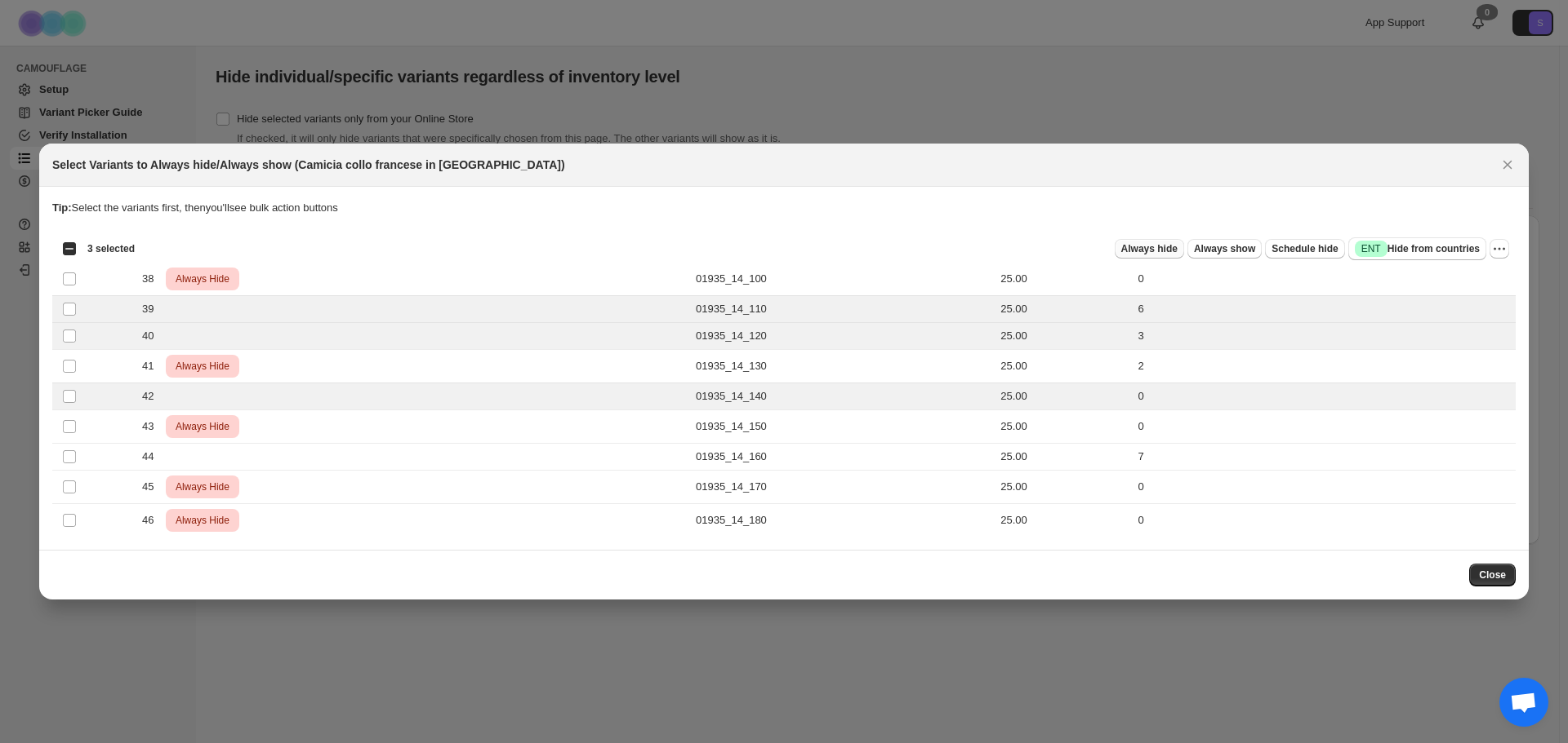
click at [1170, 256] on button "Always hide" at bounding box center [1149, 249] width 69 height 20
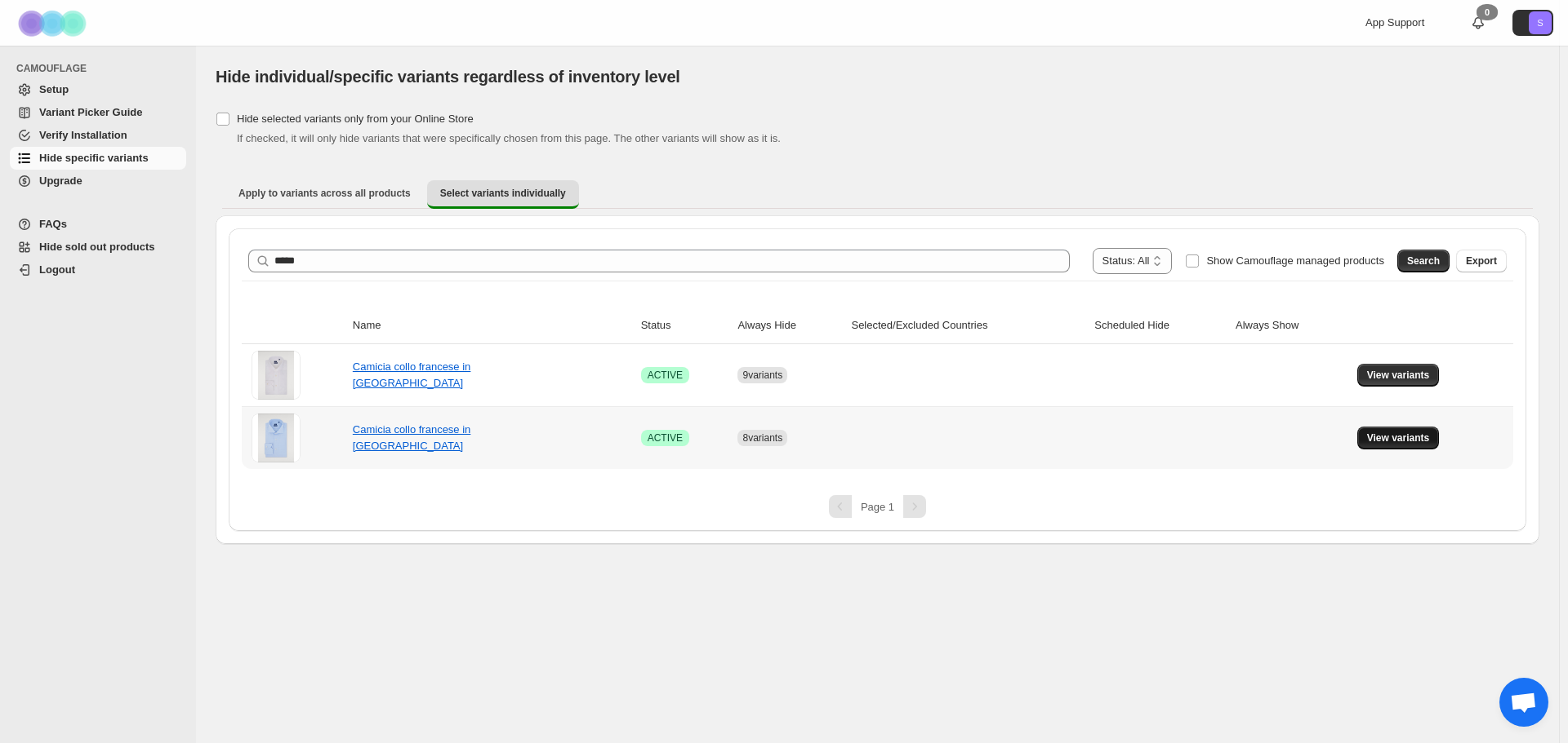
click at [1397, 440] on span "View variants" at bounding box center [1398, 438] width 63 height 13
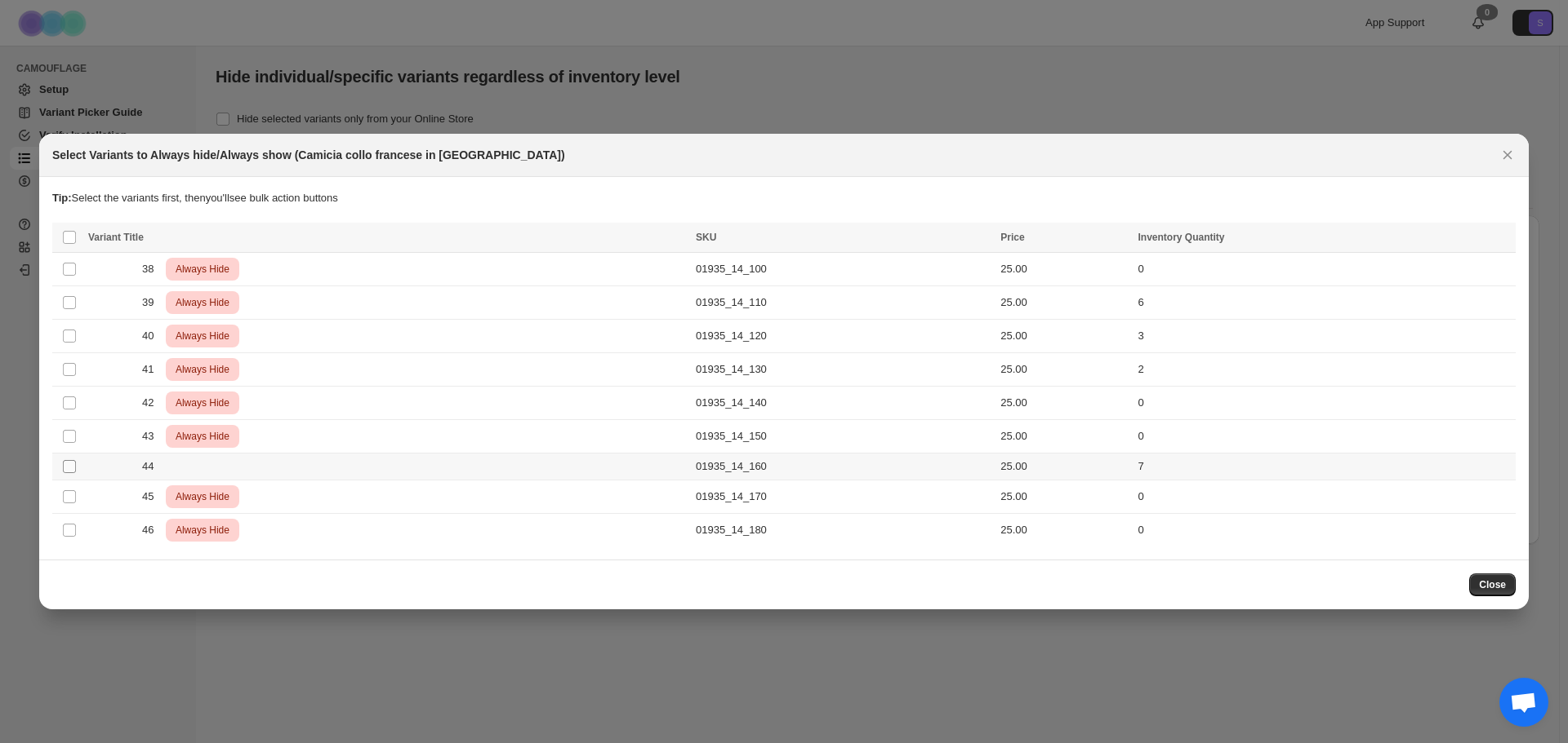
click at [70, 473] on span ":rcn:" at bounding box center [69, 466] width 14 height 14
click at [64, 474] on td "Select product variant" at bounding box center [67, 467] width 31 height 27
click at [1158, 239] on span "Always hide" at bounding box center [1149, 239] width 56 height 13
